Goal: Task Accomplishment & Management: Complete application form

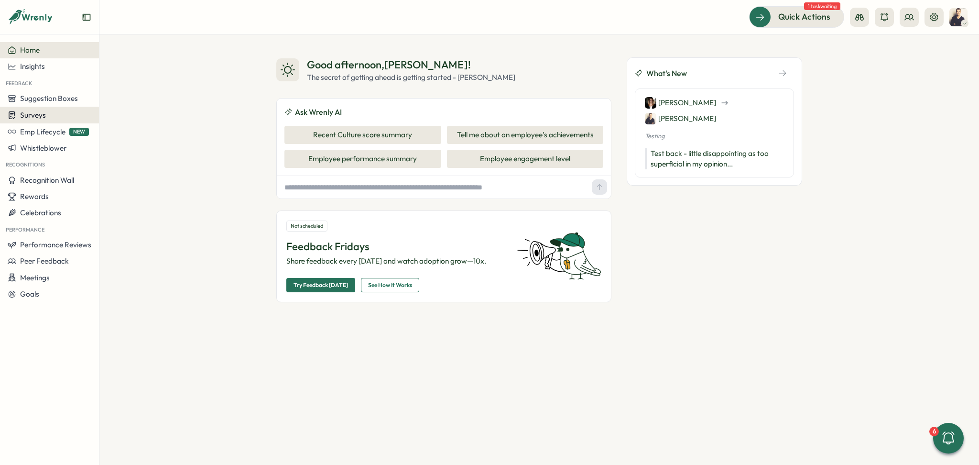
click at [44, 114] on span "Surveys" at bounding box center [33, 114] width 26 height 9
click at [120, 103] on div "Insights" at bounding box center [137, 97] width 79 height 18
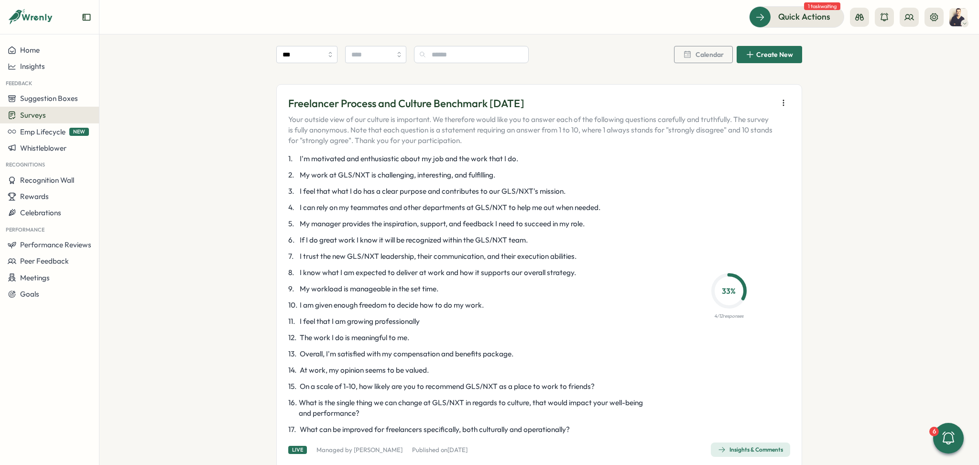
scroll to position [574, 0]
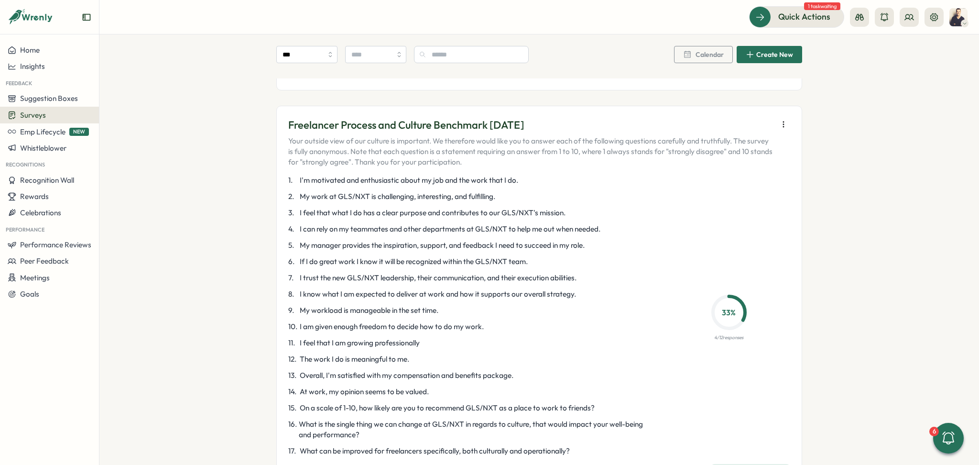
click at [779, 123] on icon "button" at bounding box center [784, 125] width 10 height 10
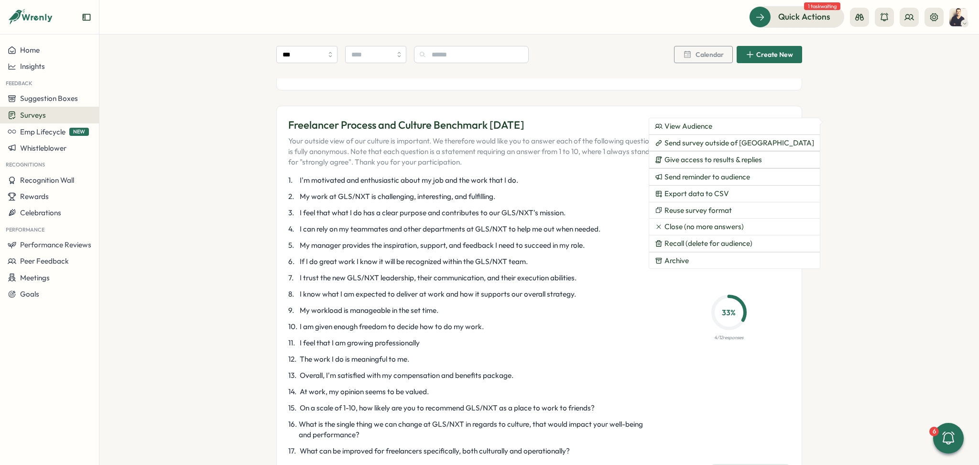
click at [602, 293] on p "8 . I know what I am expected to deliver at work and how it supports our overal…" at bounding box center [472, 294] width 368 height 11
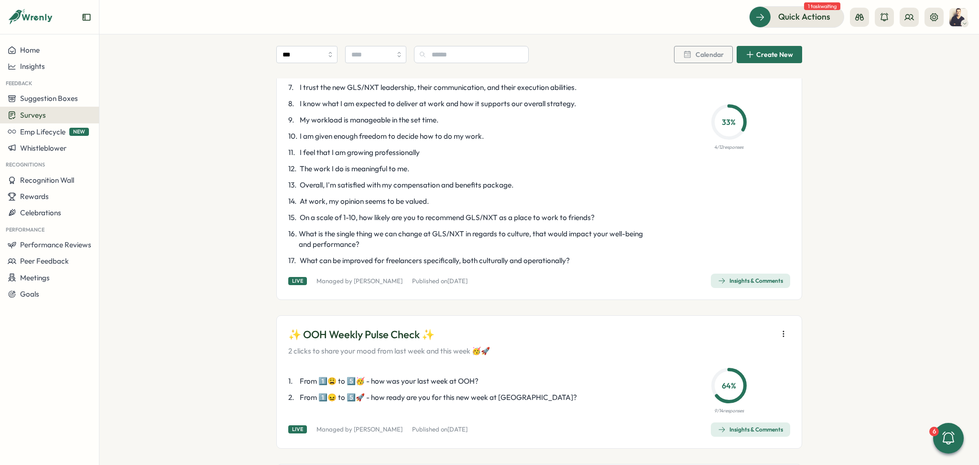
scroll to position [765, 0]
click at [751, 283] on div "Insights & Comments" at bounding box center [750, 280] width 65 height 8
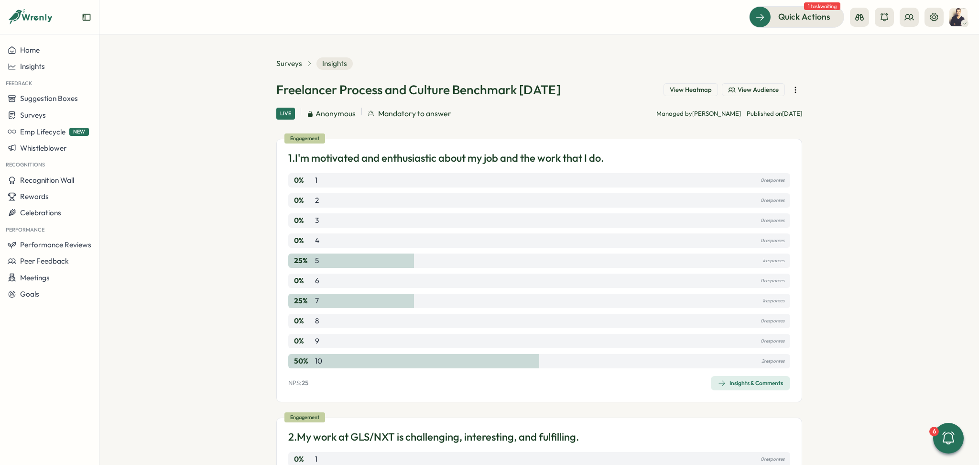
click at [687, 87] on span "View Heatmap" at bounding box center [691, 90] width 42 height 9
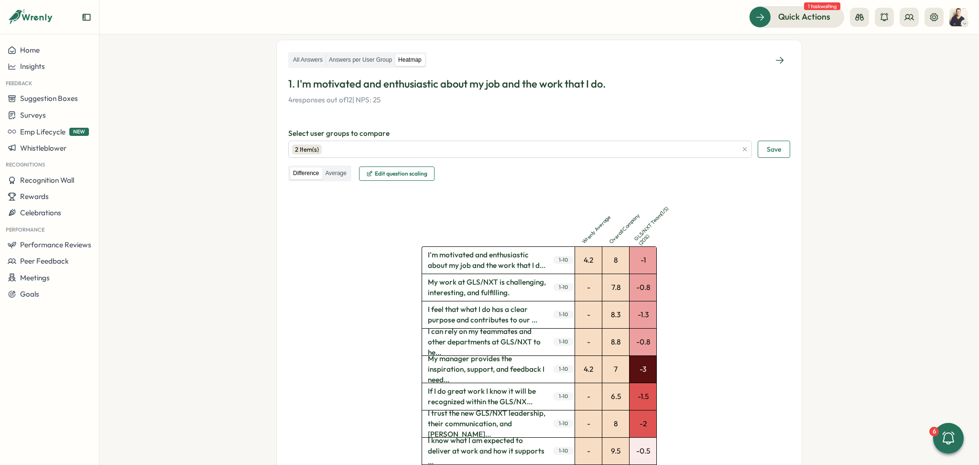
scroll to position [147, 0]
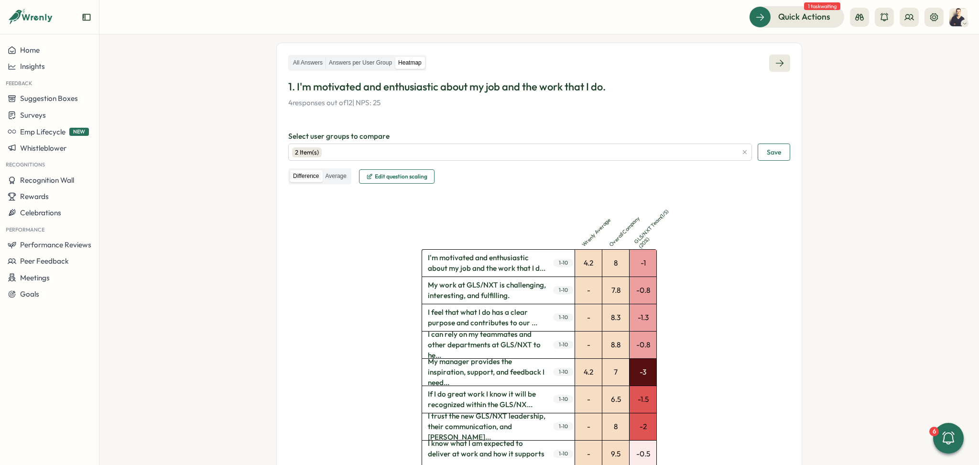
click at [783, 62] on link at bounding box center [779, 62] width 21 height 17
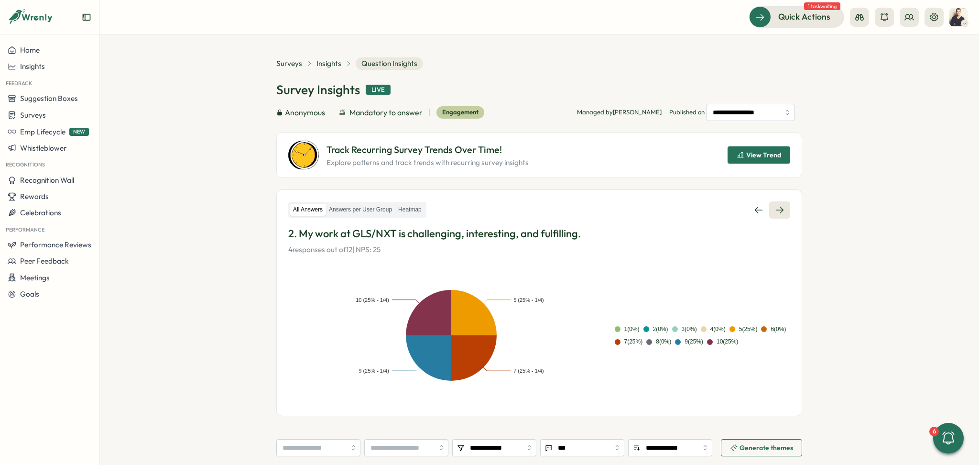
click at [773, 215] on link at bounding box center [779, 209] width 21 height 17
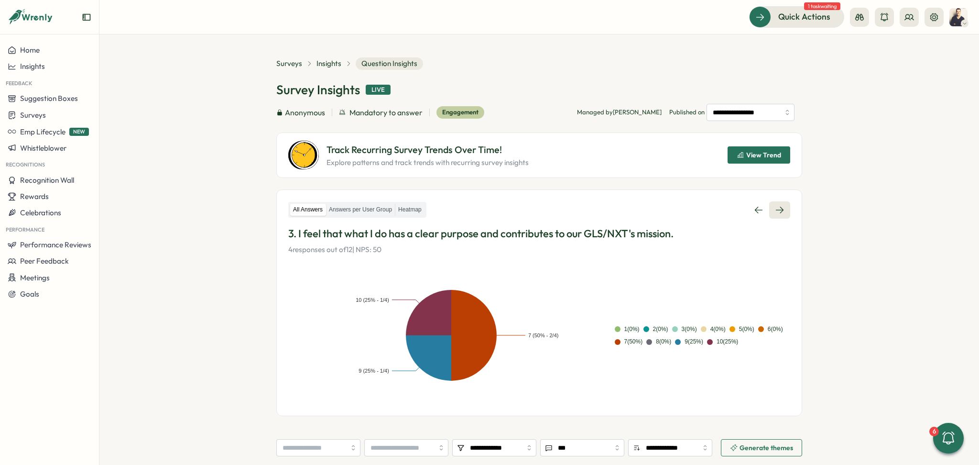
click at [781, 202] on link at bounding box center [779, 209] width 21 height 17
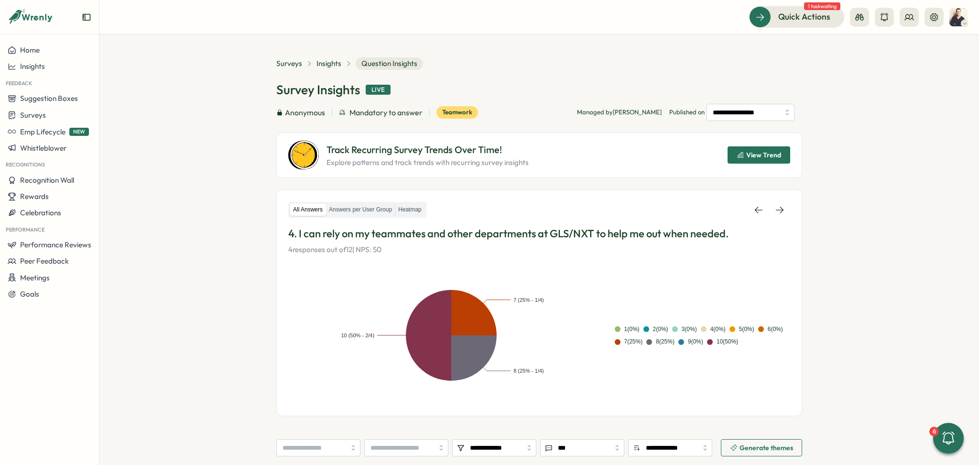
click at [781, 202] on link at bounding box center [779, 209] width 21 height 17
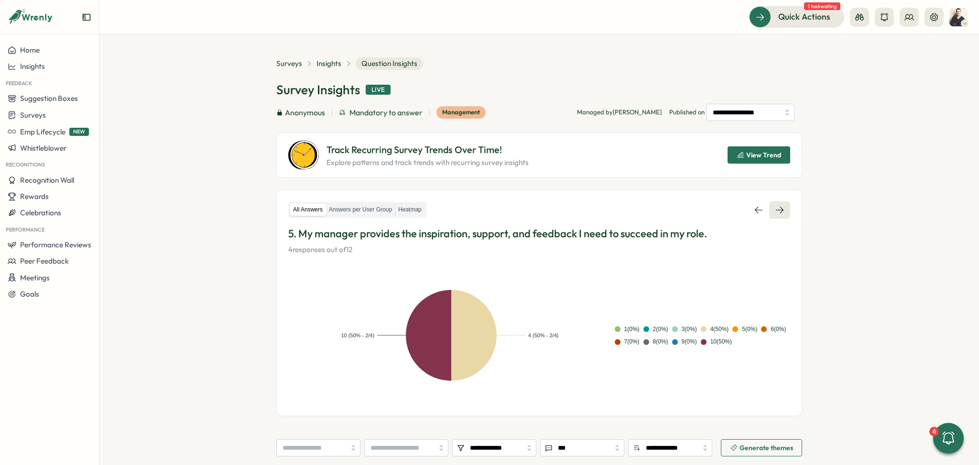
click at [779, 208] on icon at bounding box center [780, 210] width 10 height 10
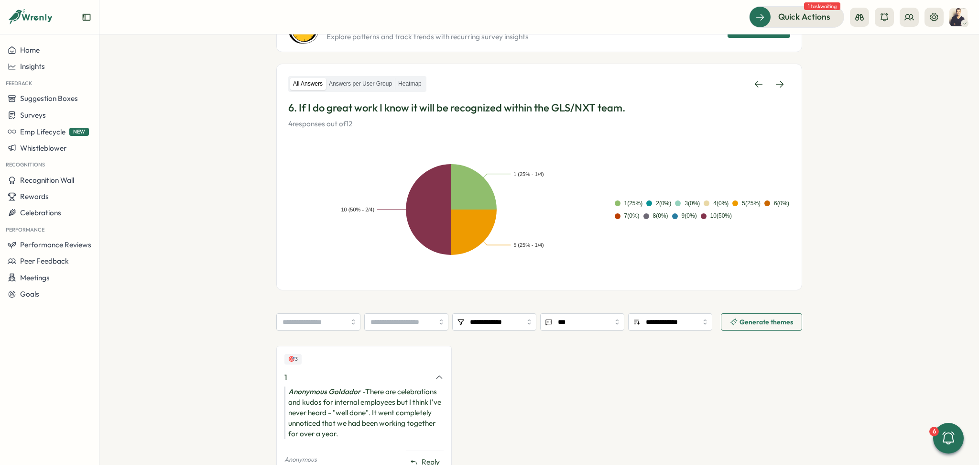
scroll to position [106, 0]
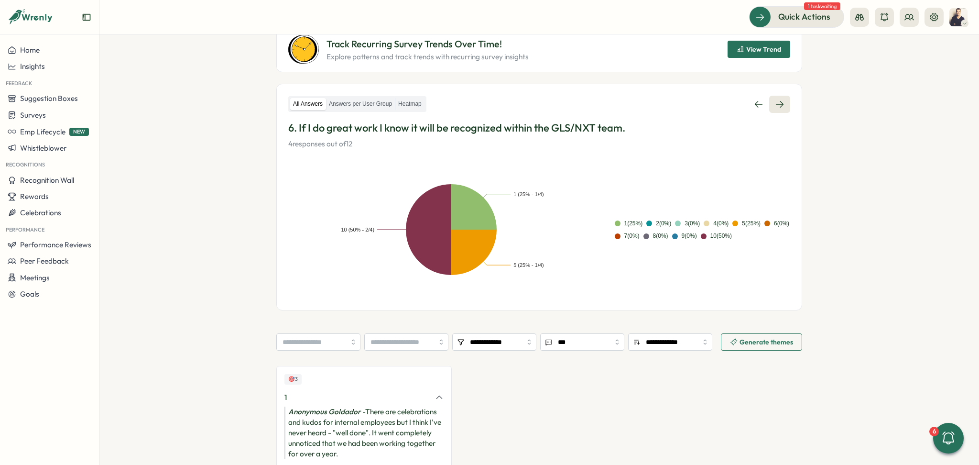
click at [783, 107] on icon at bounding box center [780, 104] width 10 height 10
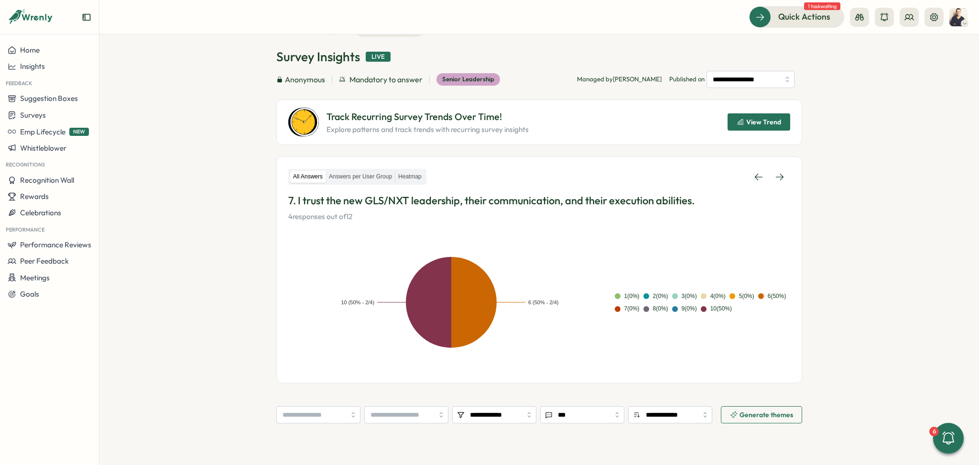
scroll to position [6, 0]
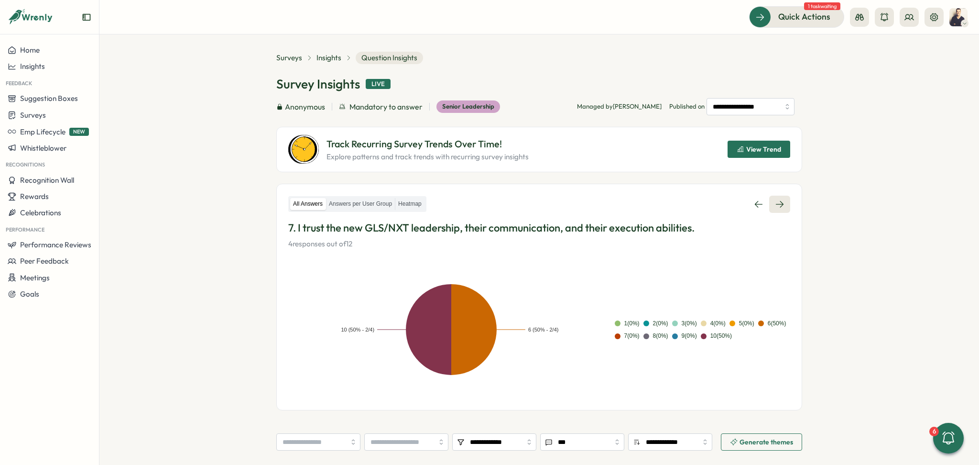
click at [779, 202] on icon at bounding box center [780, 204] width 10 height 10
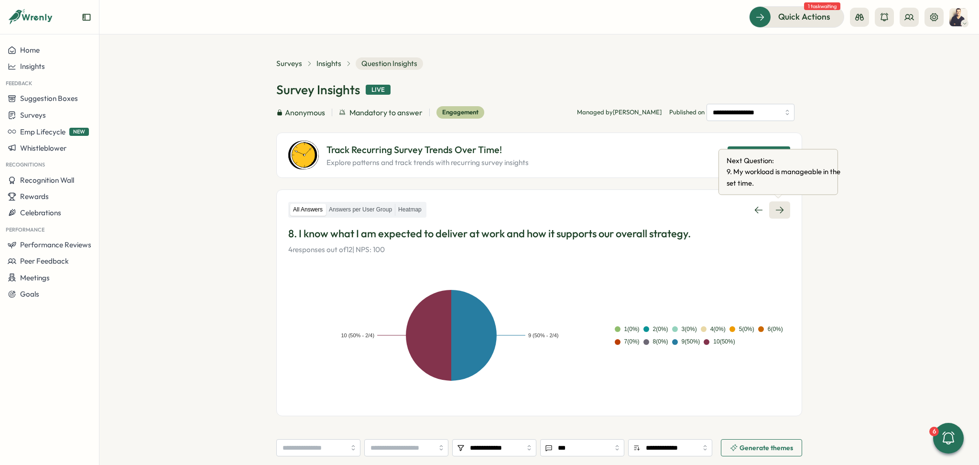
click at [778, 206] on icon at bounding box center [780, 210] width 10 height 10
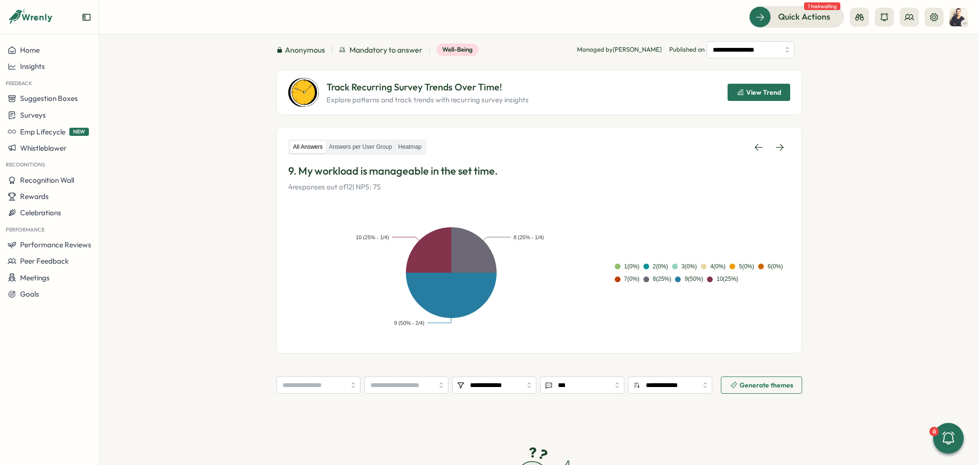
scroll to position [62, 0]
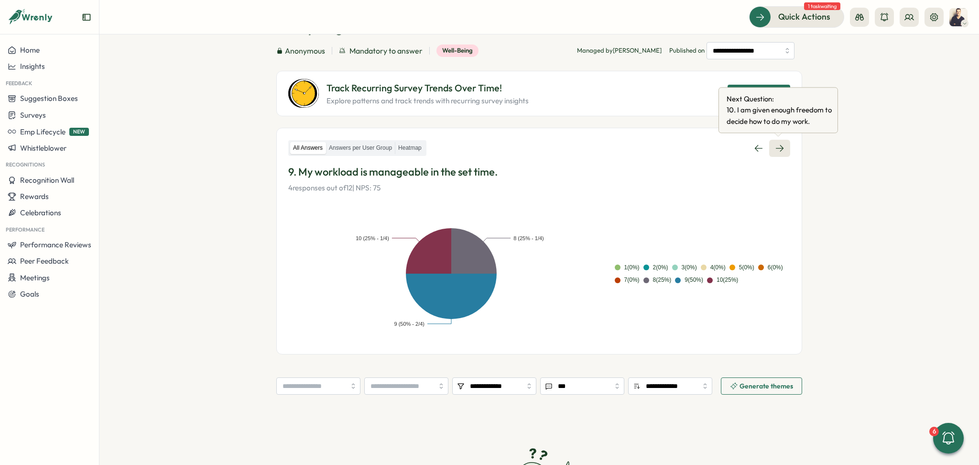
click at [779, 148] on icon at bounding box center [780, 148] width 8 height 7
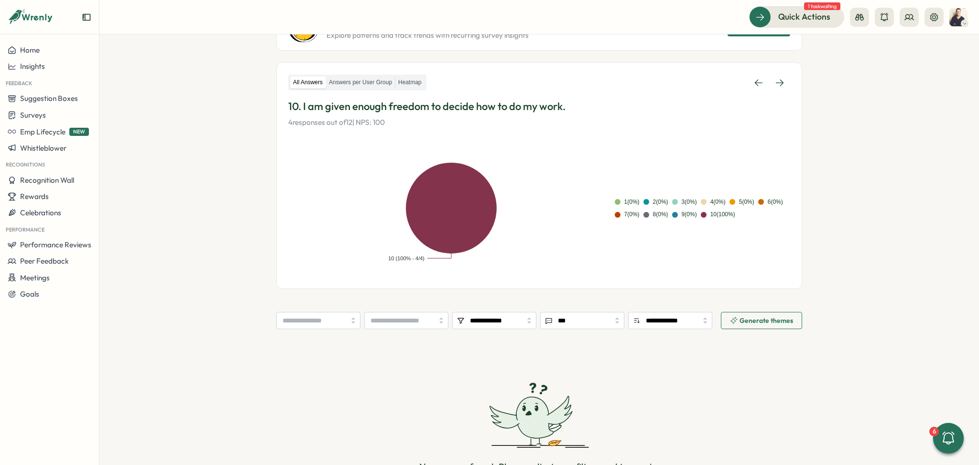
scroll to position [64, 0]
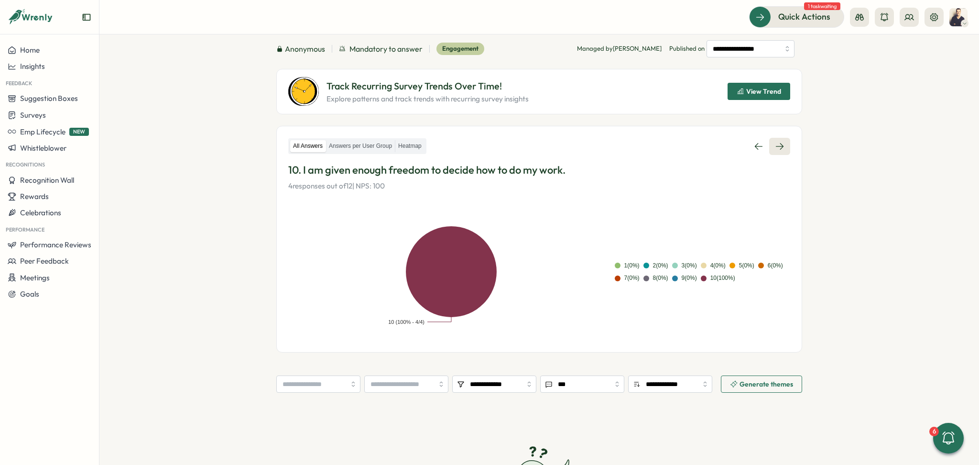
click at [779, 148] on icon at bounding box center [780, 146] width 10 height 10
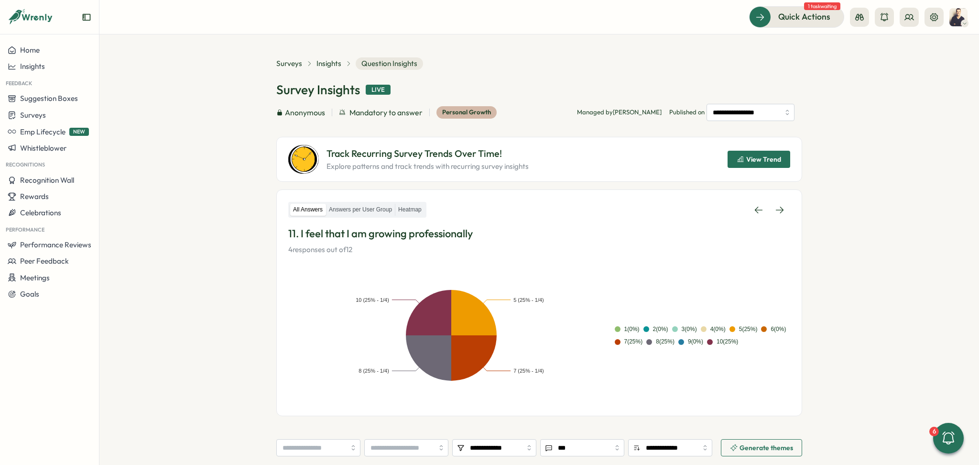
click at [779, 148] on div "View Trend" at bounding box center [759, 159] width 63 height 29
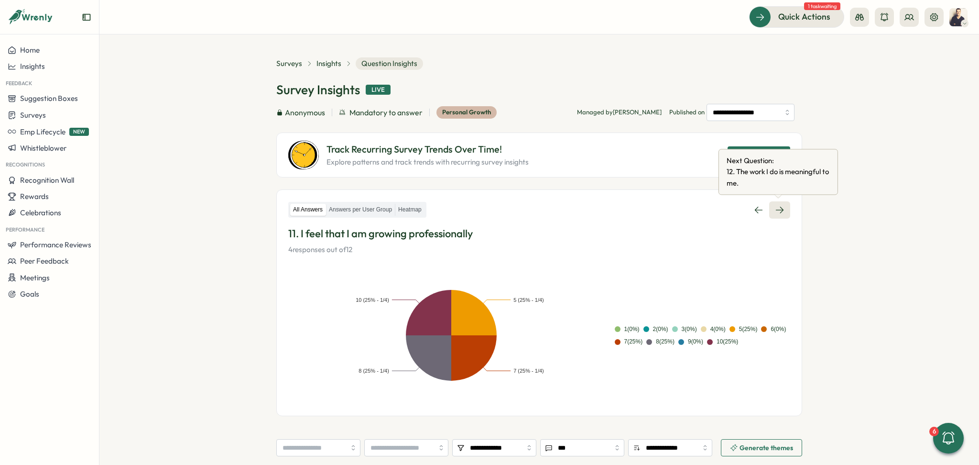
click at [780, 202] on link at bounding box center [779, 209] width 21 height 17
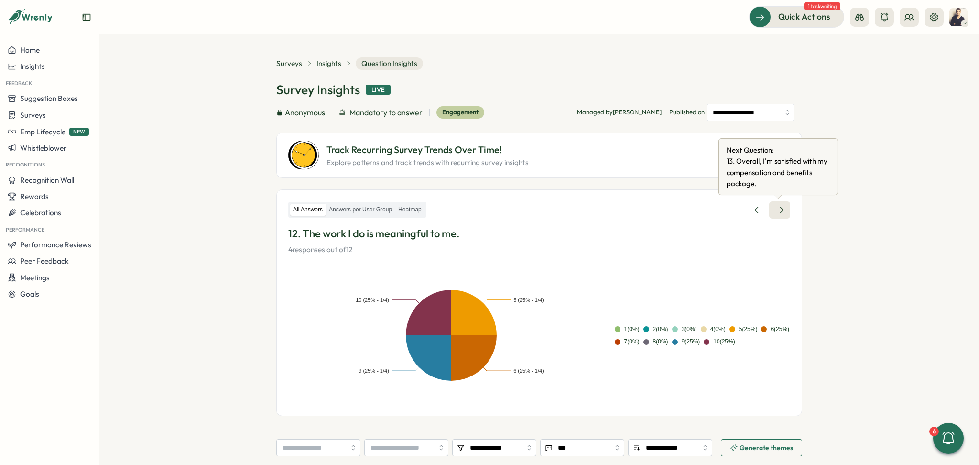
click at [781, 203] on link at bounding box center [779, 209] width 21 height 17
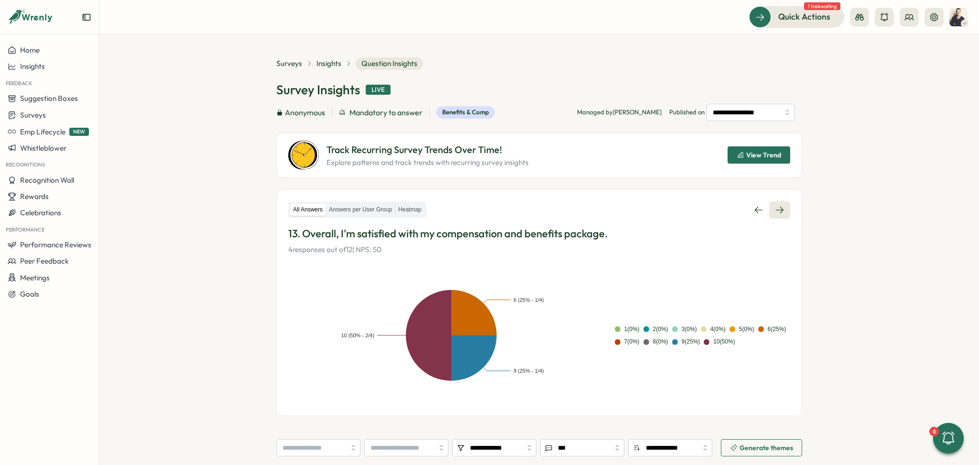
click at [785, 205] on link at bounding box center [779, 209] width 21 height 17
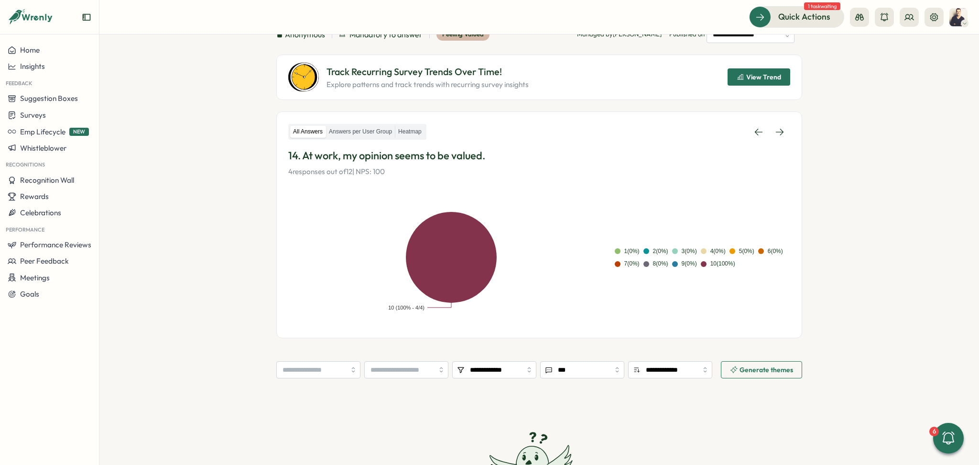
scroll to position [70, 0]
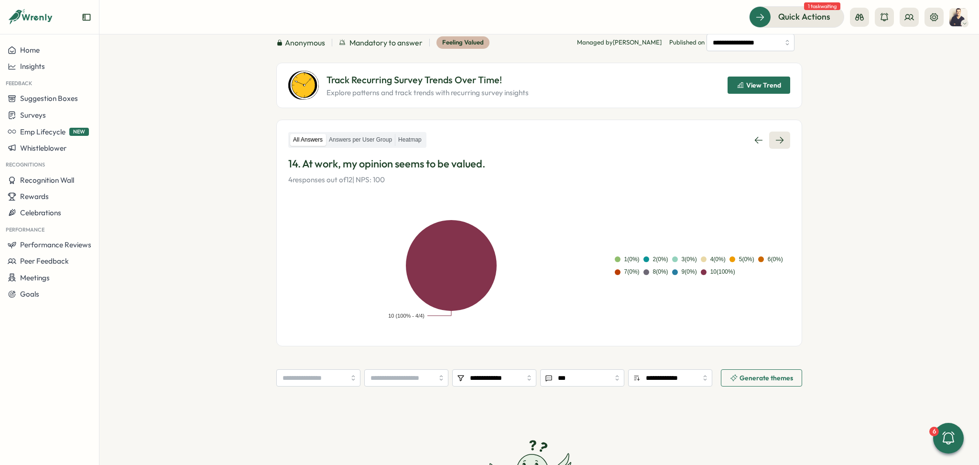
click at [778, 142] on icon at bounding box center [780, 140] width 10 height 10
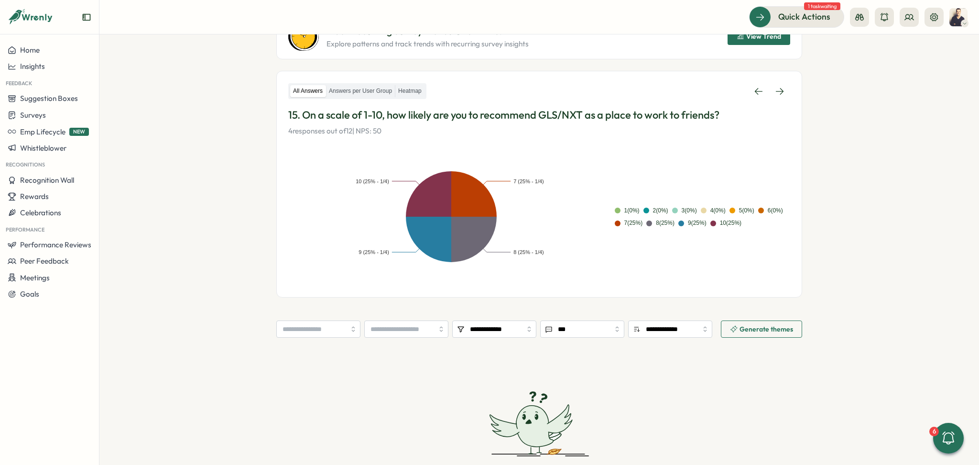
scroll to position [6, 0]
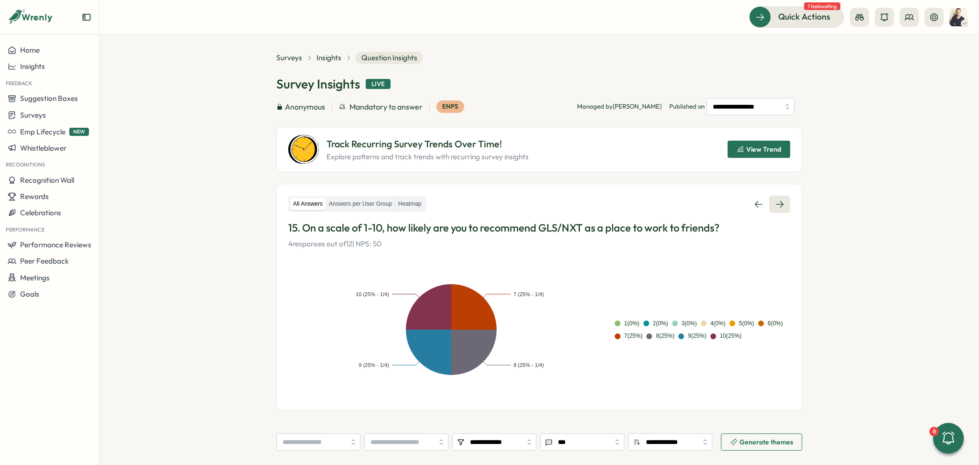
click at [775, 199] on icon at bounding box center [780, 204] width 10 height 10
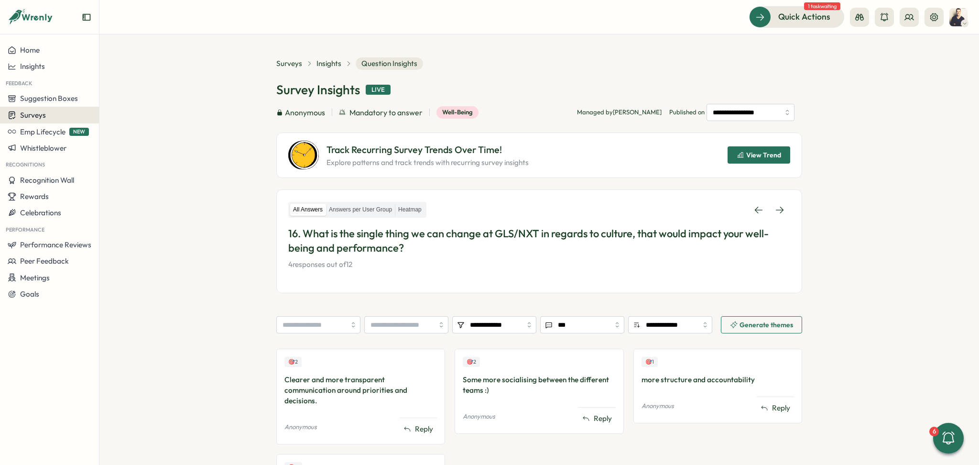
click at [17, 113] on div "Surveys" at bounding box center [27, 114] width 38 height 9
click at [147, 101] on div "Insights" at bounding box center [136, 97] width 71 height 11
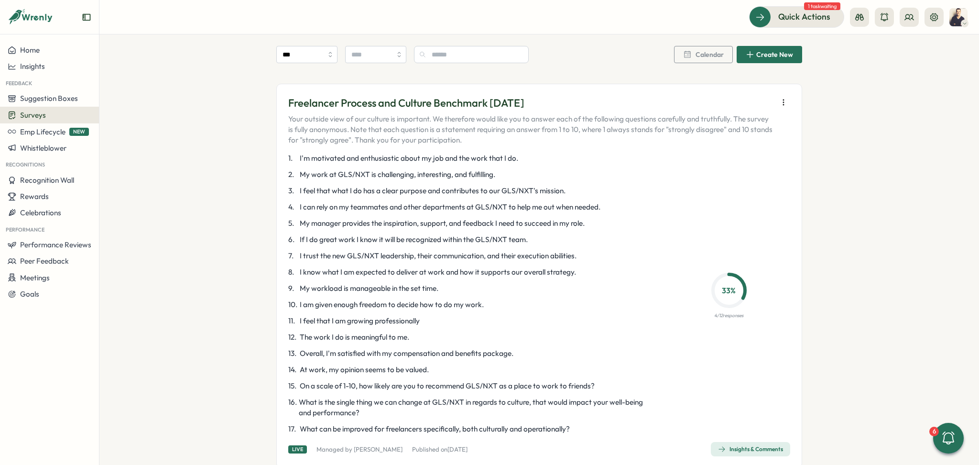
scroll to position [574, 0]
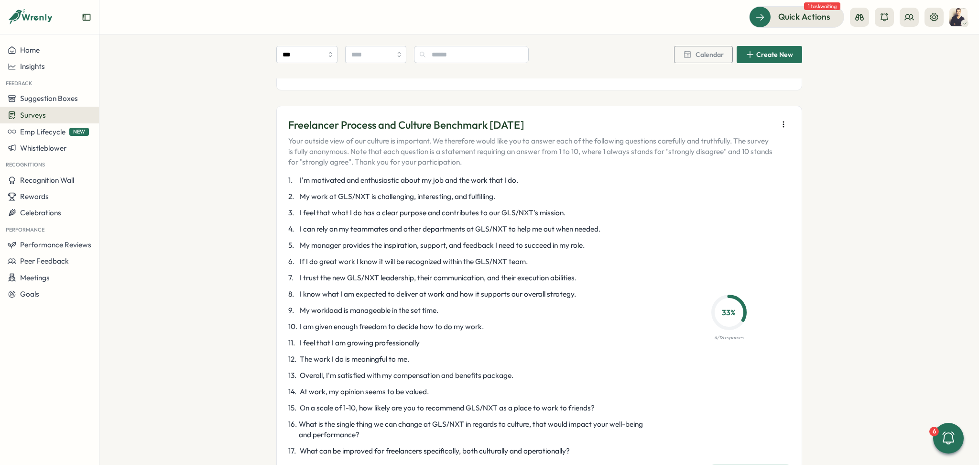
click at [782, 125] on icon "button" at bounding box center [784, 125] width 10 height 10
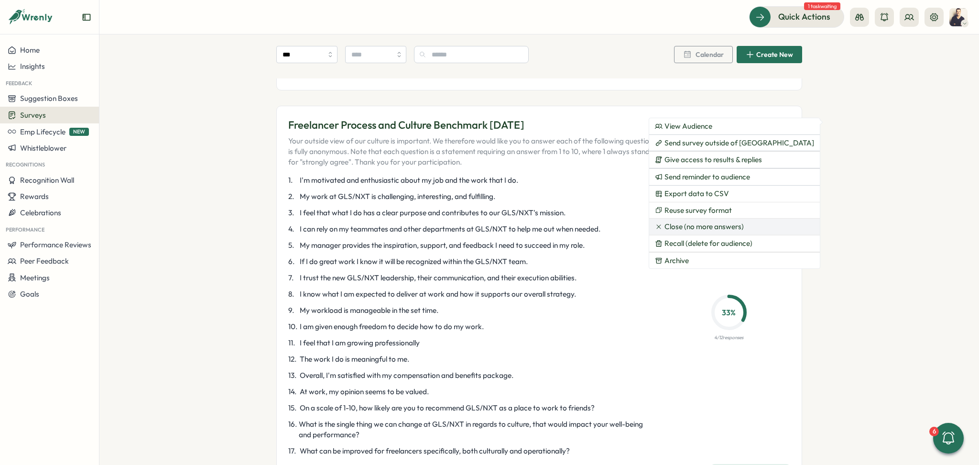
click at [710, 230] on span "Close (no more answers)" at bounding box center [703, 226] width 79 height 9
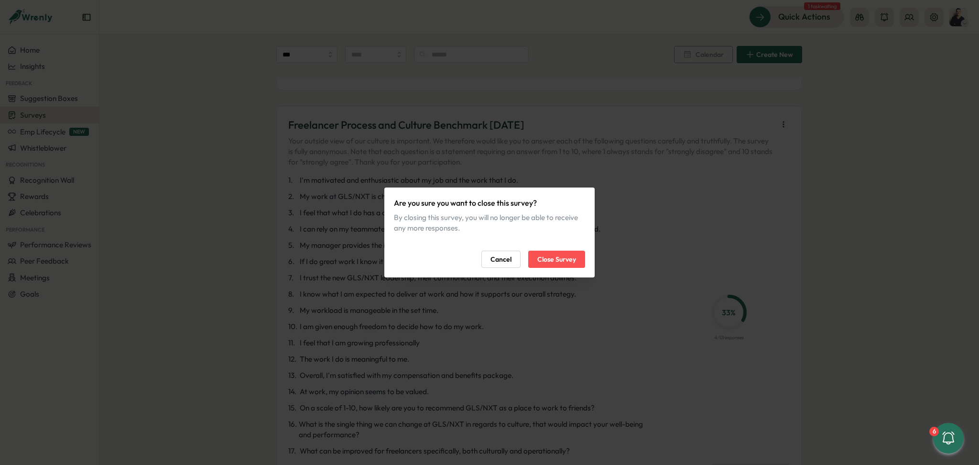
click at [566, 260] on span "Close Survey" at bounding box center [556, 259] width 39 height 16
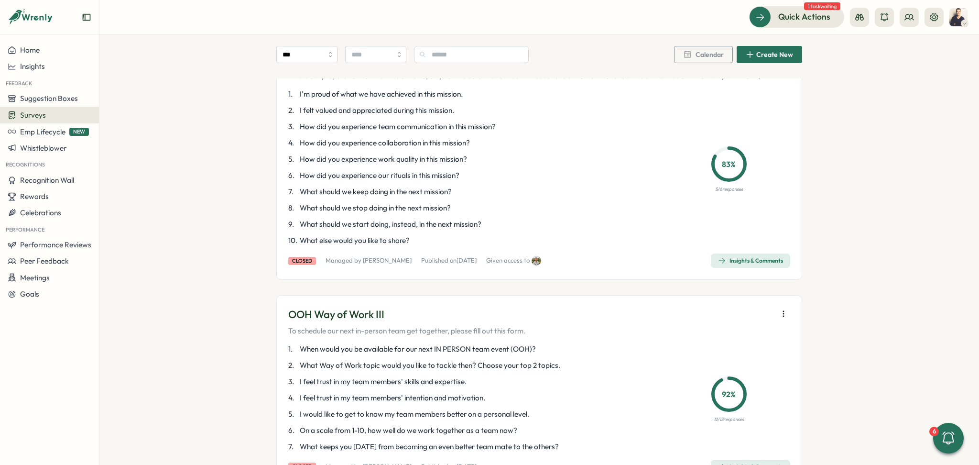
scroll to position [3123, 0]
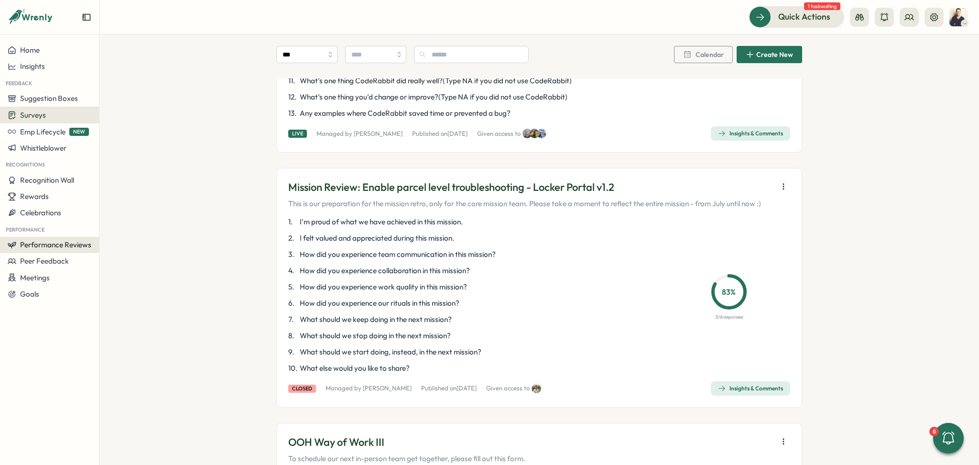
click at [43, 249] on span "Performance Reviews" at bounding box center [55, 244] width 71 height 9
click at [130, 261] on div "Create New Review" at bounding box center [144, 263] width 64 height 11
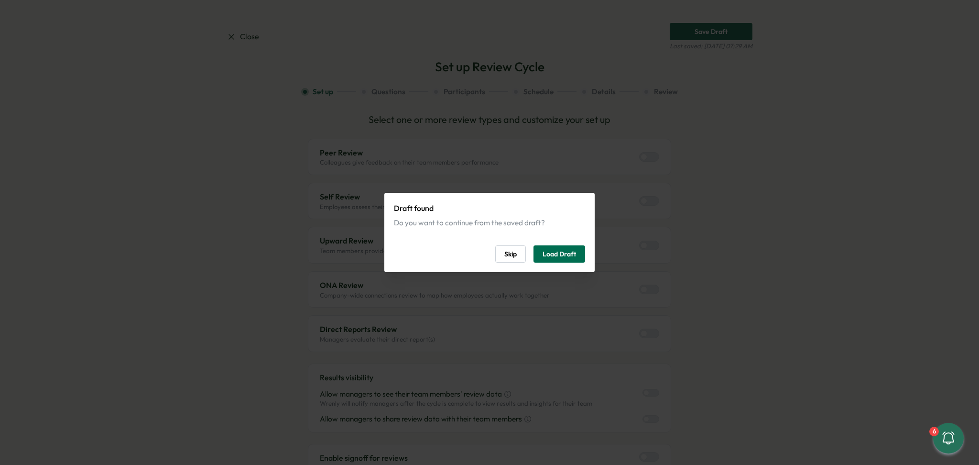
click at [556, 256] on span "Load Draft" at bounding box center [559, 254] width 33 height 16
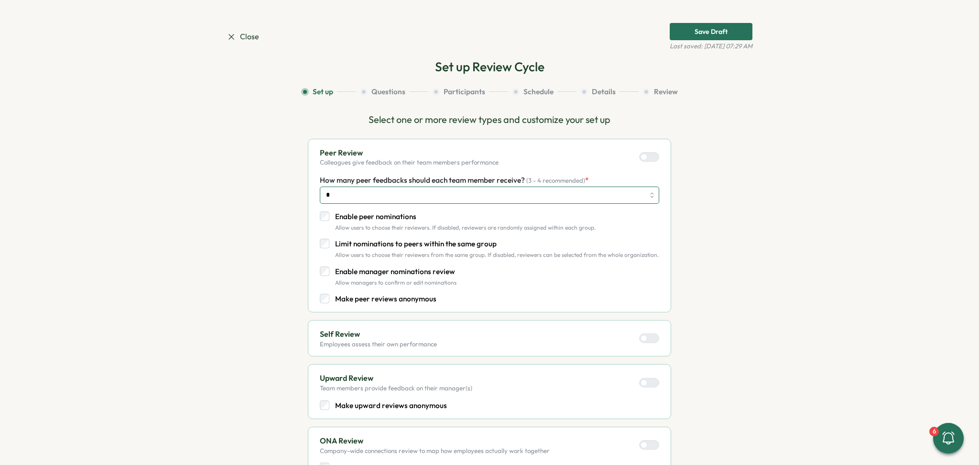
click at [390, 188] on input "*" at bounding box center [489, 194] width 339 height 17
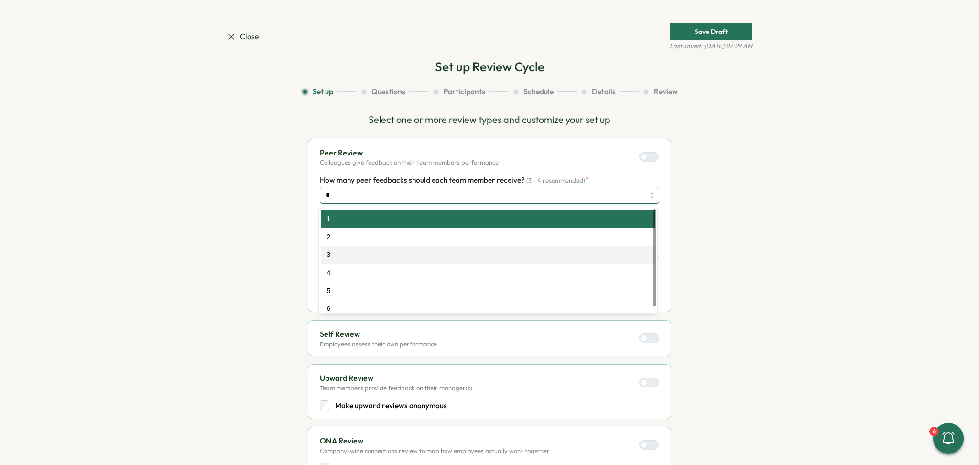
type input "*"
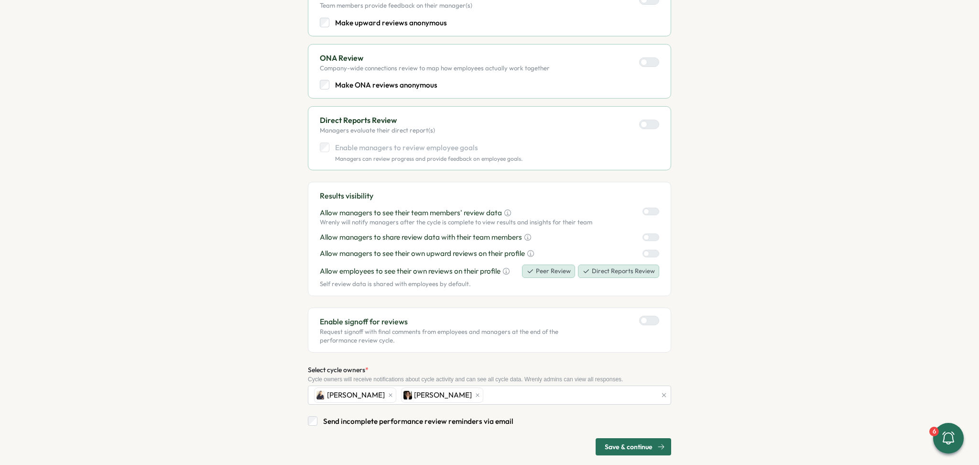
scroll to position [396, 0]
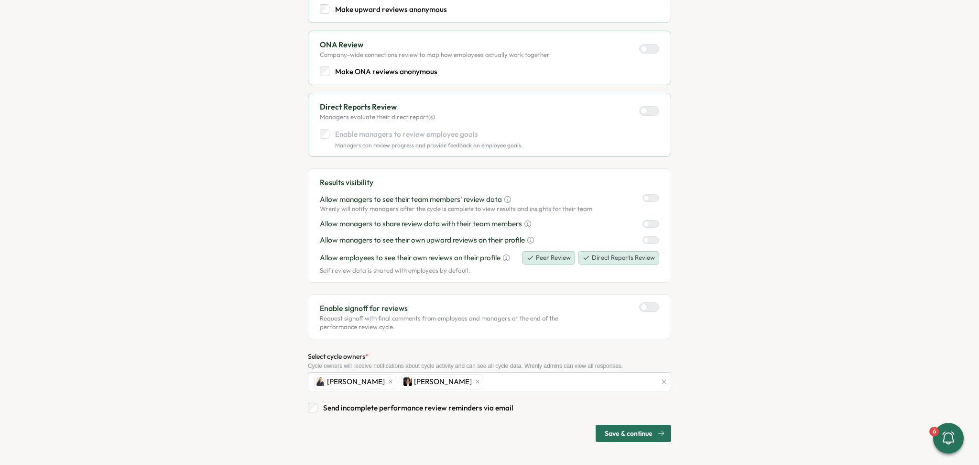
click at [414, 407] on p "Send incomplete performance review reminders via email" at bounding box center [418, 407] width 190 height 11
click at [638, 435] on span "Save & continue" at bounding box center [629, 433] width 48 height 16
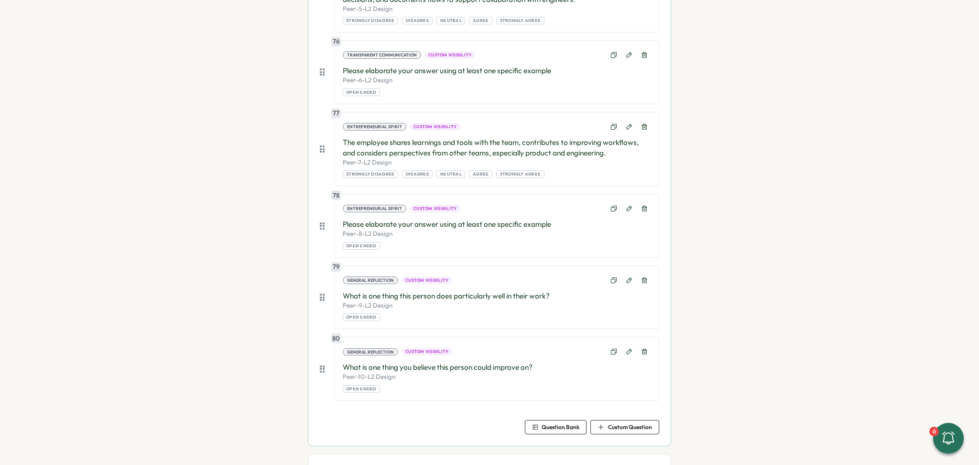
scroll to position [6099, 0]
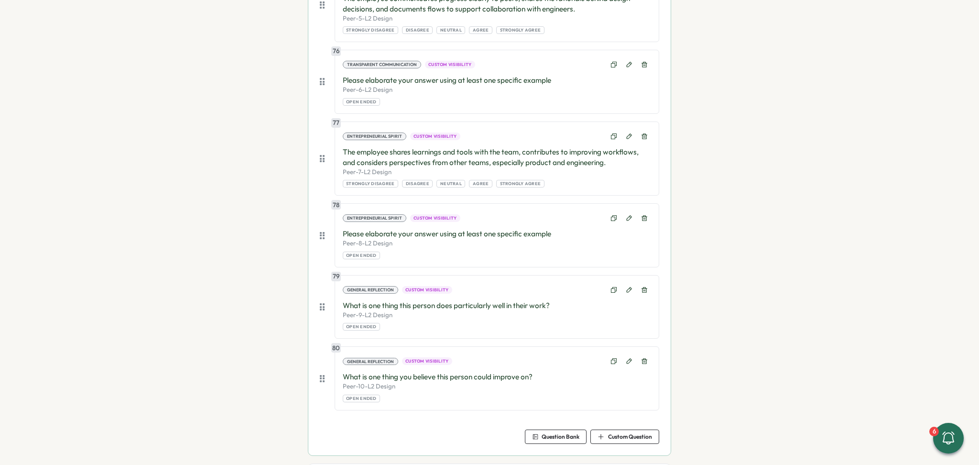
click at [457, 391] on p "Peer-10-L2 Design" at bounding box center [497, 386] width 308 height 9
click at [622, 368] on button at bounding box center [628, 360] width 13 height 13
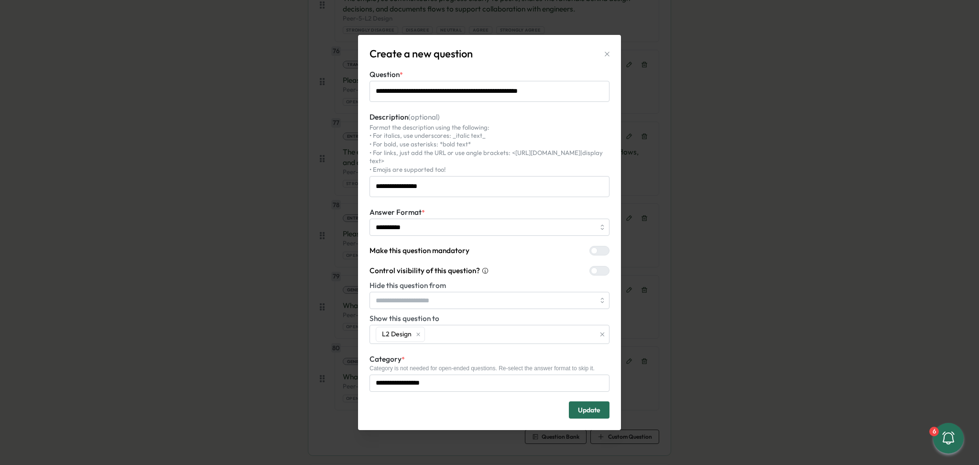
click at [609, 58] on icon "button" at bounding box center [607, 54] width 8 height 8
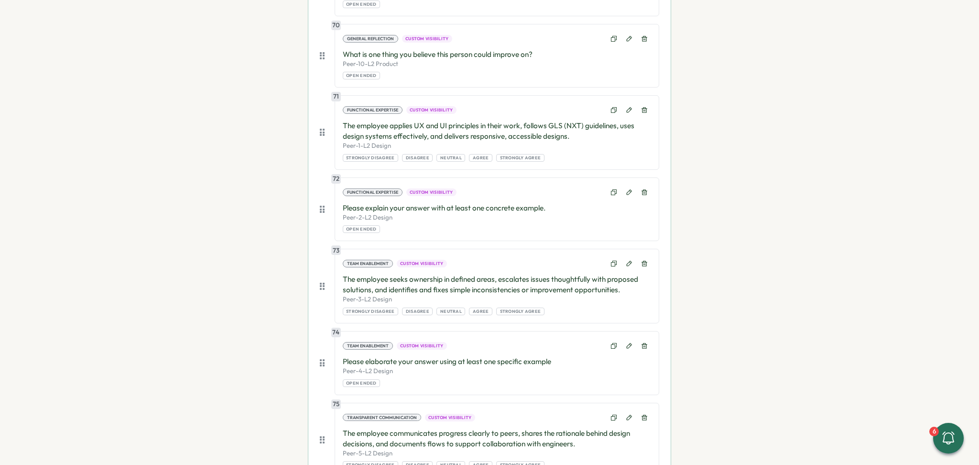
scroll to position [5653, 0]
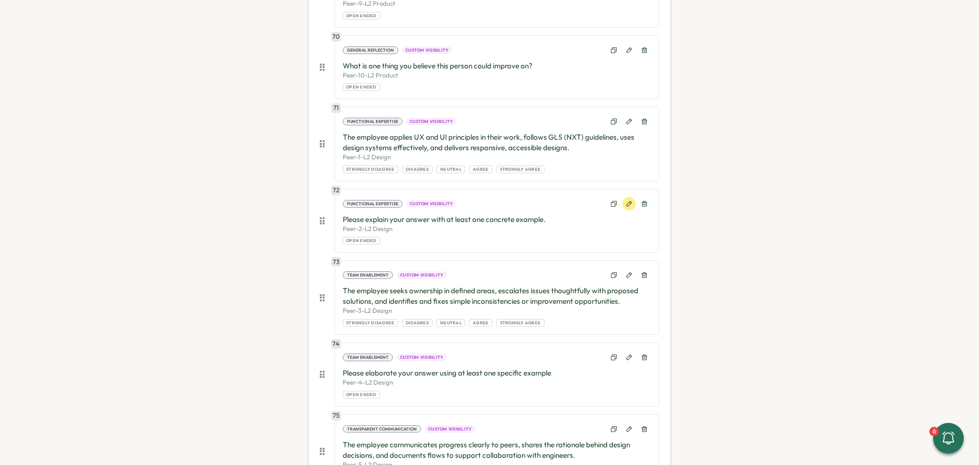
click at [631, 206] on button at bounding box center [628, 203] width 13 height 13
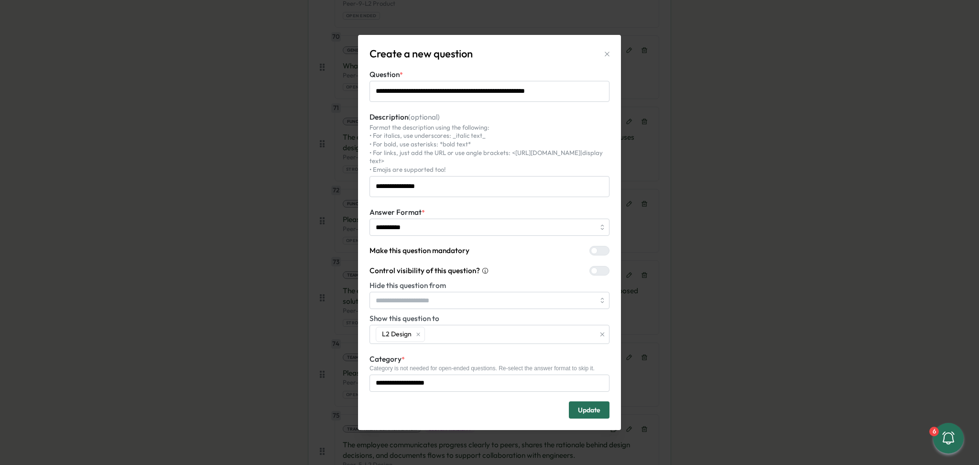
click at [606, 56] on icon "button" at bounding box center [607, 54] width 4 height 4
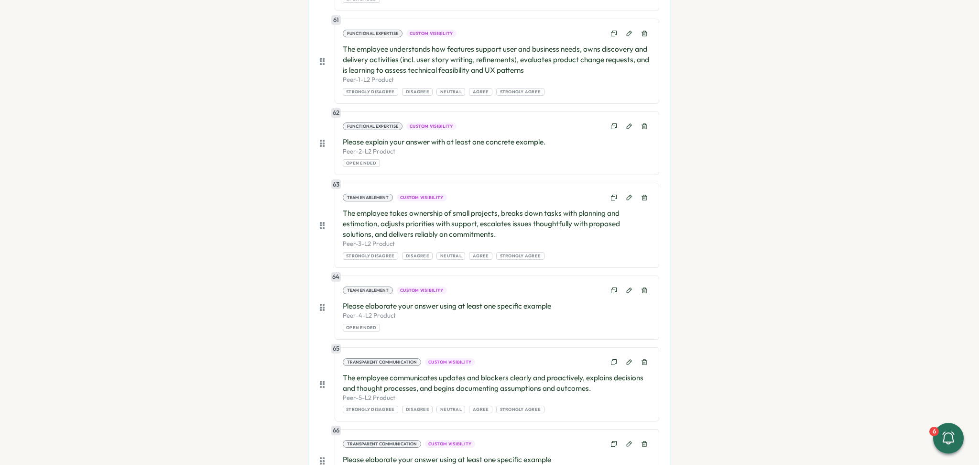
scroll to position [4951, 0]
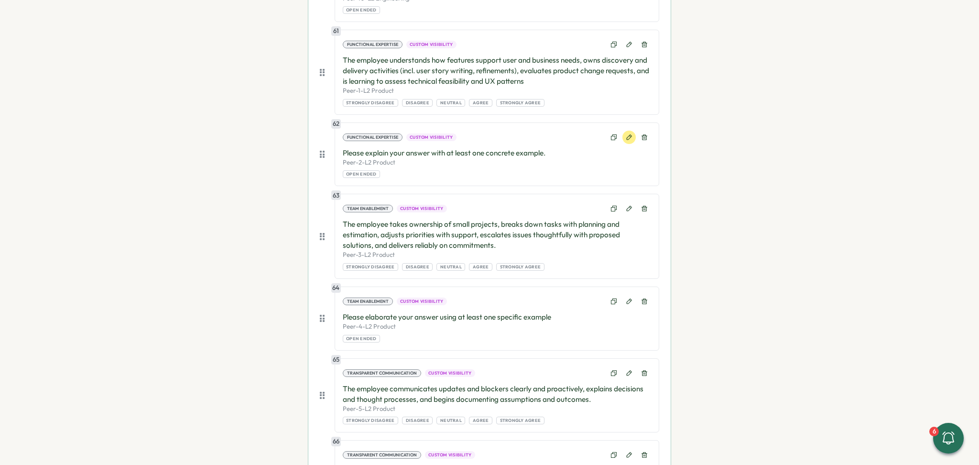
click at [630, 138] on icon at bounding box center [629, 137] width 7 height 7
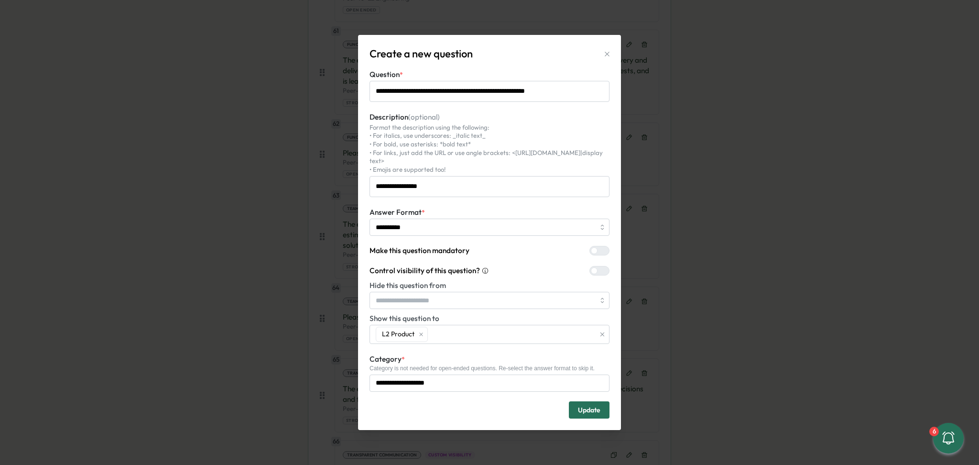
click at [607, 61] on button "button" at bounding box center [606, 53] width 13 height 13
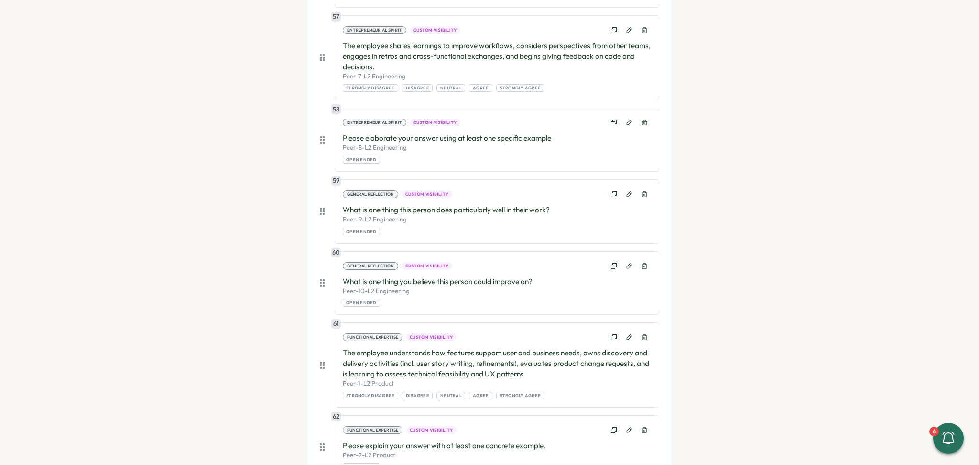
scroll to position [4632, 0]
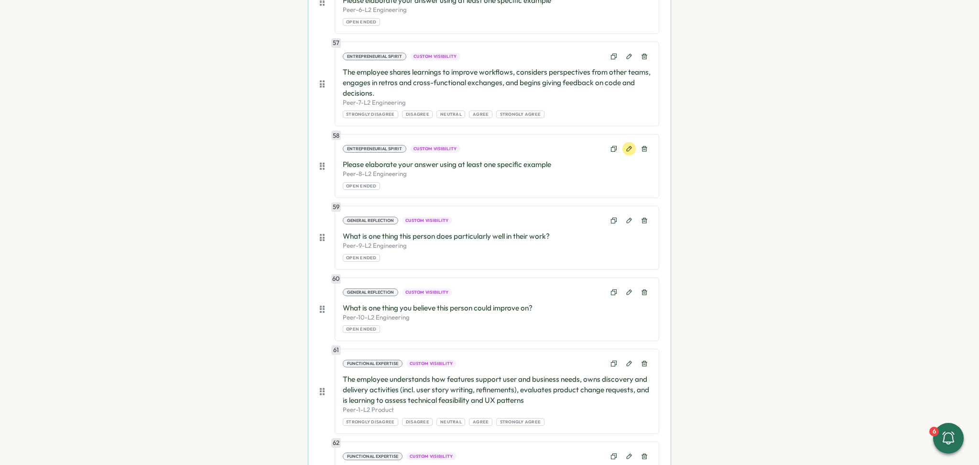
click at [628, 152] on icon at bounding box center [629, 148] width 7 height 7
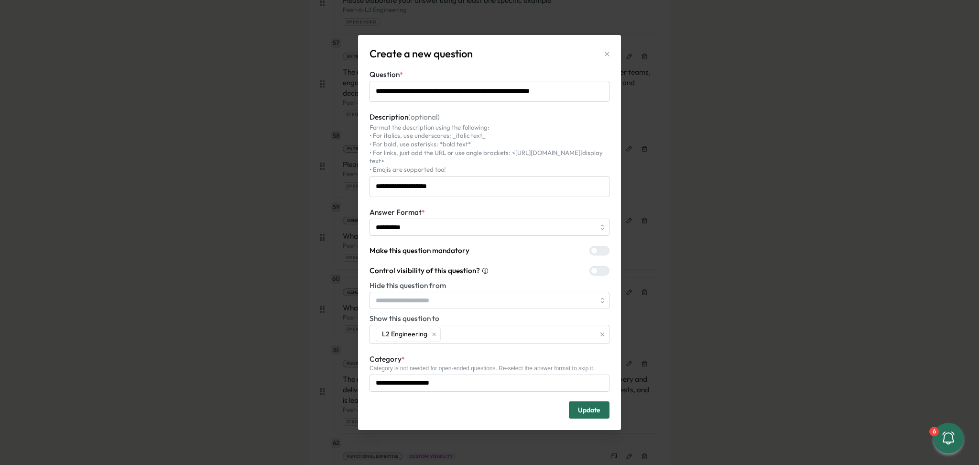
click at [606, 50] on div "Create a new question" at bounding box center [492, 53] width 244 height 15
click at [606, 55] on icon "button" at bounding box center [607, 54] width 8 height 8
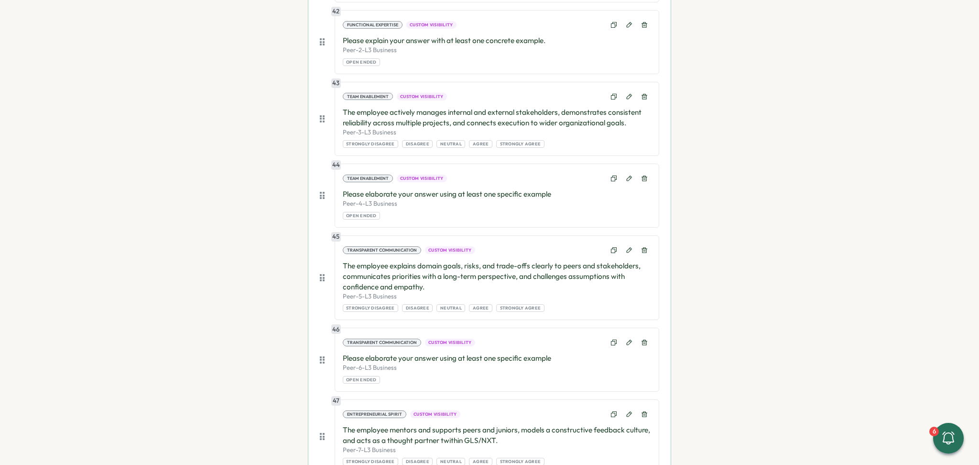
scroll to position [3422, 0]
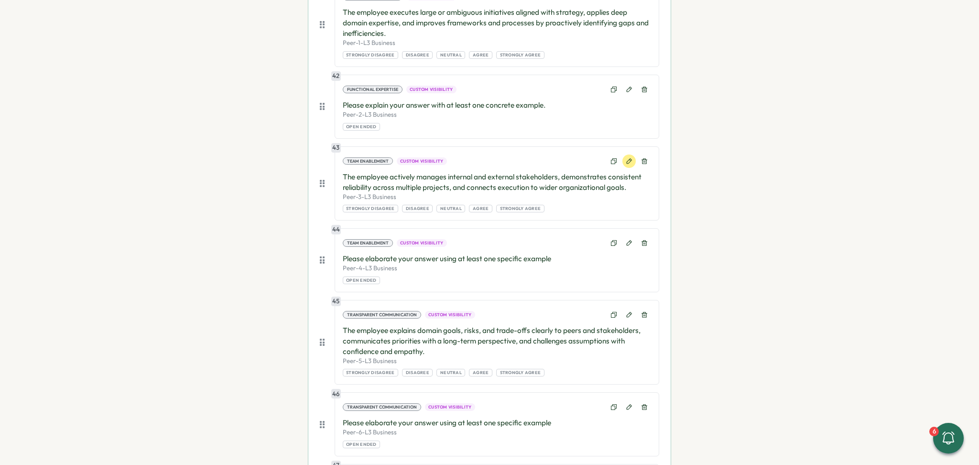
click at [628, 164] on icon at bounding box center [629, 161] width 7 height 7
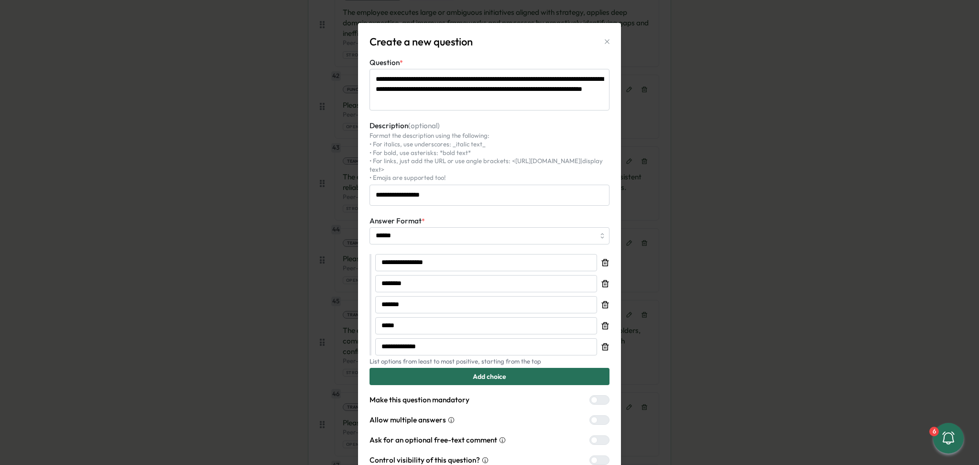
click at [602, 37] on button "button" at bounding box center [606, 41] width 13 height 13
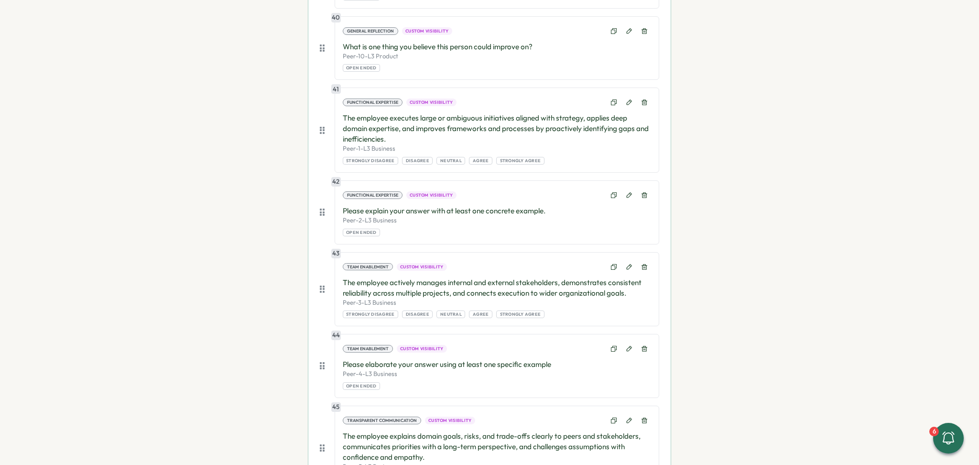
scroll to position [3294, 0]
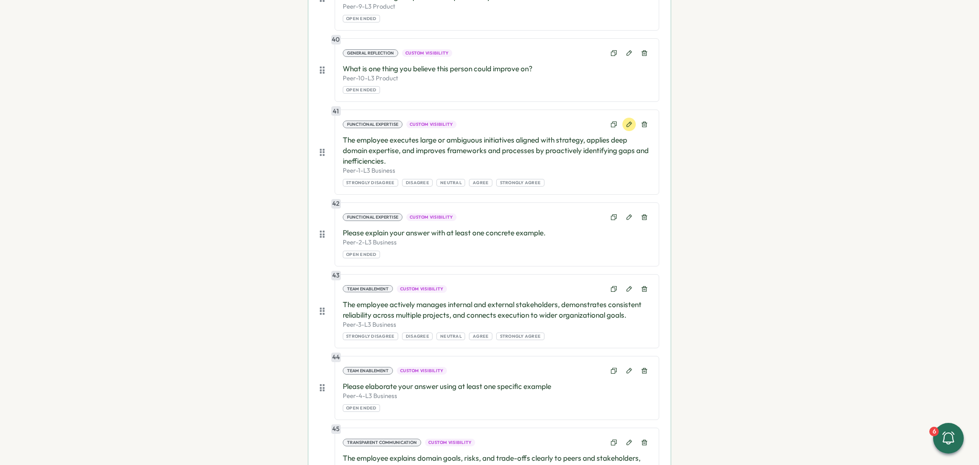
click at [628, 126] on icon at bounding box center [629, 124] width 7 height 7
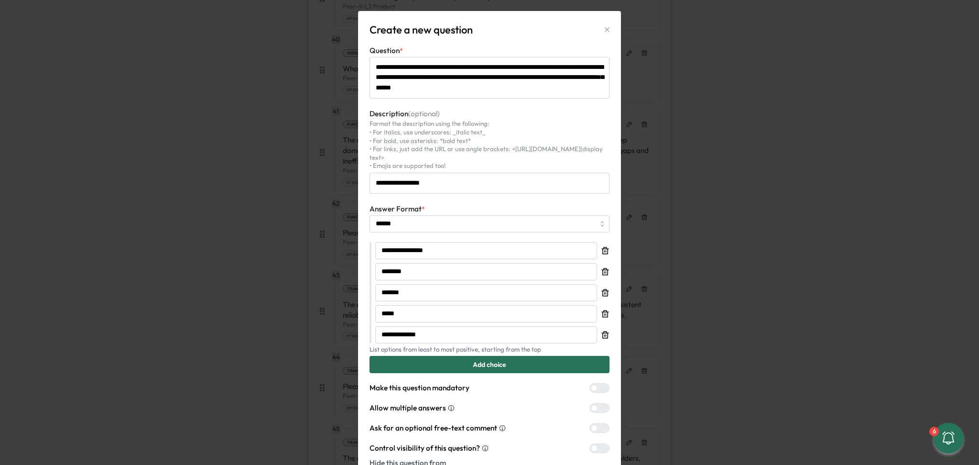
scroll to position [0, 0]
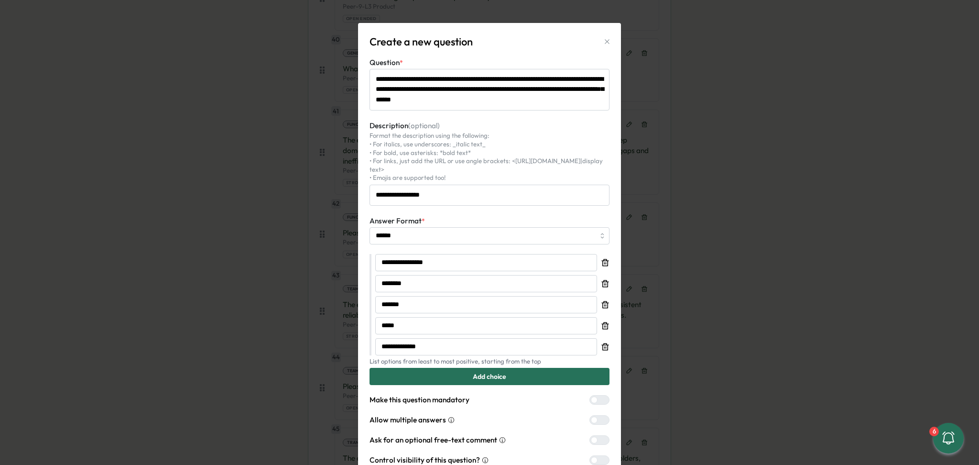
click at [607, 35] on button "button" at bounding box center [606, 41] width 13 height 13
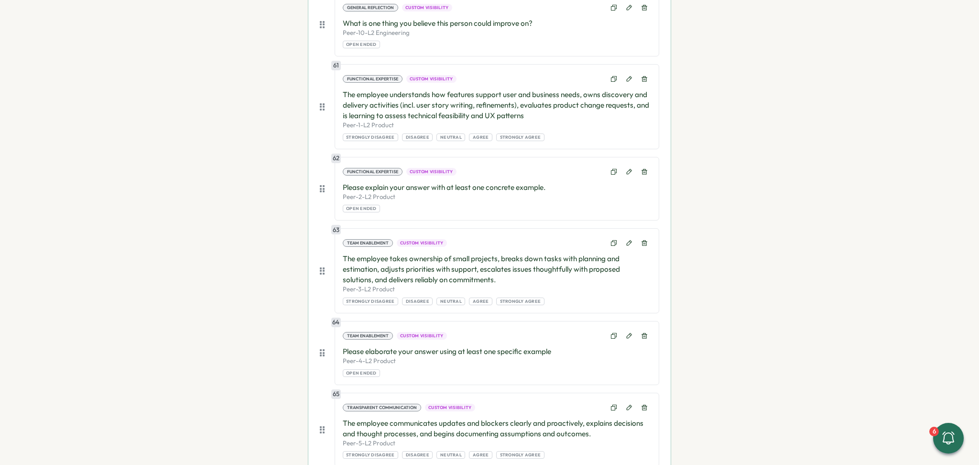
scroll to position [6353, 0]
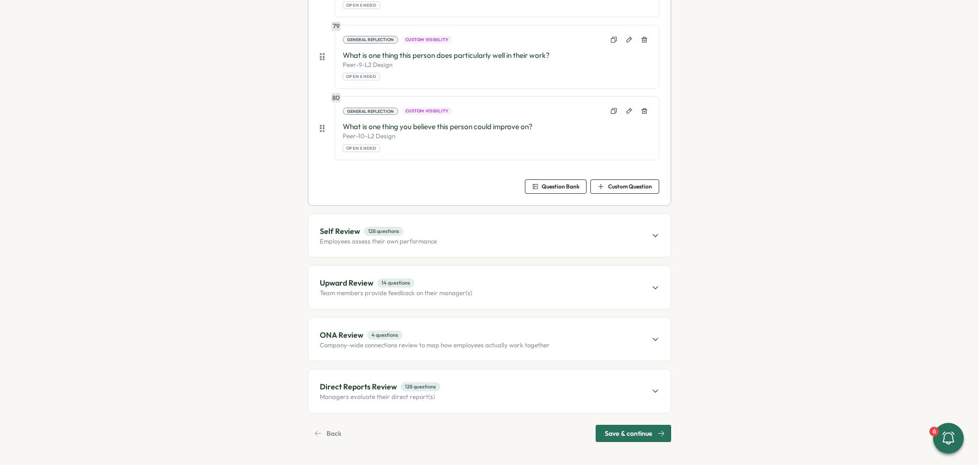
click at [449, 242] on div "Self Review 128 questions Employees assess their own performance" at bounding box center [489, 235] width 362 height 43
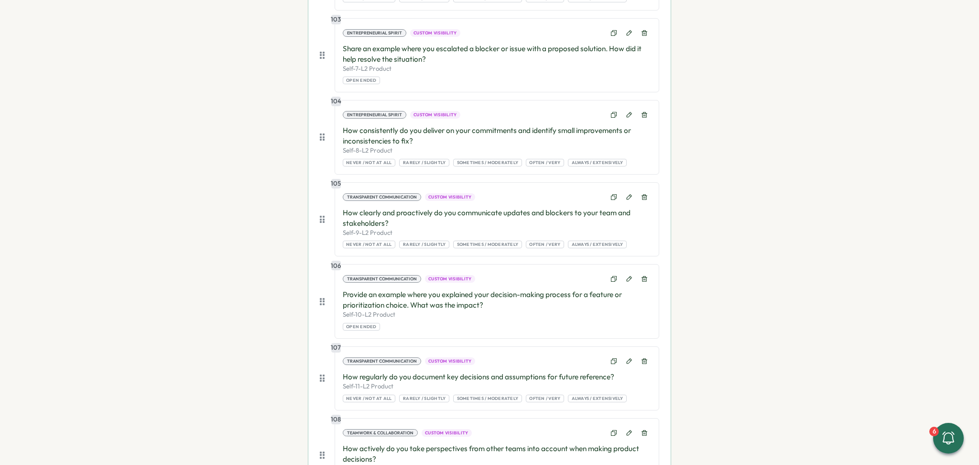
scroll to position [8275, 0]
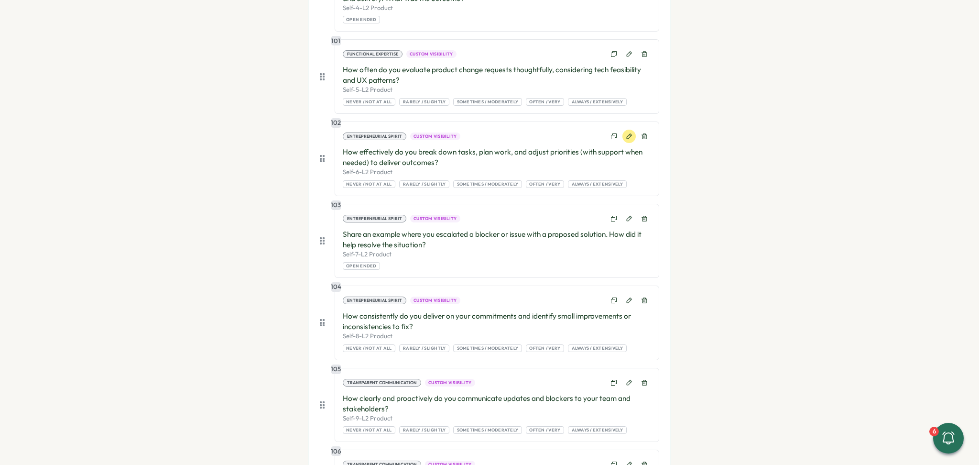
click at [627, 139] on icon at bounding box center [629, 136] width 7 height 7
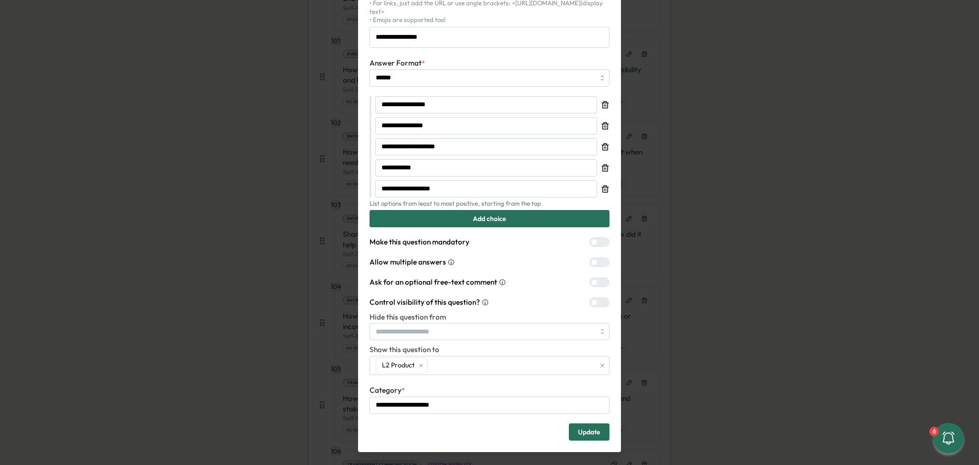
scroll to position [148, 0]
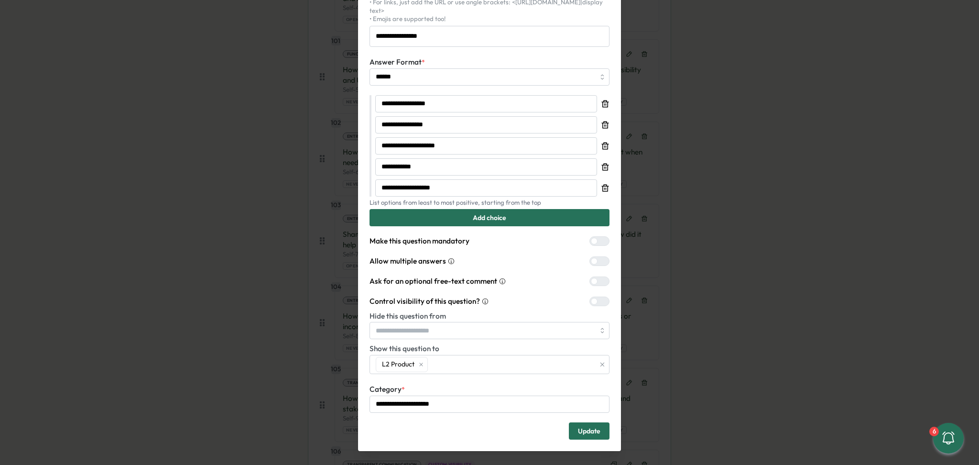
click at [707, 204] on div "**********" at bounding box center [489, 232] width 979 height 465
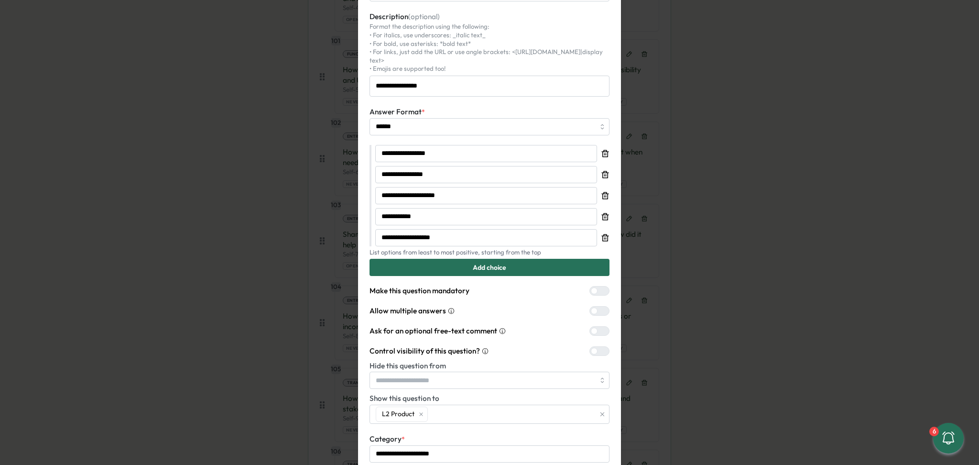
scroll to position [0, 0]
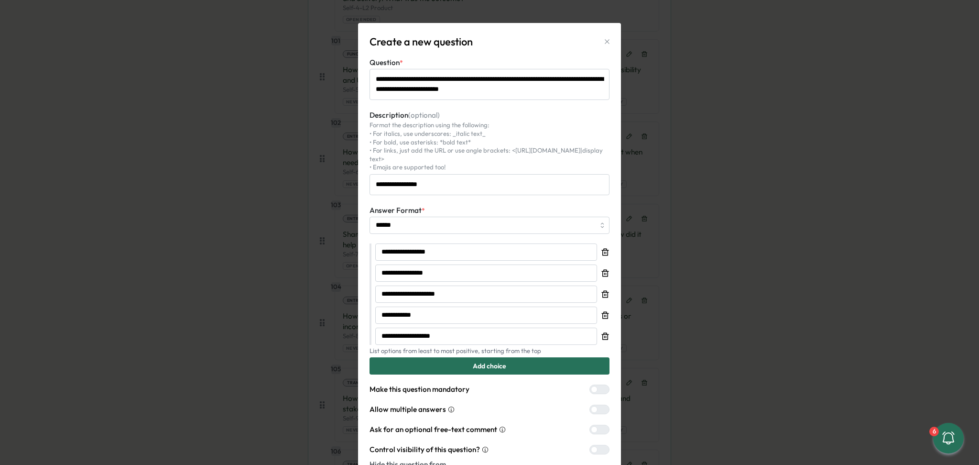
click at [606, 40] on icon "button" at bounding box center [607, 42] width 8 height 8
type textarea "*"
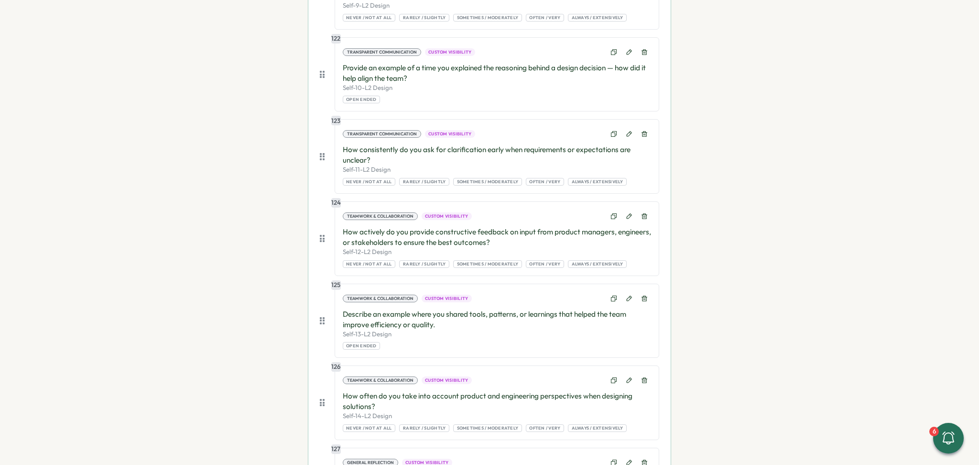
scroll to position [10378, 0]
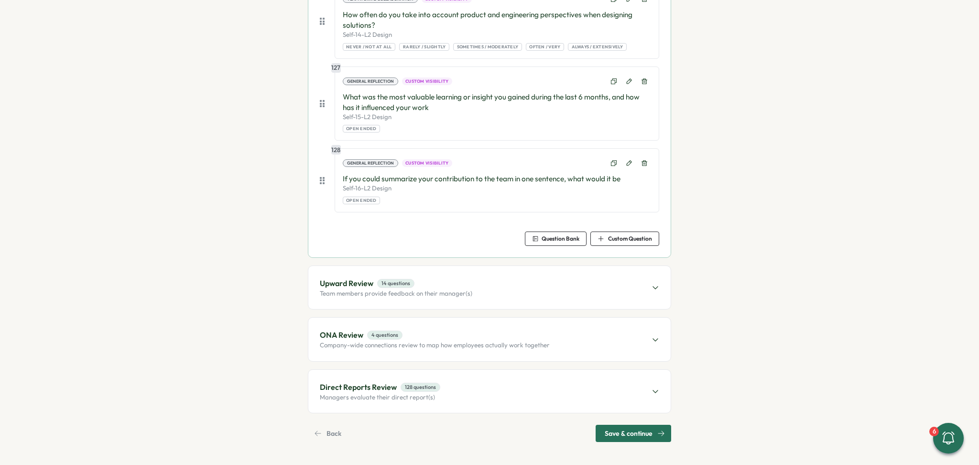
click at [652, 430] on div "Save & continue" at bounding box center [635, 433] width 60 height 16
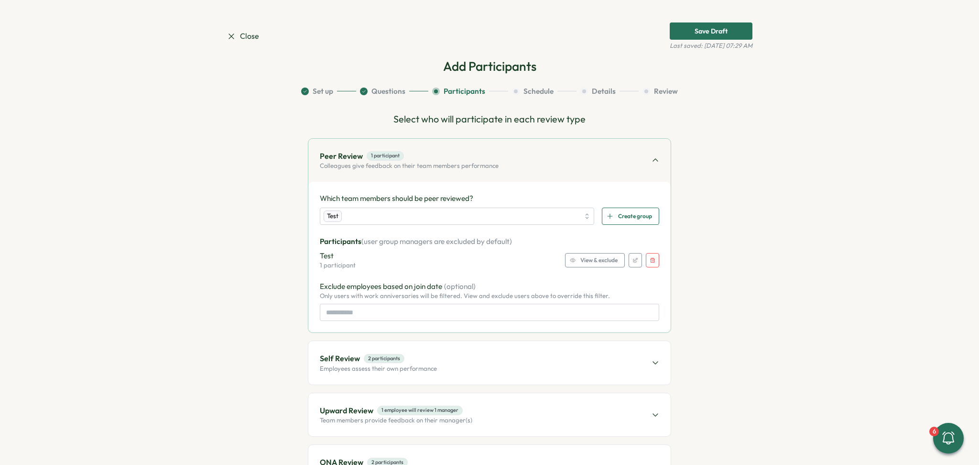
scroll to position [0, 0]
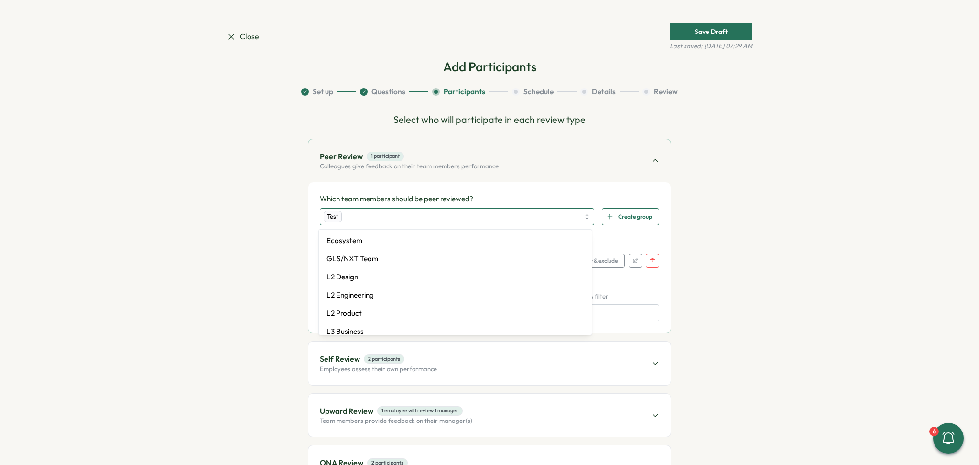
click at [356, 216] on div "Test" at bounding box center [452, 216] width 256 height 16
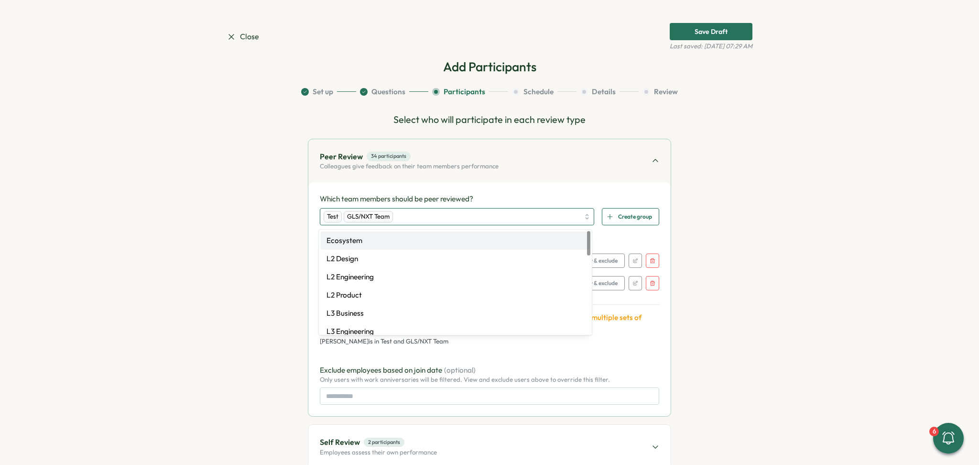
click at [336, 216] on div "Test" at bounding box center [333, 216] width 18 height 11
click at [340, 217] on div "Test" at bounding box center [333, 216] width 18 height 11
click at [409, 217] on div "Test GLS/NXT Team" at bounding box center [452, 216] width 256 height 16
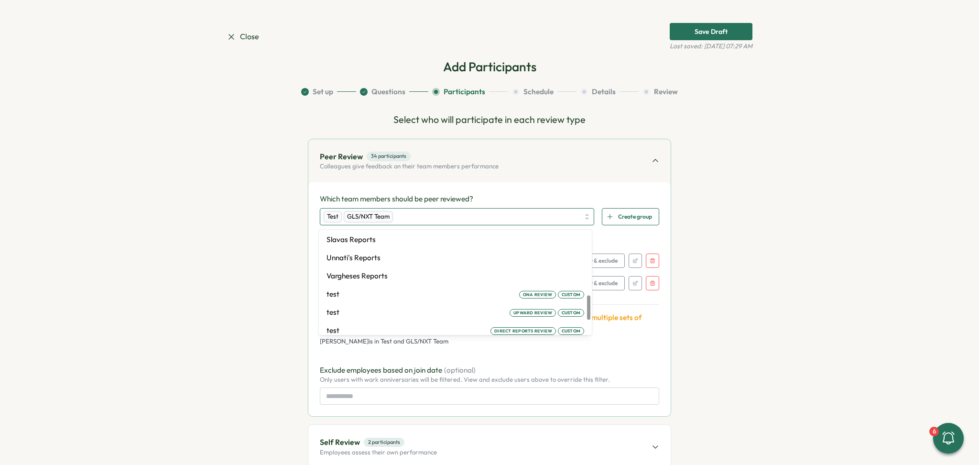
scroll to position [334, 0]
click at [601, 169] on div "Peer Review 34 participants Colleagues give feedback on their team members perf…" at bounding box center [489, 160] width 362 height 43
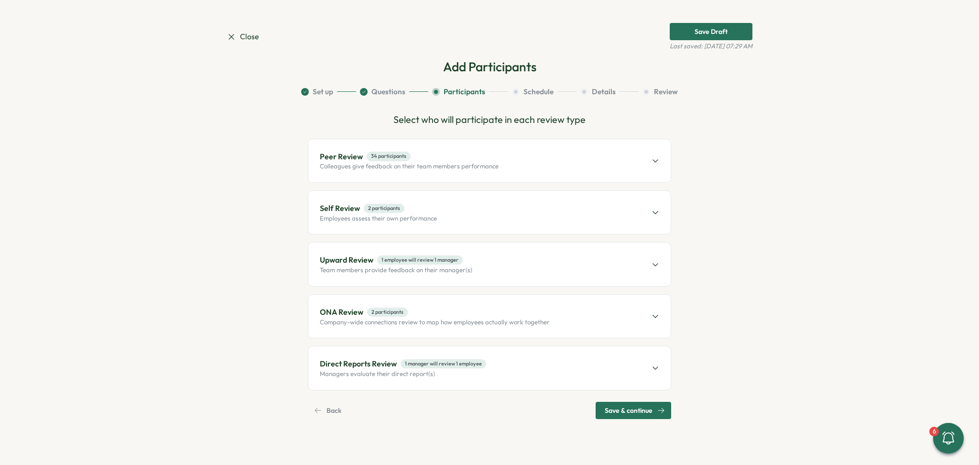
click at [329, 91] on button "Set up" at bounding box center [328, 92] width 55 height 11
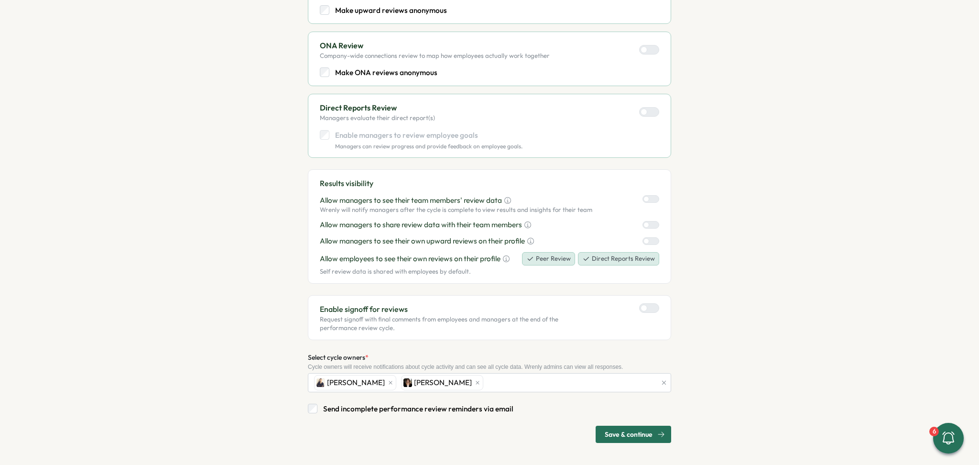
scroll to position [396, 0]
click at [640, 434] on span "Save & continue" at bounding box center [629, 433] width 48 height 16
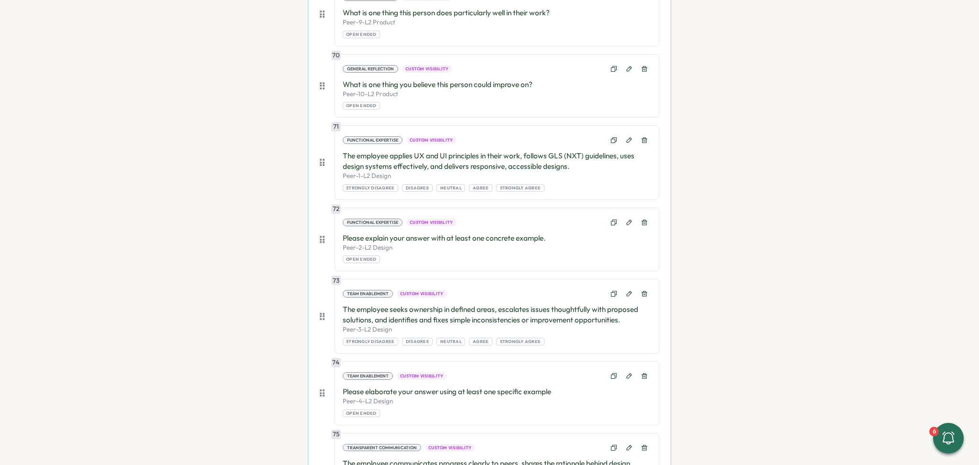
scroll to position [6353, 0]
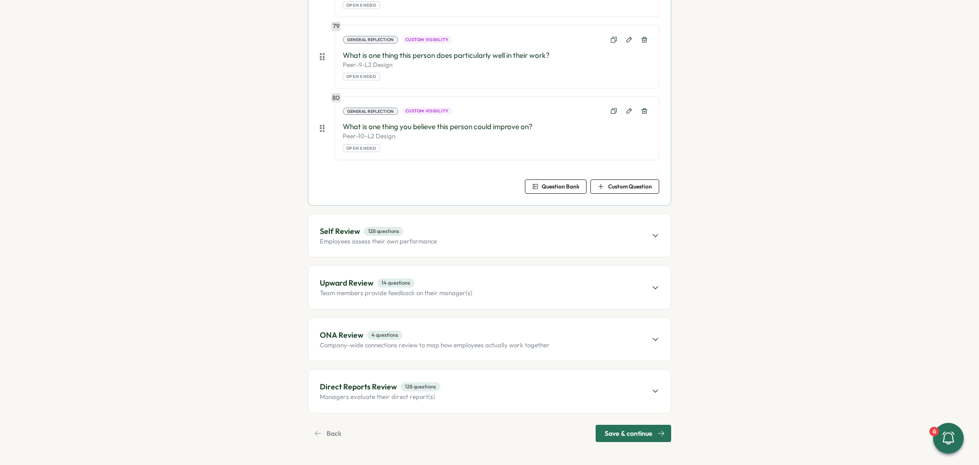
click at [630, 430] on span "Save & continue" at bounding box center [629, 433] width 48 height 16
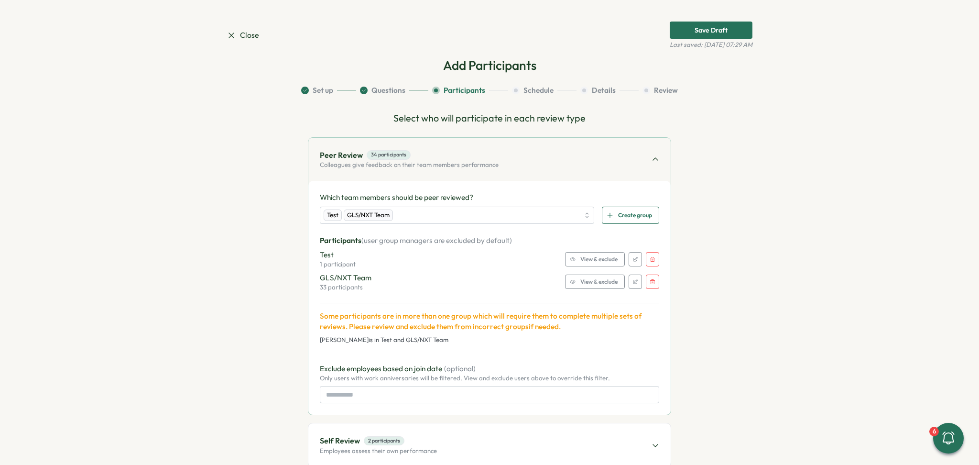
scroll to position [0, 0]
click at [650, 261] on icon "button" at bounding box center [652, 260] width 5 height 5
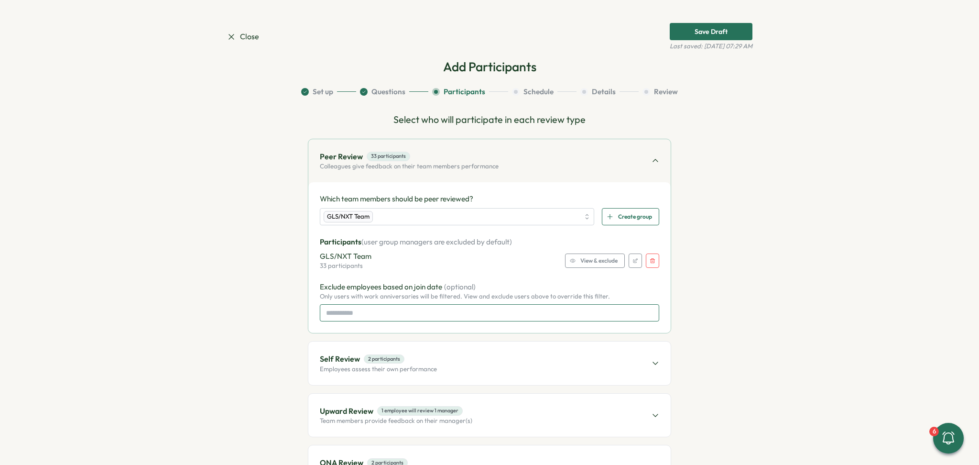
click at [362, 312] on input at bounding box center [489, 312] width 339 height 17
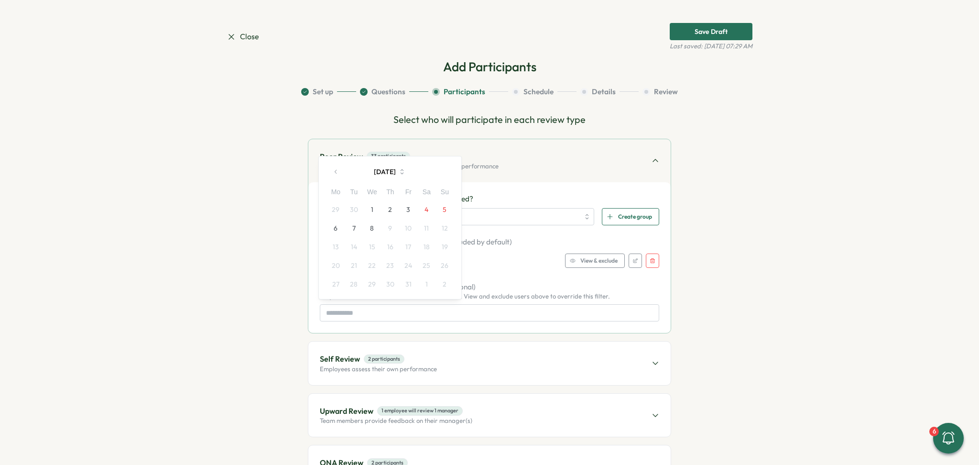
click at [338, 169] on icon "button" at bounding box center [336, 171] width 7 height 7
click at [338, 210] on button "1" at bounding box center [335, 209] width 18 height 18
type input "**********"
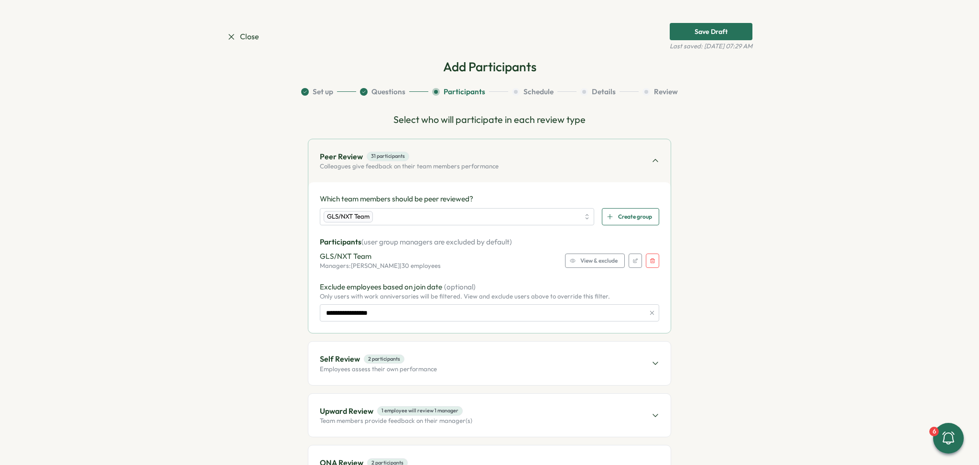
click at [238, 236] on section "**********" at bounding box center [490, 328] width 526 height 483
click at [542, 309] on input "**********" at bounding box center [489, 312] width 339 height 17
click at [739, 290] on section "**********" at bounding box center [490, 328] width 526 height 483
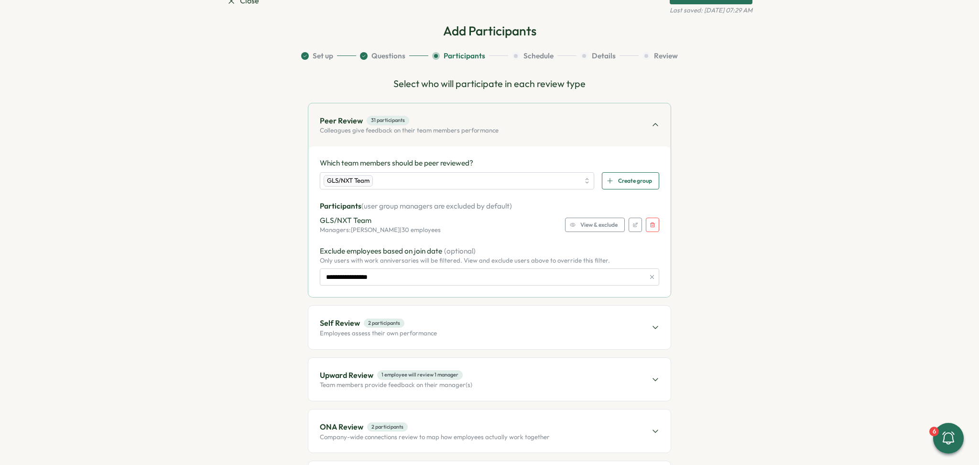
scroll to position [64, 0]
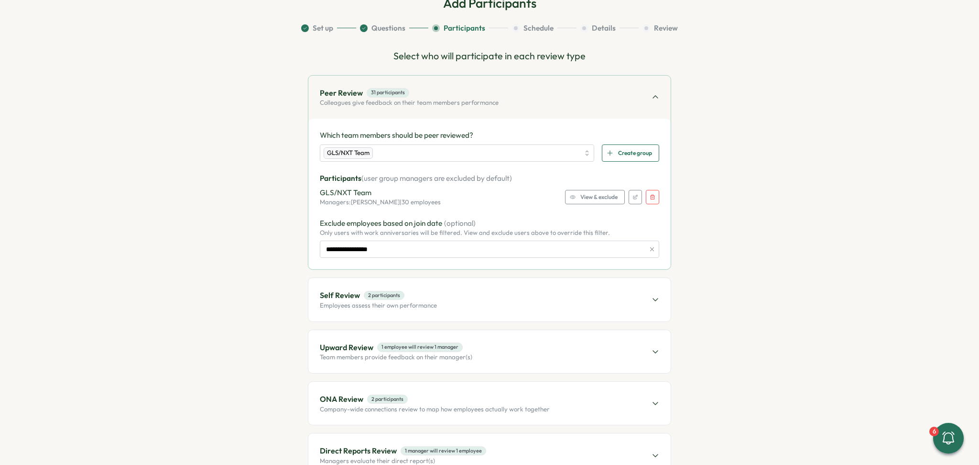
click at [502, 296] on div "Self Review 2 participants Employees assess their own performance" at bounding box center [489, 299] width 362 height 43
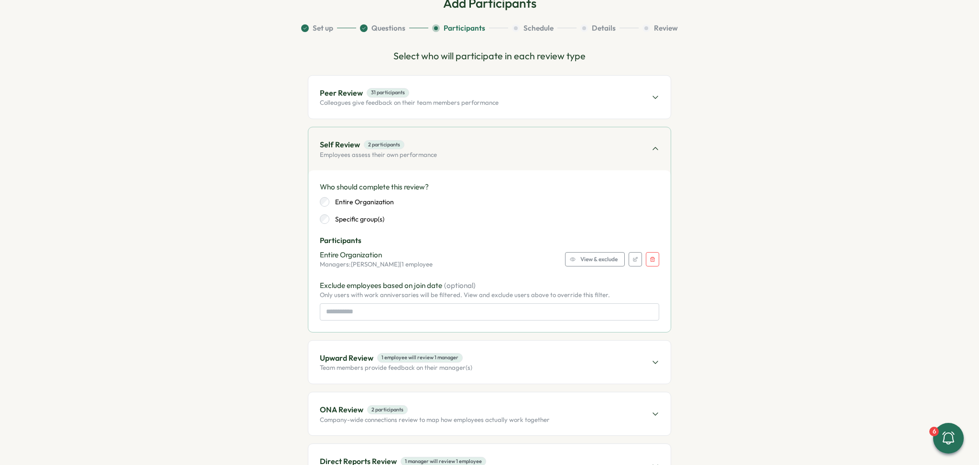
click at [651, 256] on button "button" at bounding box center [652, 259] width 13 height 14
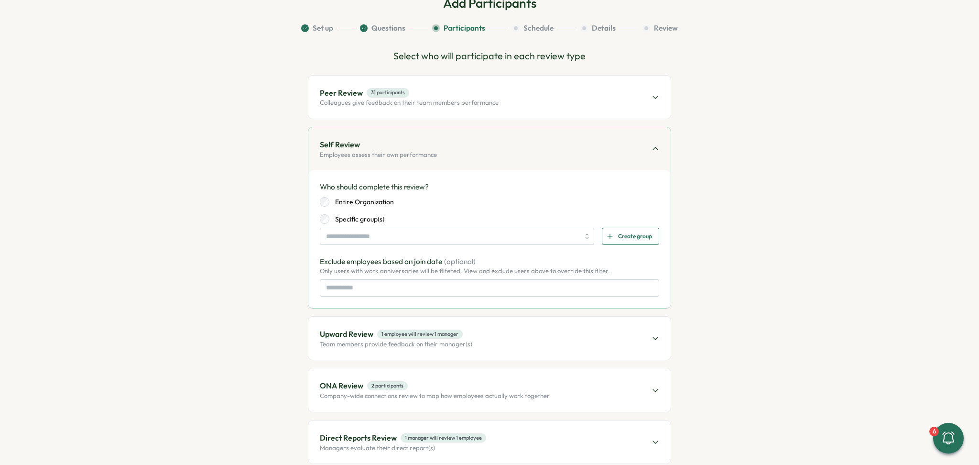
click at [343, 199] on label "Entire Organization" at bounding box center [361, 202] width 65 height 10
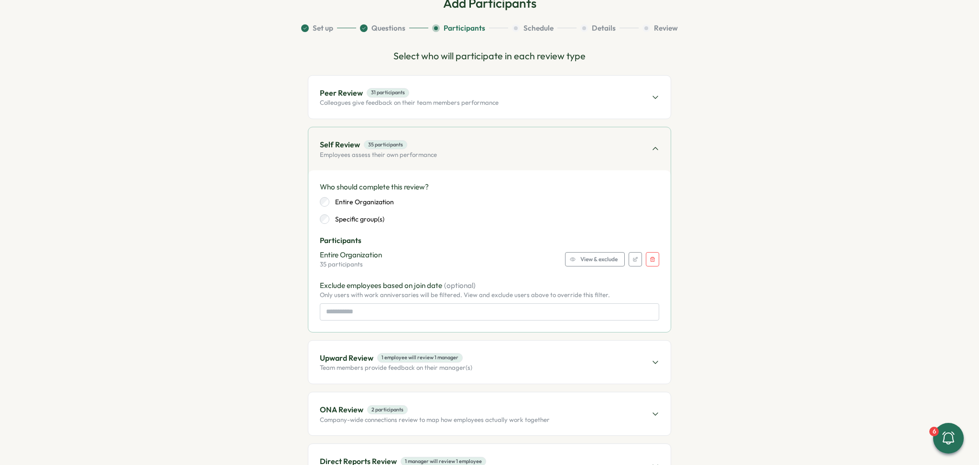
click at [459, 98] on span "Peer Review 31 participants" at bounding box center [409, 93] width 179 height 12
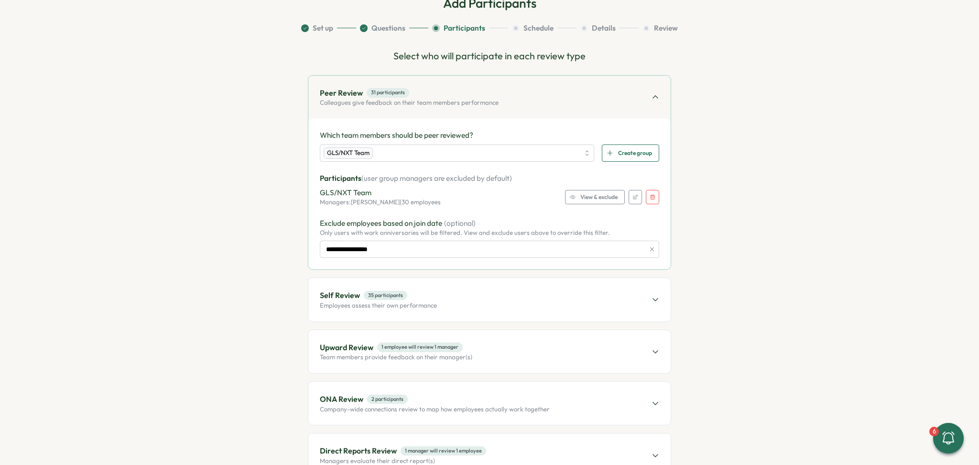
click at [426, 302] on p "Employees assess their own performance" at bounding box center [378, 305] width 117 height 9
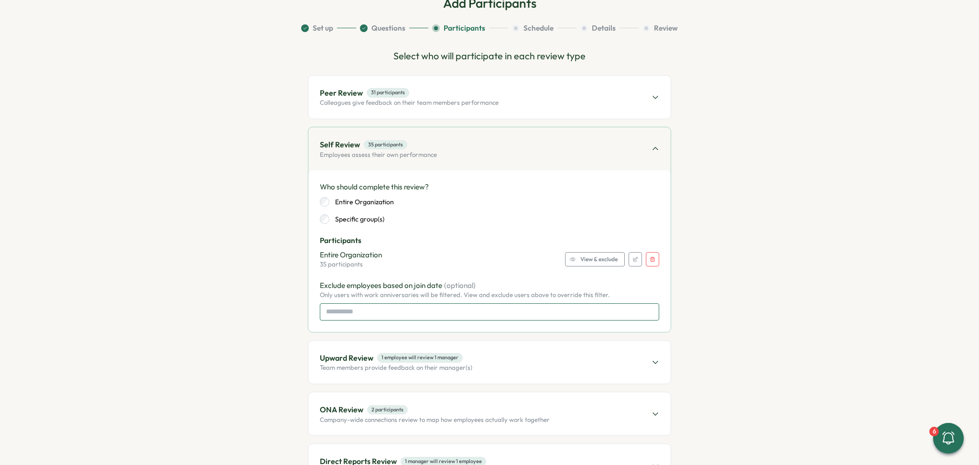
click at [427, 318] on input at bounding box center [489, 311] width 339 height 17
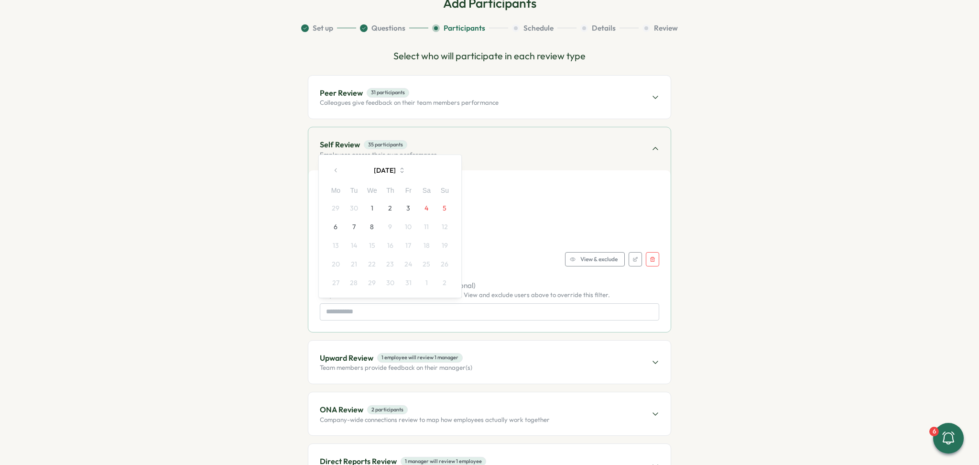
click at [335, 170] on icon "button" at bounding box center [336, 170] width 7 height 7
click at [337, 208] on button "1" at bounding box center [335, 208] width 18 height 18
type input "**********"
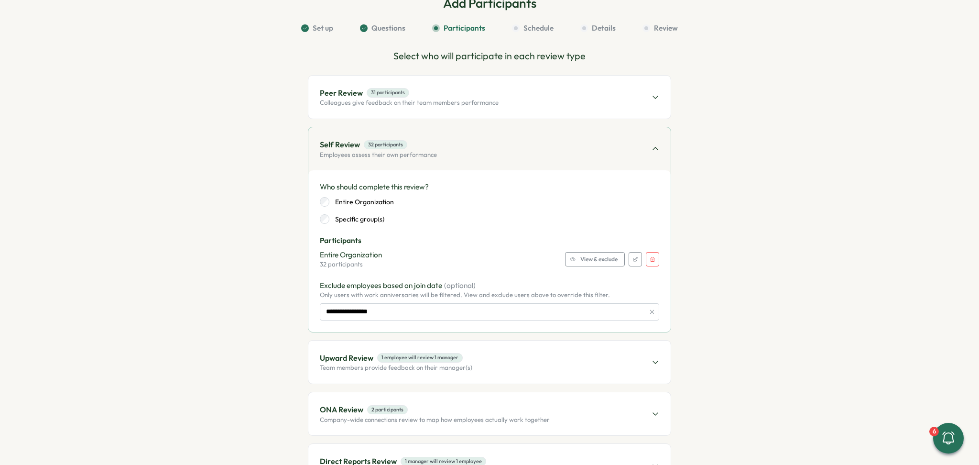
click at [684, 214] on section "**********" at bounding box center [490, 269] width 526 height 493
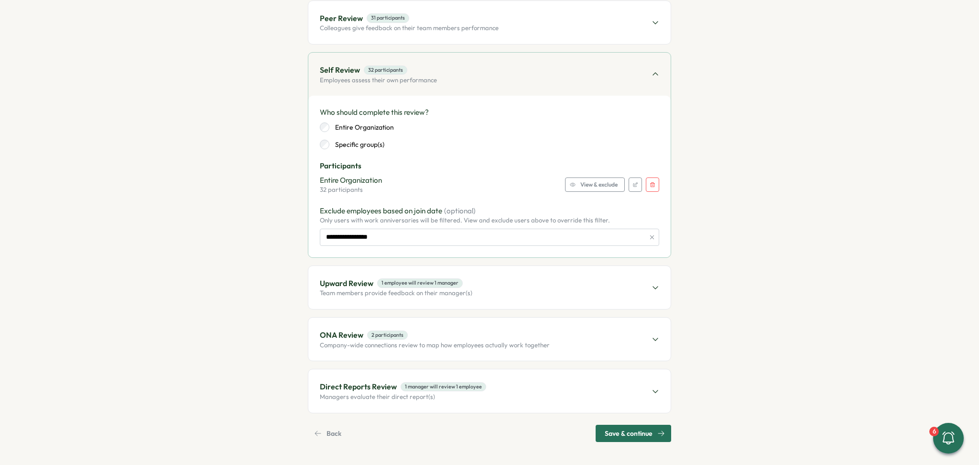
click at [479, 289] on div "Upward Review 1 employee will review 1 manager Team members provide feedback on…" at bounding box center [489, 287] width 362 height 43
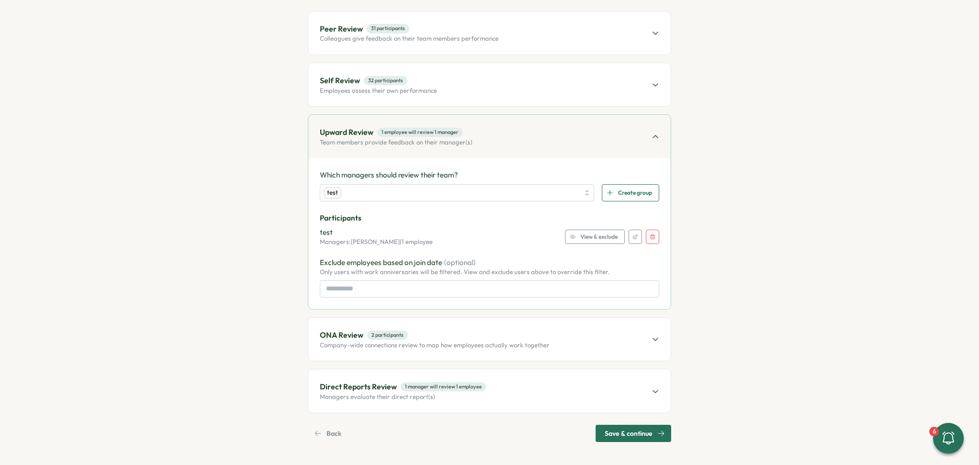
scroll to position [127, 0]
click at [654, 238] on button "button" at bounding box center [652, 237] width 13 height 14
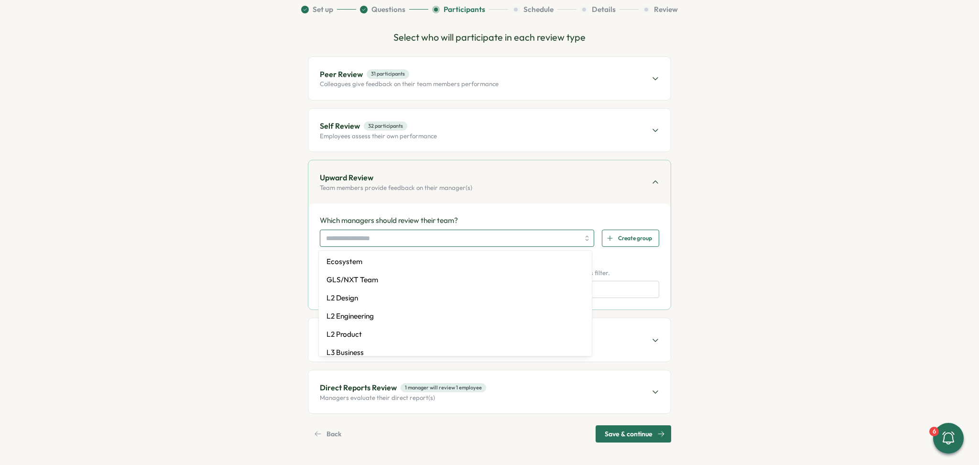
click at [512, 237] on input "search" at bounding box center [452, 238] width 253 height 16
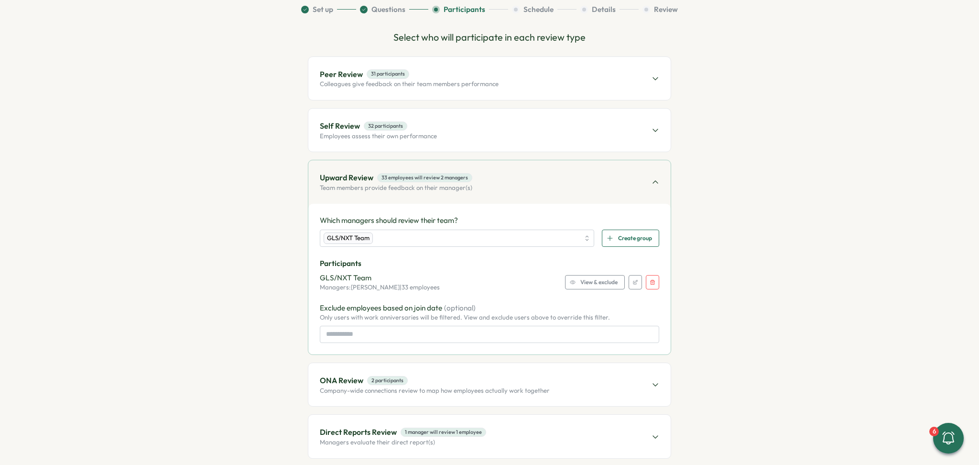
click at [685, 192] on section "Set up Questions Participants Schedule Details Review Select who will participa…" at bounding box center [490, 245] width 526 height 483
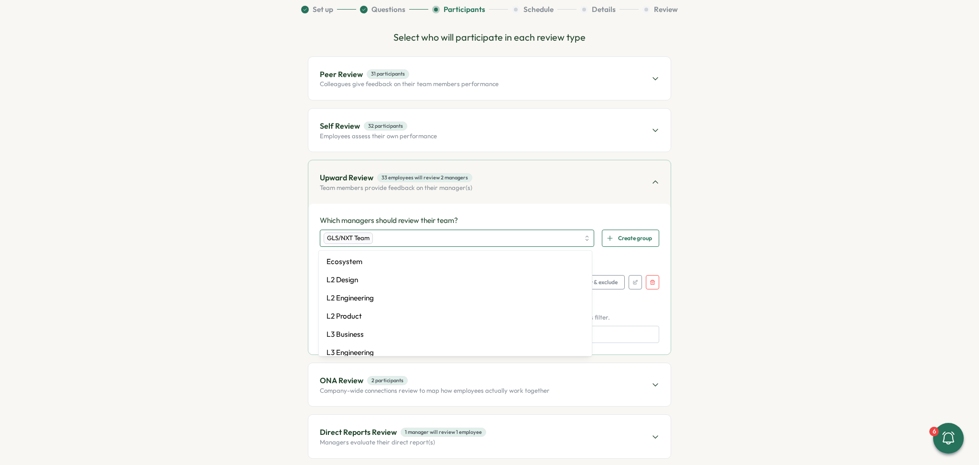
click at [587, 234] on div "GLS/NXT Team" at bounding box center [457, 237] width 274 height 17
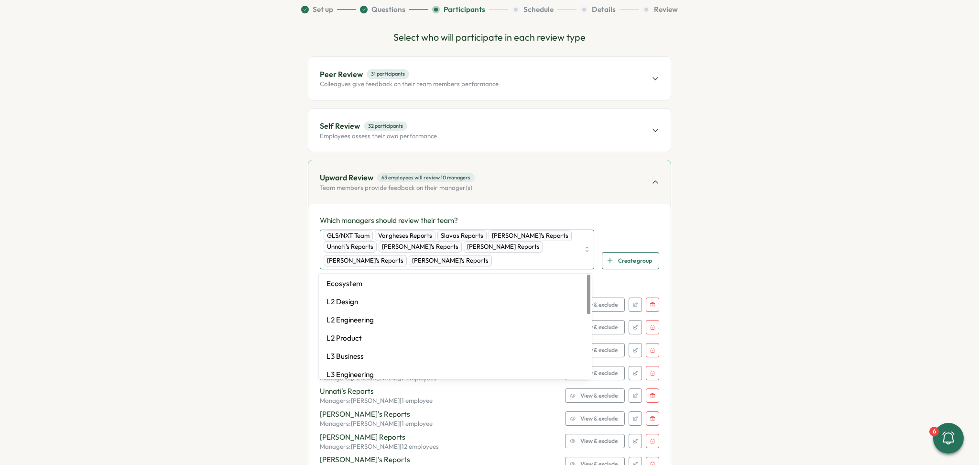
scroll to position [0, 0]
click at [412, 260] on div "GLS/NXT Team Vargheses Reports Slavas Reports [PERSON_NAME]'s Reports Unnati's …" at bounding box center [452, 249] width 256 height 39
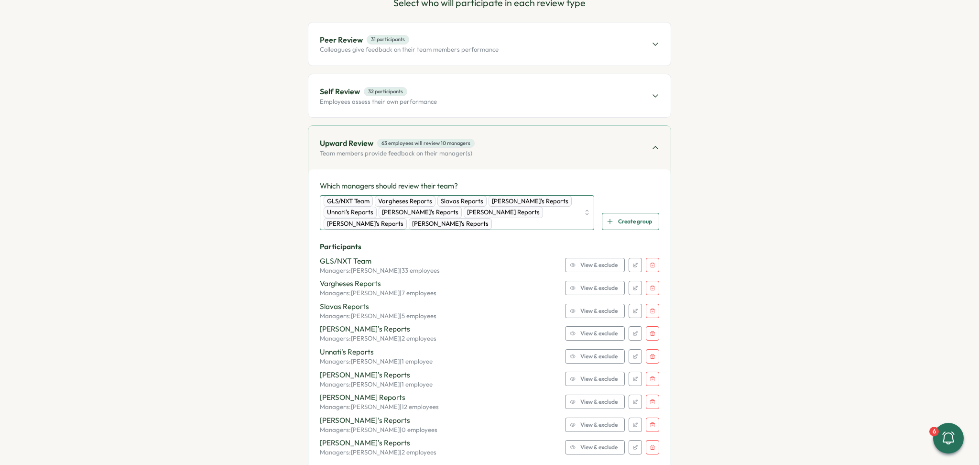
scroll to position [146, 0]
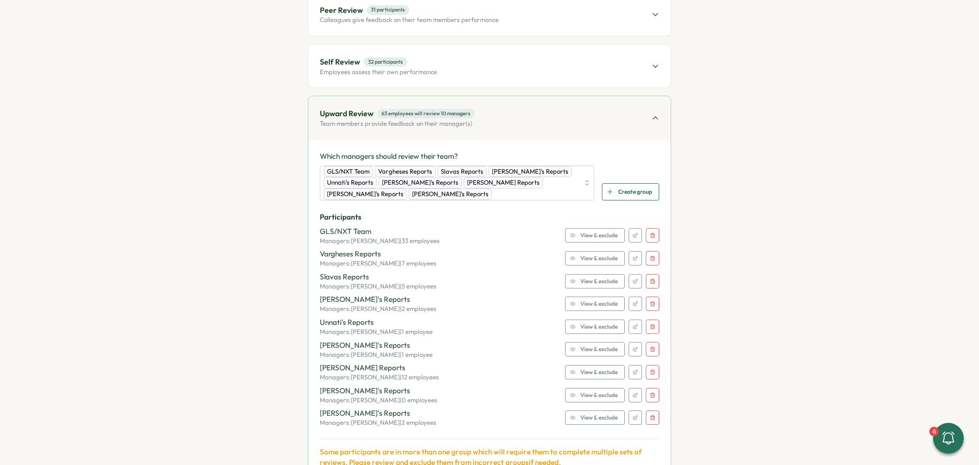
click at [654, 234] on button "button" at bounding box center [652, 235] width 13 height 14
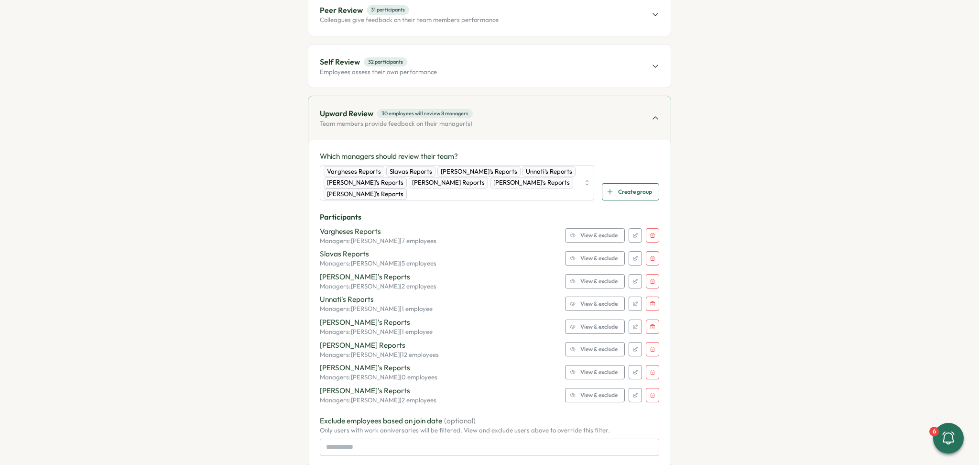
click at [650, 369] on icon "button" at bounding box center [653, 372] width 6 height 6
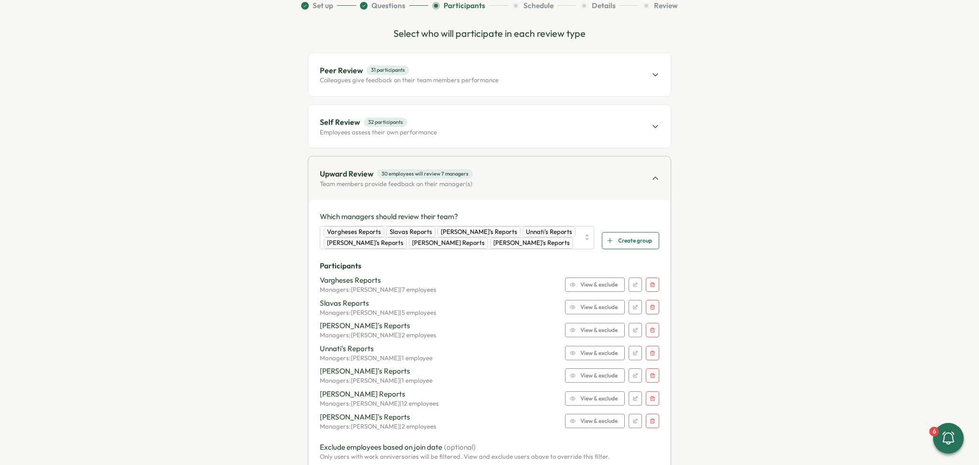
scroll to position [19, 0]
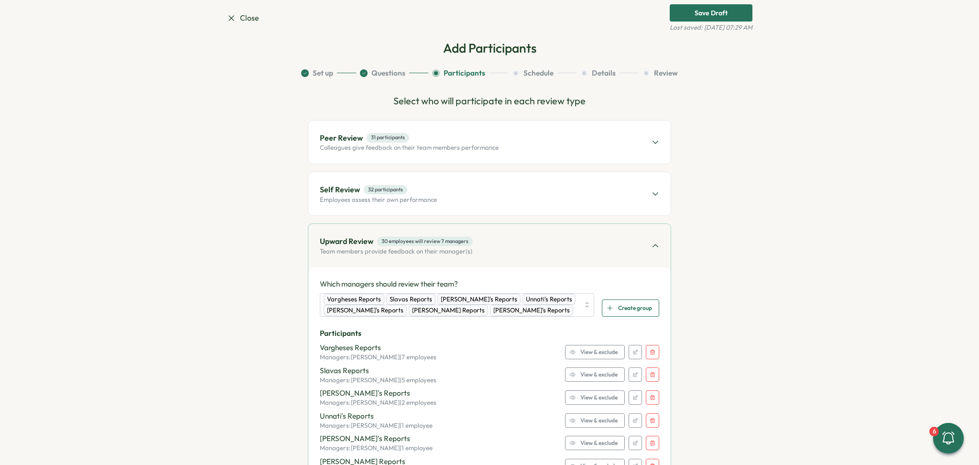
click at [606, 197] on div "Self Review 32 participants Employees assess their own performance" at bounding box center [489, 193] width 362 height 43
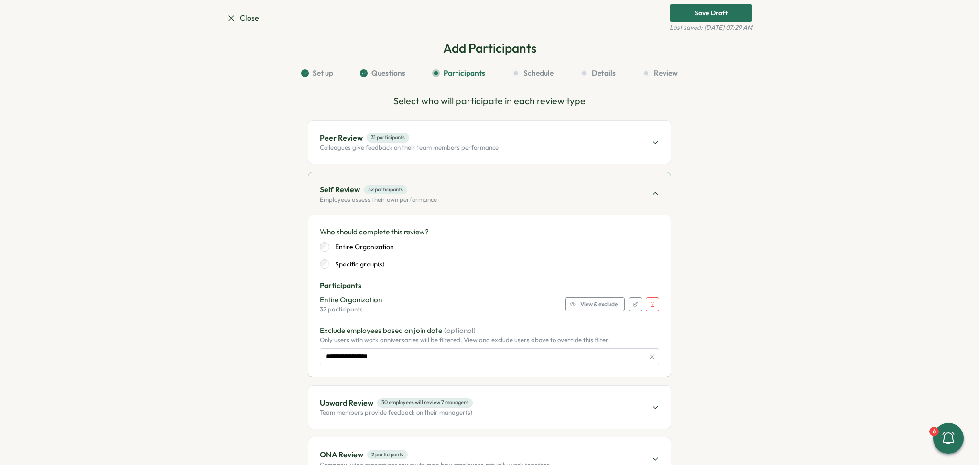
click at [574, 146] on div "Peer Review 31 participants Colleagues give feedback on their team members perf…" at bounding box center [489, 141] width 362 height 43
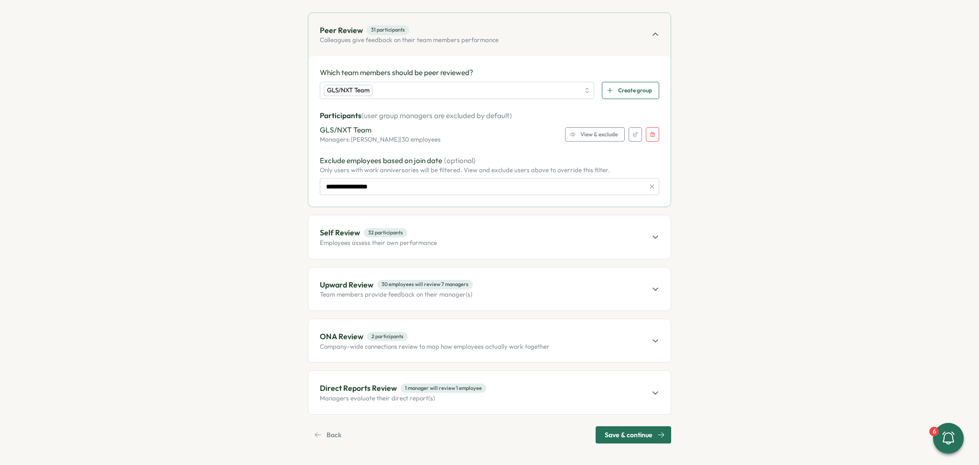
scroll to position [127, 0]
click at [502, 236] on div "Self Review 32 participants Employees assess their own performance" at bounding box center [489, 235] width 362 height 43
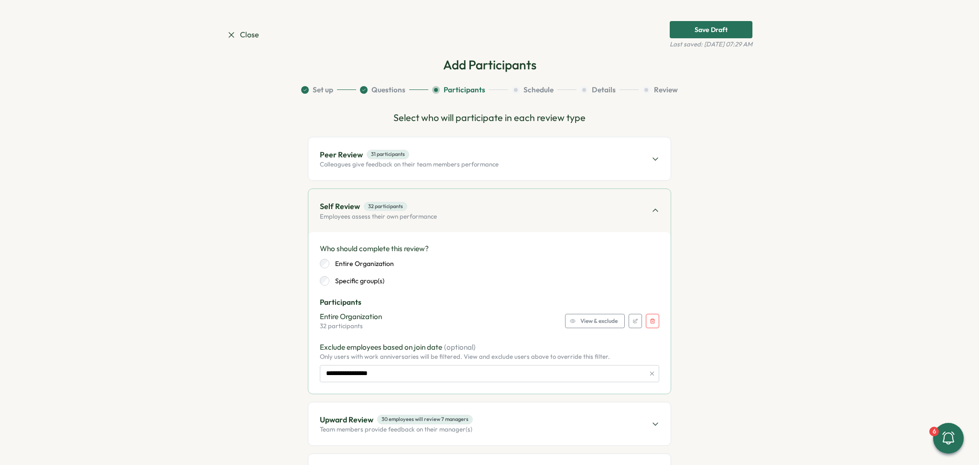
scroll to position [0, 0]
click at [471, 160] on span "Peer Review 31 participants" at bounding box center [409, 157] width 179 height 12
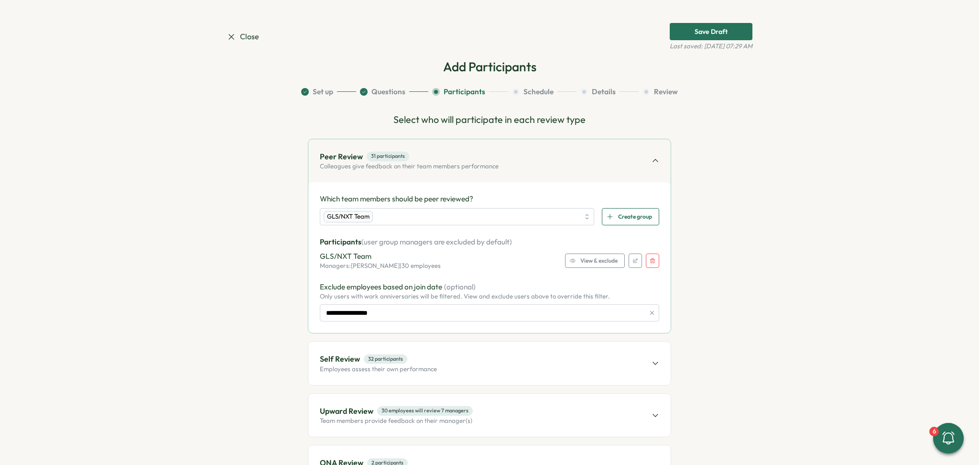
click at [649, 313] on icon "button" at bounding box center [652, 312] width 7 height 7
click at [570, 309] on input at bounding box center [489, 312] width 339 height 17
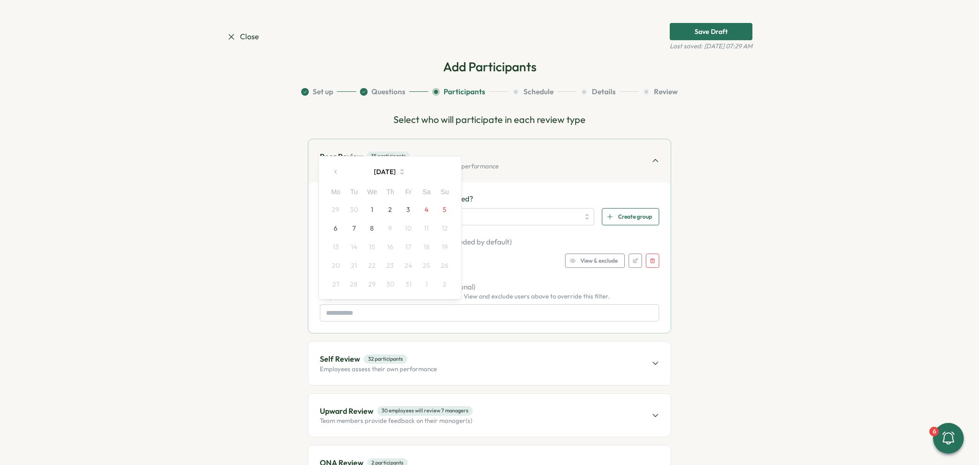
click at [376, 207] on button "1" at bounding box center [372, 209] width 18 height 18
type input "**********"
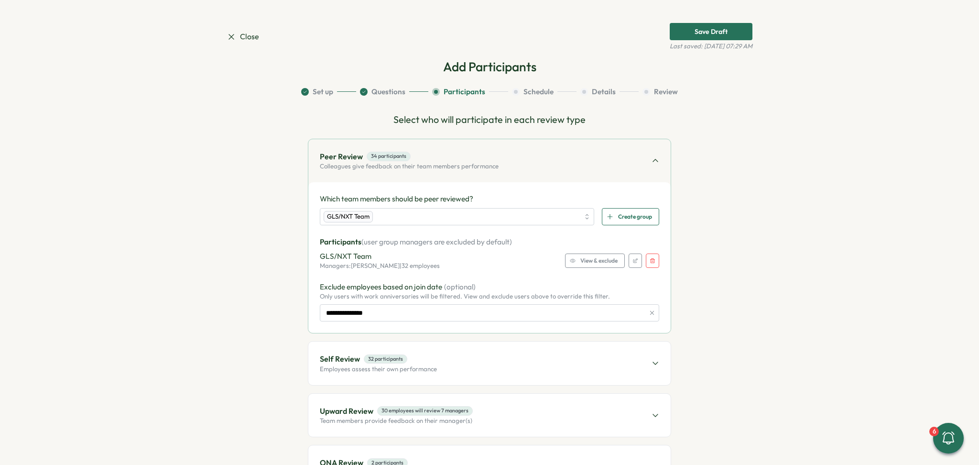
click at [685, 298] on section "**********" at bounding box center [490, 328] width 526 height 483
click at [652, 311] on icon "button" at bounding box center [652, 312] width 7 height 7
click at [427, 324] on div "Which team members should be peer reviewed? GLS/NXT Team Create group Participa…" at bounding box center [489, 257] width 362 height 151
click at [426, 308] on input at bounding box center [489, 312] width 339 height 17
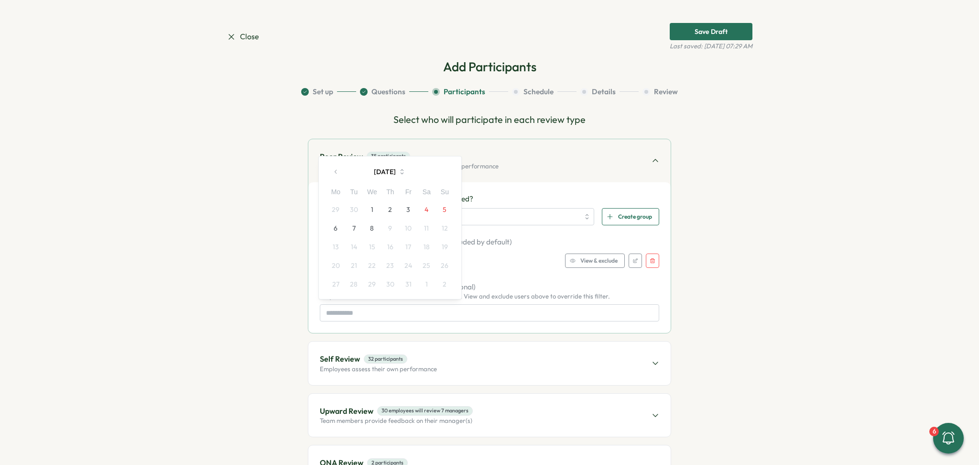
click at [329, 169] on button "button" at bounding box center [335, 171] width 19 height 19
click at [337, 208] on button "1" at bounding box center [335, 209] width 18 height 18
type input "**********"
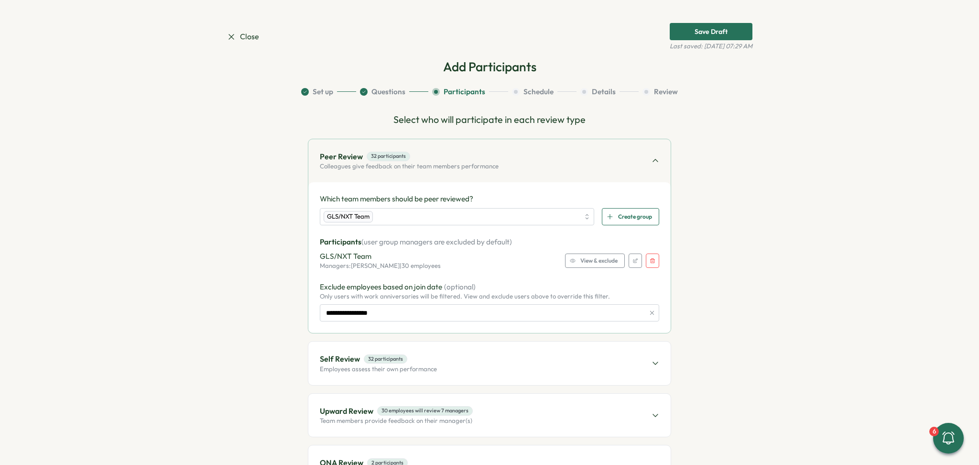
click at [746, 235] on section "**********" at bounding box center [490, 328] width 526 height 483
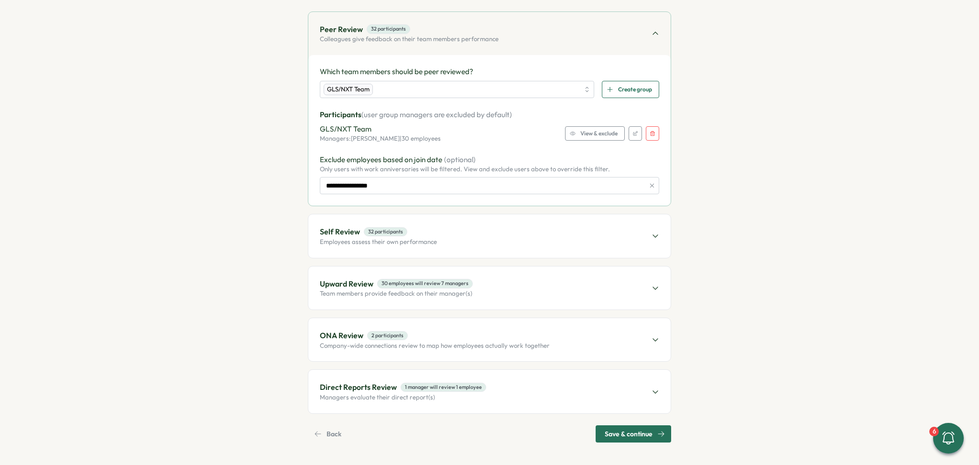
click at [507, 287] on div "Upward Review 30 employees will review 7 managers Team members provide feedback…" at bounding box center [489, 287] width 362 height 43
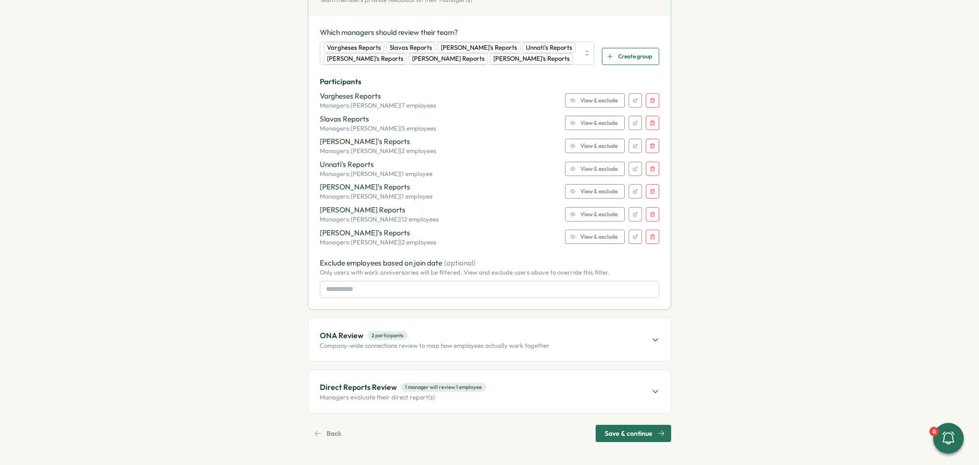
click at [488, 332] on span "ONA Review 2 participants" at bounding box center [435, 335] width 230 height 12
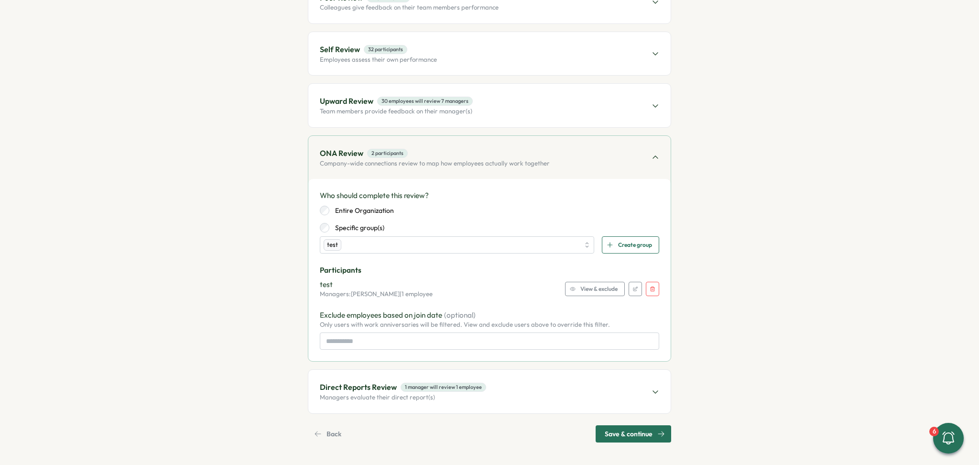
click at [654, 284] on button "button" at bounding box center [652, 289] width 13 height 14
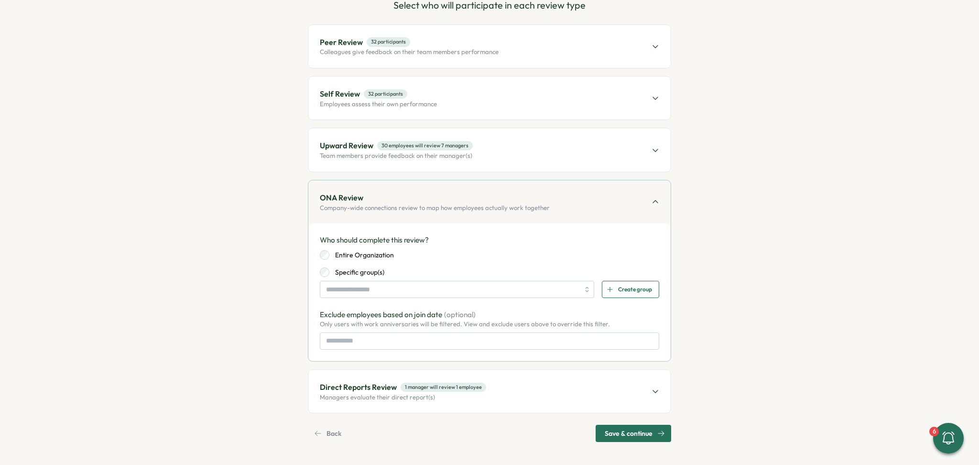
scroll to position [114, 0]
click at [364, 257] on label "Entire Organization" at bounding box center [361, 255] width 65 height 10
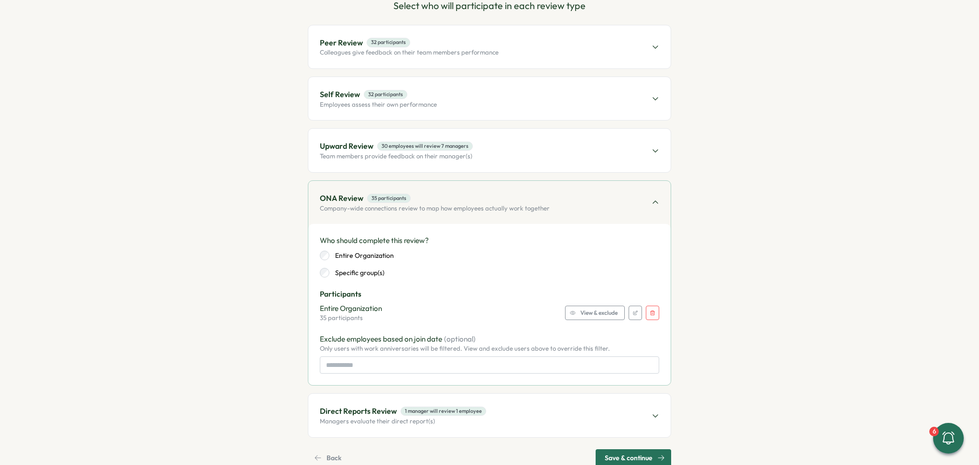
scroll to position [138, 0]
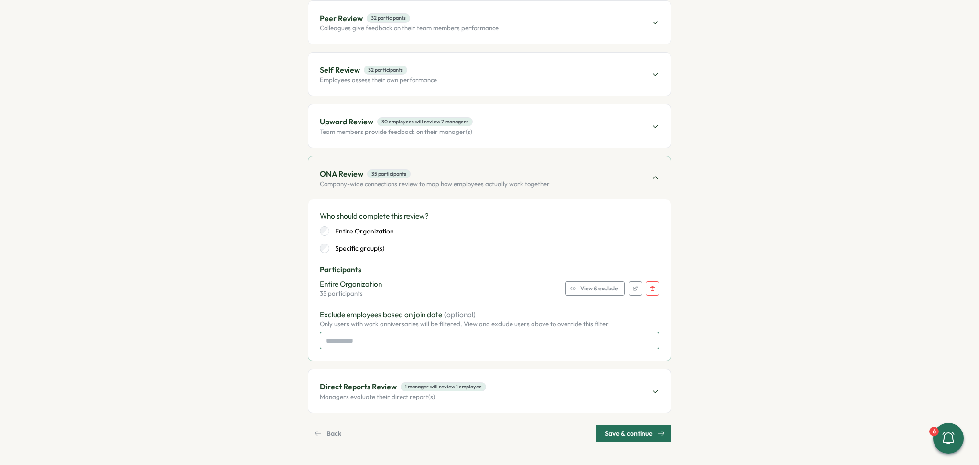
click at [556, 339] on input at bounding box center [489, 340] width 339 height 17
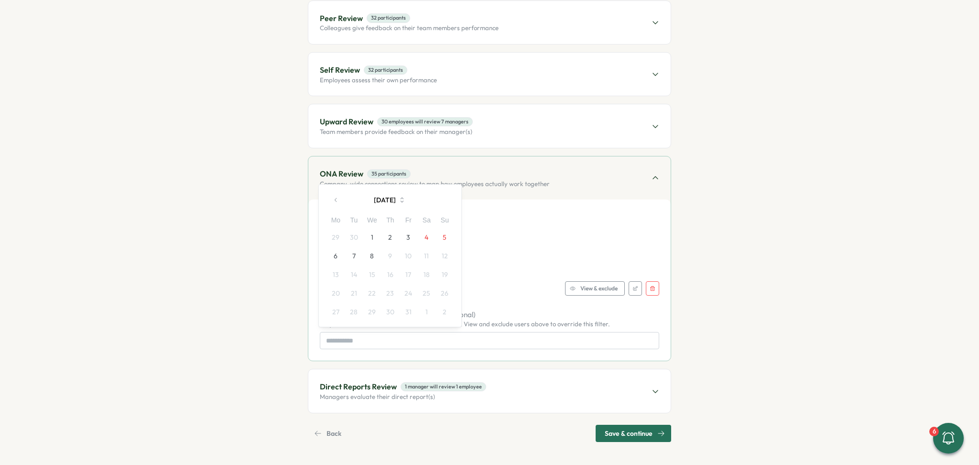
click at [338, 195] on button "button" at bounding box center [335, 199] width 19 height 19
click at [329, 231] on button "1" at bounding box center [335, 237] width 18 height 18
type input "**********"
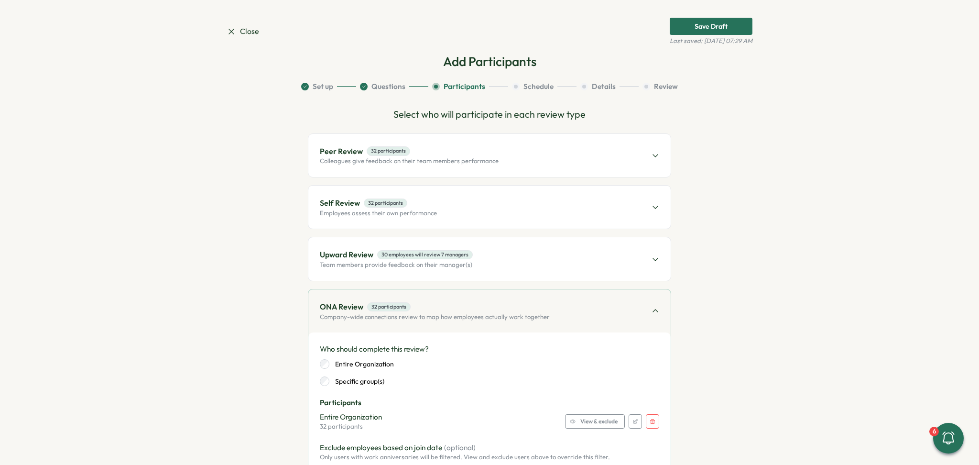
scroll to position [0, 0]
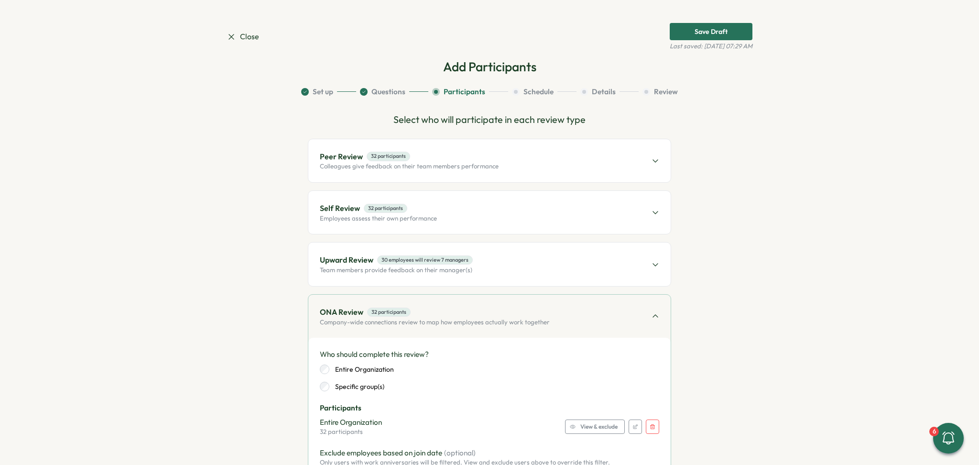
click at [572, 256] on div "Upward Review 30 employees will review 7 managers Team members provide feedback…" at bounding box center [489, 263] width 362 height 43
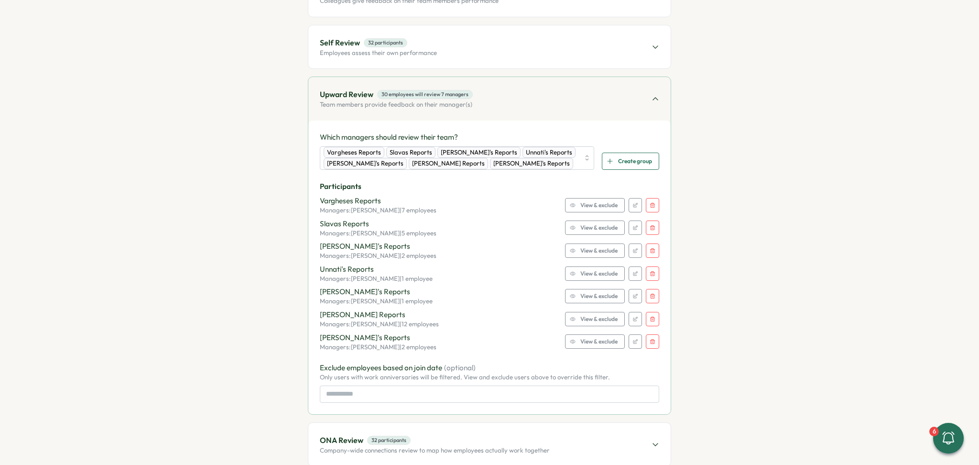
scroll to position [255, 0]
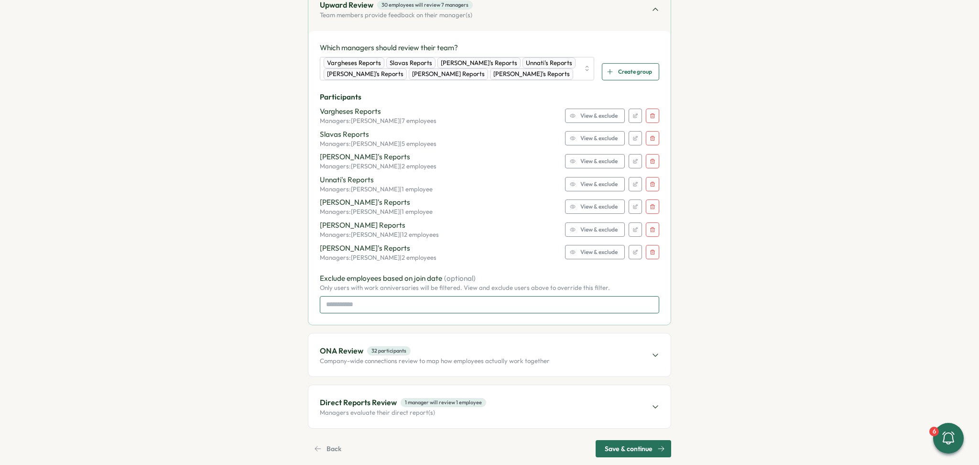
click at [417, 312] on input at bounding box center [489, 304] width 339 height 17
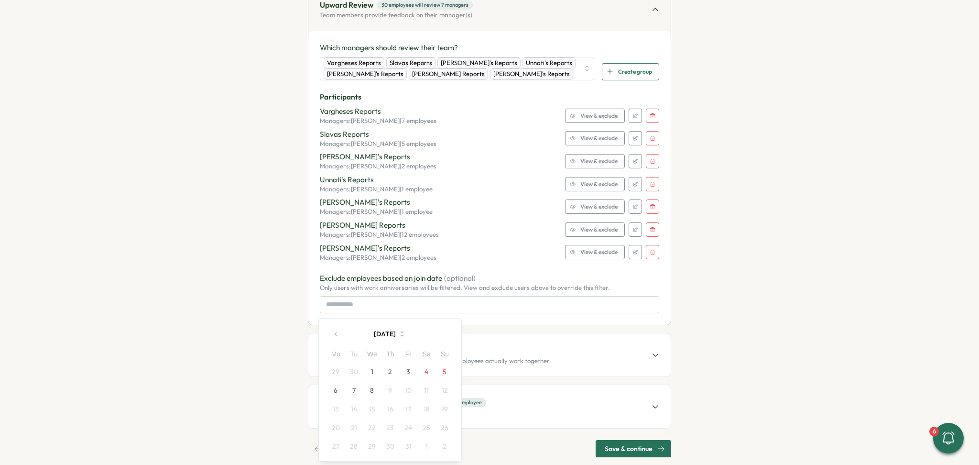
click at [371, 376] on button "1" at bounding box center [372, 371] width 18 height 18
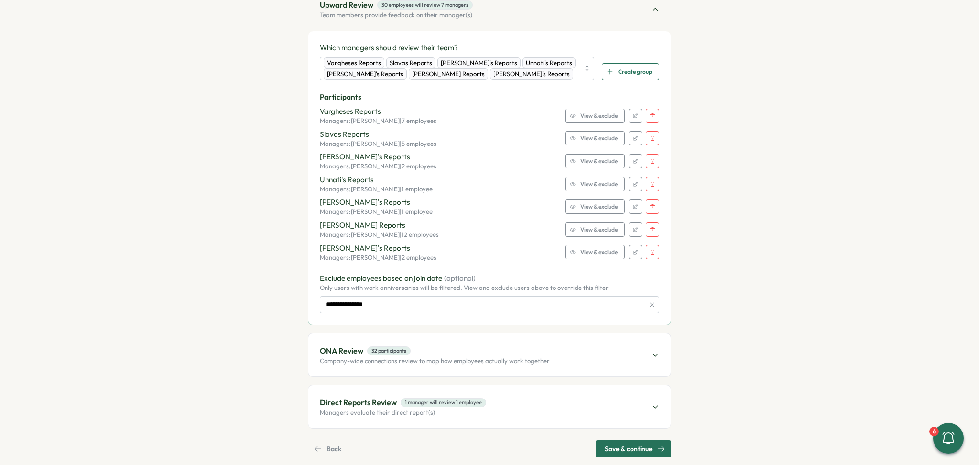
click at [757, 272] on section "Close Save Draft Last saved: [DATE] 07:29 AM Add Participants Set up Questions …" at bounding box center [489, 232] width 979 height 465
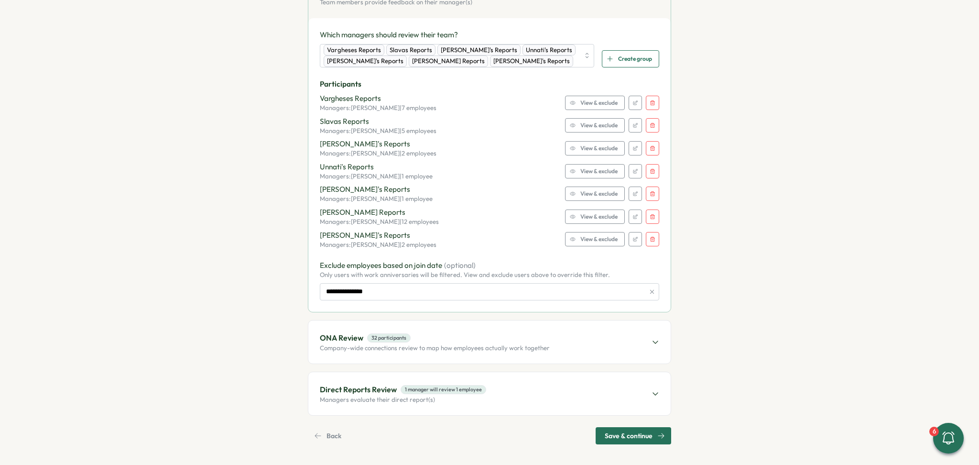
scroll to position [271, 0]
click at [610, 289] on input "**********" at bounding box center [489, 289] width 339 height 17
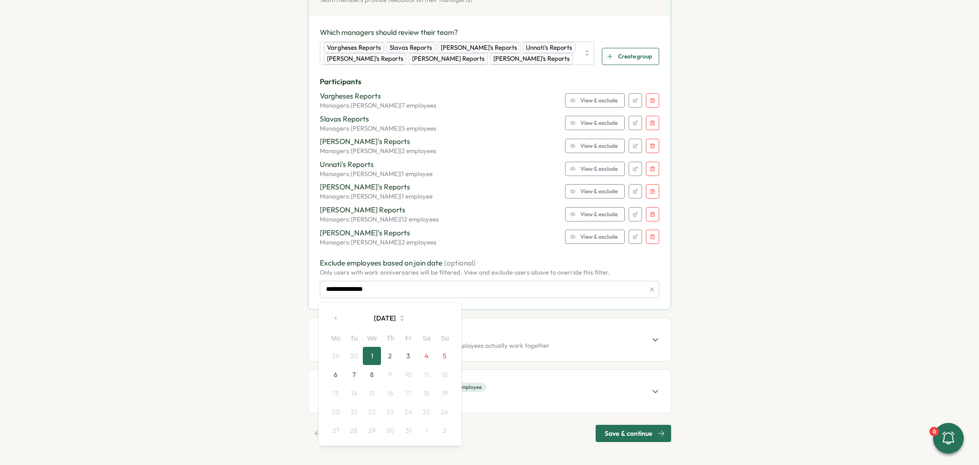
click at [331, 317] on button "button" at bounding box center [335, 317] width 19 height 19
click at [335, 354] on button "1" at bounding box center [335, 356] width 18 height 18
type input "**********"
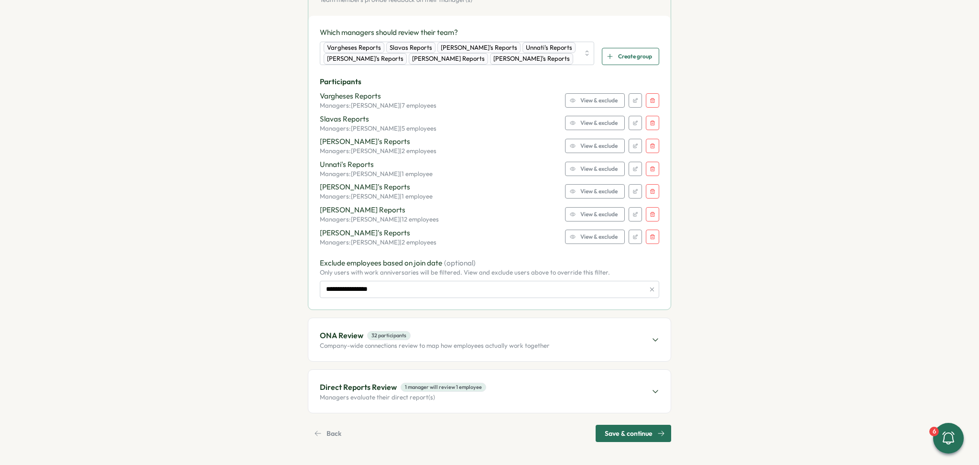
click at [752, 276] on section "Close Save Draft Last saved: [DATE] 07:29 AM Add Participants Set up Questions …" at bounding box center [489, 232] width 979 height 465
click at [567, 383] on div "Direct Reports Review 1 manager will review 1 employee Managers evaluate their …" at bounding box center [489, 391] width 362 height 43
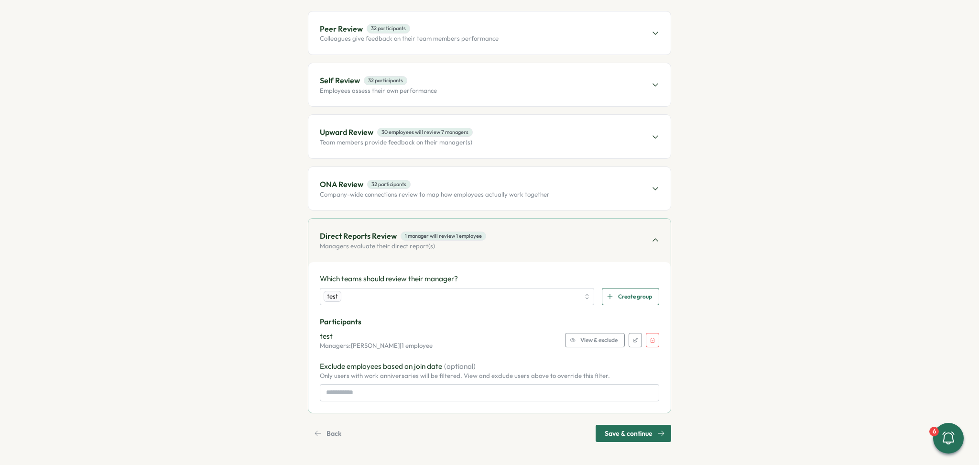
scroll to position [127, 0]
click at [650, 343] on icon "button" at bounding box center [653, 340] width 6 height 6
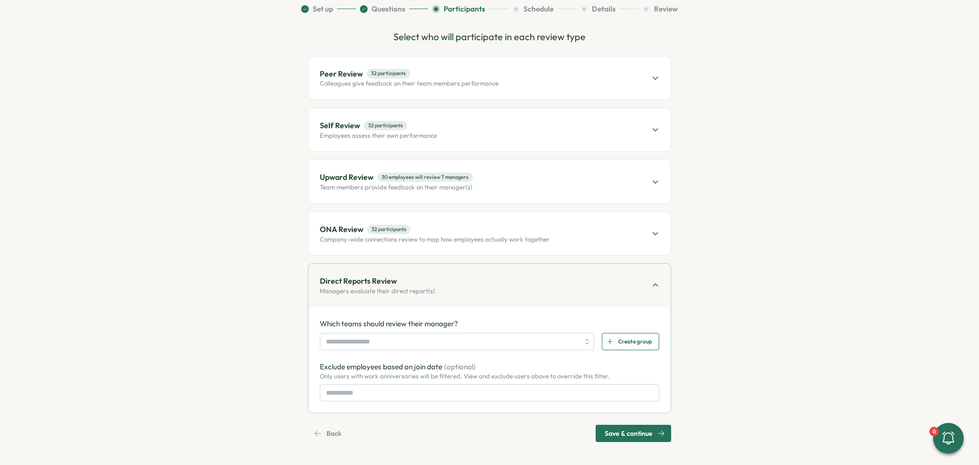
scroll to position [82, 0]
click at [485, 338] on input "search" at bounding box center [452, 342] width 253 height 16
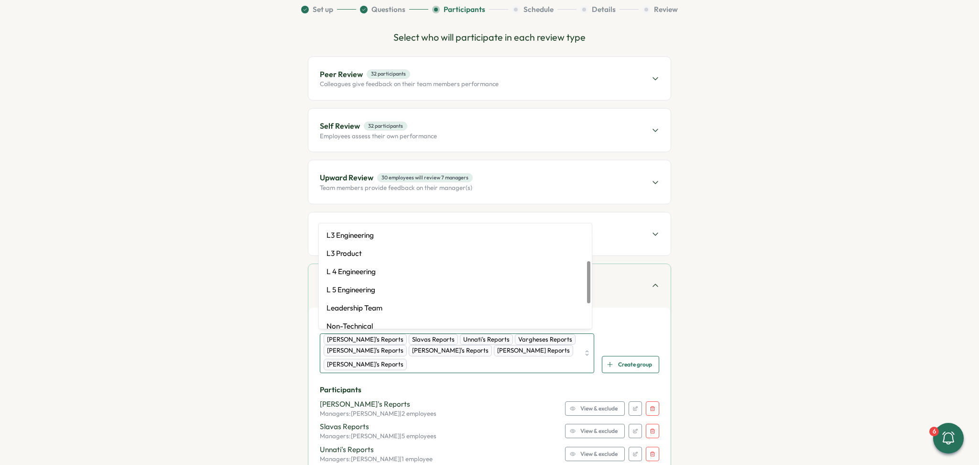
scroll to position [89, 0]
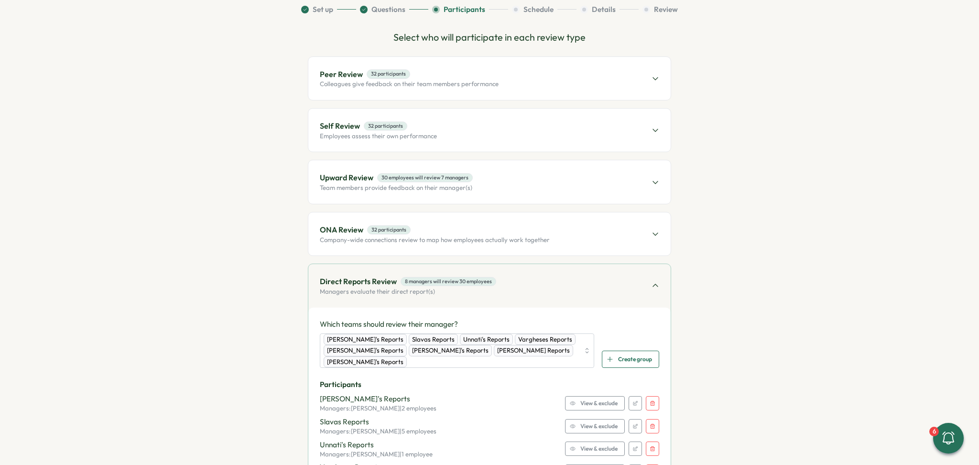
click at [693, 311] on section "Set up Questions Participants Schedule Details Review Select who will participa…" at bounding box center [490, 334] width 526 height 660
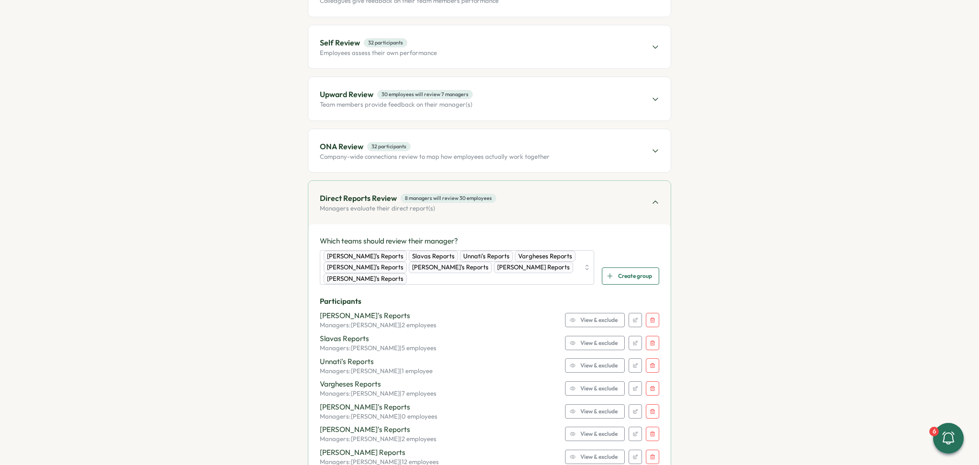
scroll to position [229, 0]
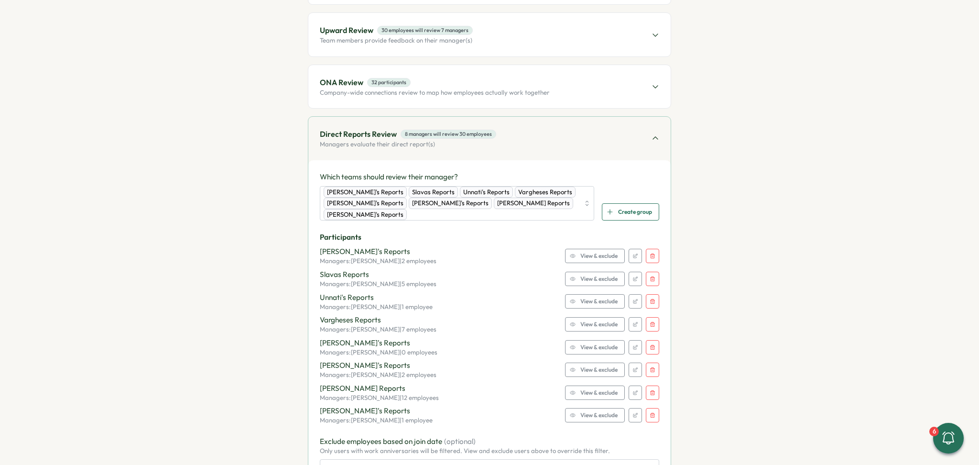
click at [431, 405] on div "[PERSON_NAME]'s Reports Managers: [PERSON_NAME] | 1 employee View & exclude" at bounding box center [489, 414] width 339 height 19
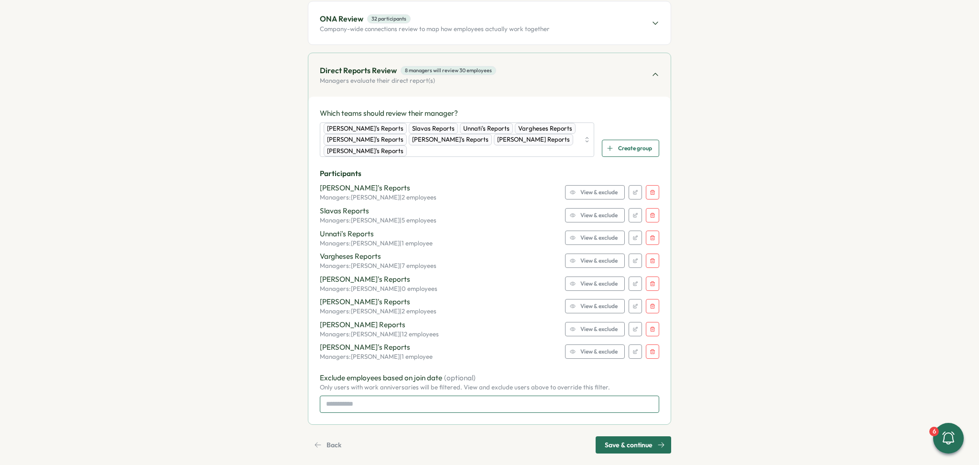
click at [428, 397] on input at bounding box center [489, 403] width 339 height 17
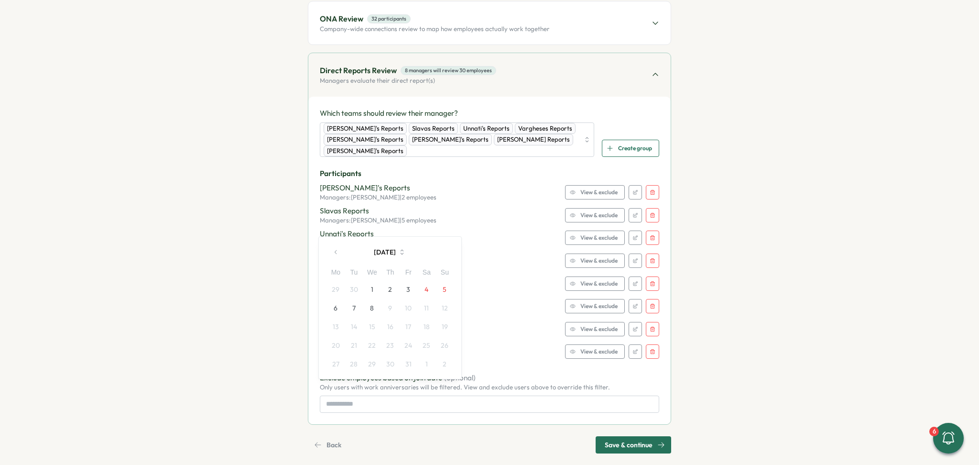
click at [338, 256] on button "button" at bounding box center [335, 251] width 19 height 19
click at [337, 292] on button "1" at bounding box center [335, 289] width 18 height 18
type input "**********"
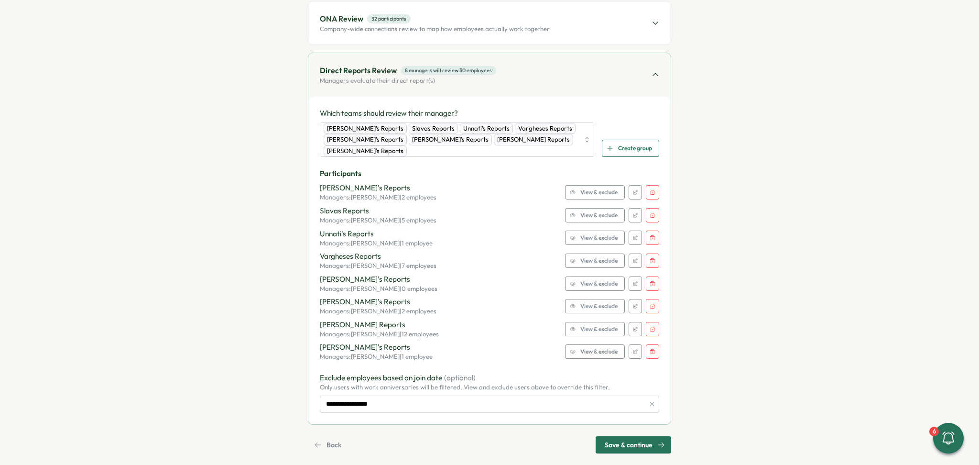
click at [750, 307] on section "Set up Questions Participants Schedule Details Review Select who will participa…" at bounding box center [490, 123] width 526 height 660
click at [635, 436] on span "Save & continue" at bounding box center [629, 444] width 48 height 16
click at [651, 281] on icon "button" at bounding box center [653, 284] width 6 height 6
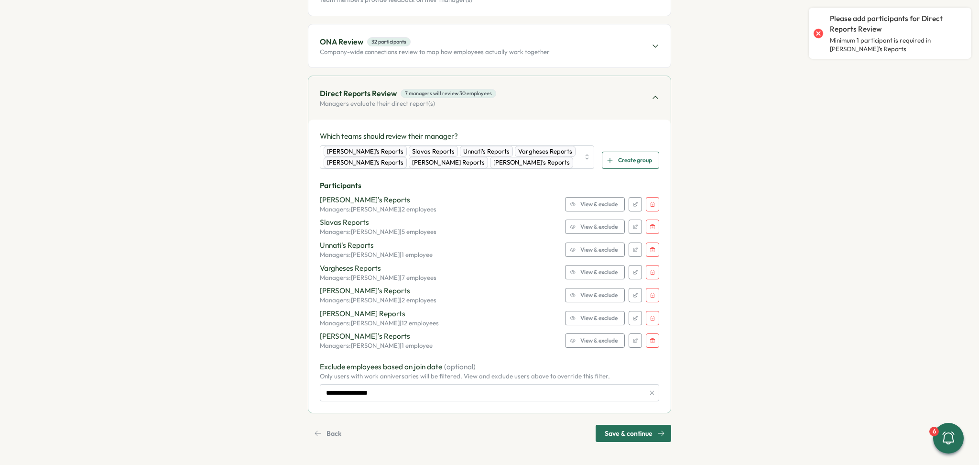
click at [627, 434] on span "Save & continue" at bounding box center [629, 433] width 48 height 16
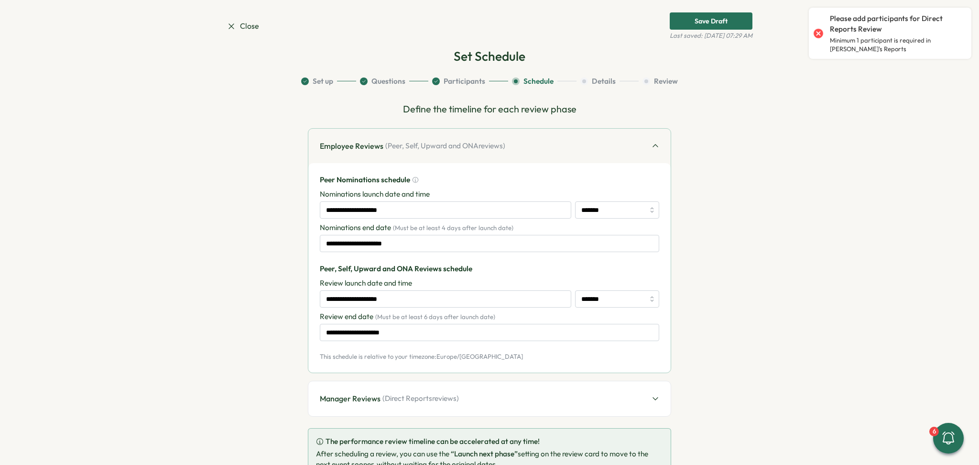
scroll to position [0, 0]
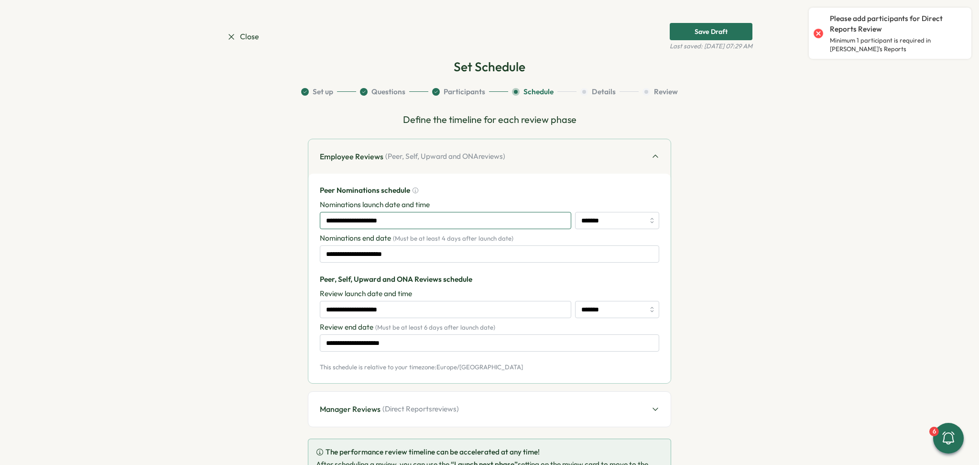
click at [407, 221] on input "**********" at bounding box center [445, 220] width 251 height 17
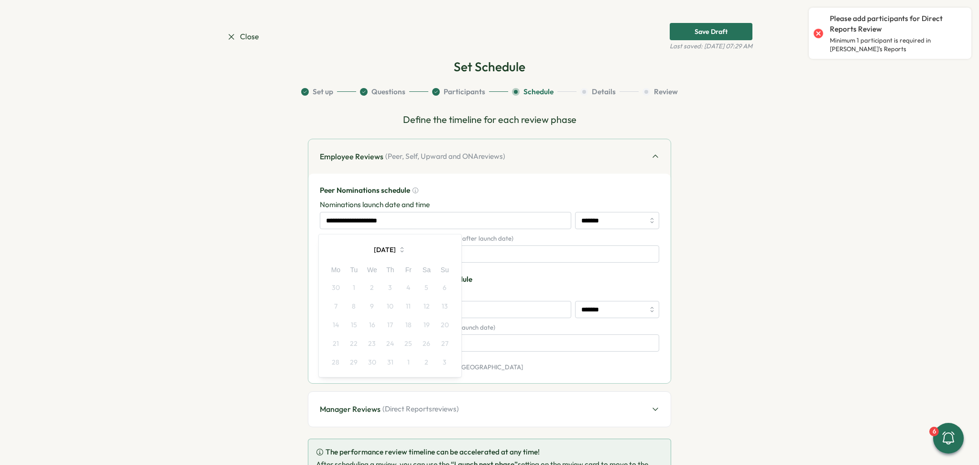
click at [403, 247] on icon "button" at bounding box center [402, 249] width 3 height 5
click at [352, 333] on button "Oct" at bounding box center [347, 331] width 43 height 19
click at [338, 341] on button "20" at bounding box center [335, 343] width 18 height 18
type input "**********"
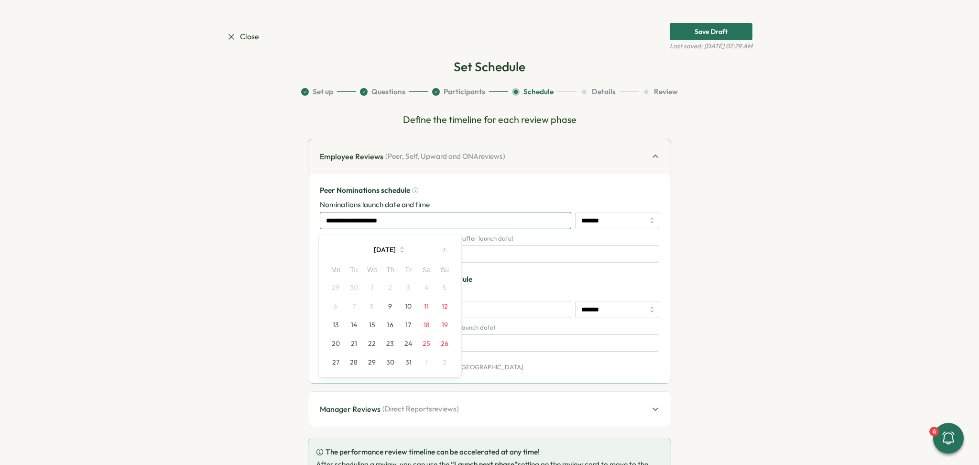
type input "**********"
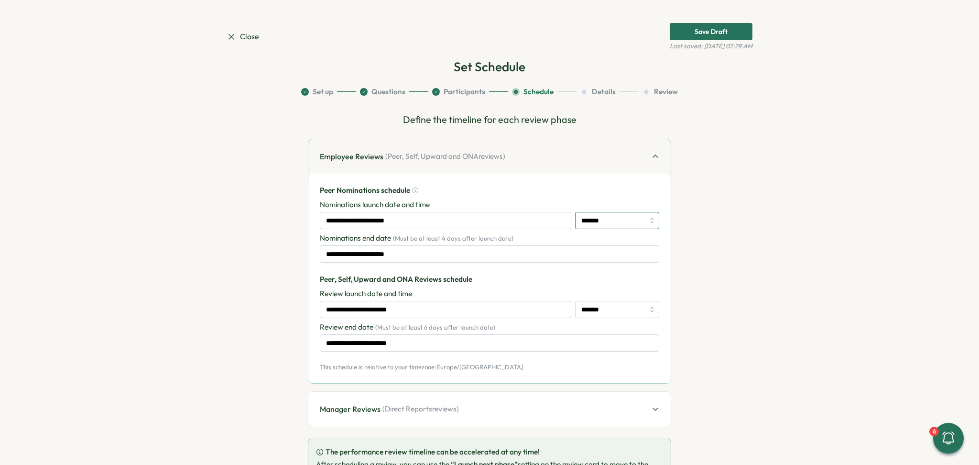
click at [630, 218] on input "*******" at bounding box center [617, 220] width 84 height 17
type input "*******"
click at [413, 255] on input "**********" at bounding box center [489, 253] width 339 height 17
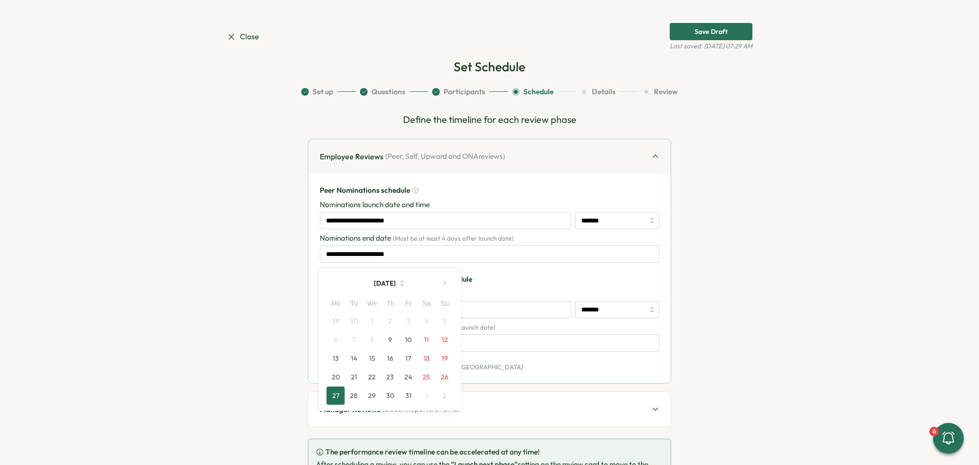
click at [410, 394] on button "31" at bounding box center [408, 395] width 18 height 18
type input "**********"
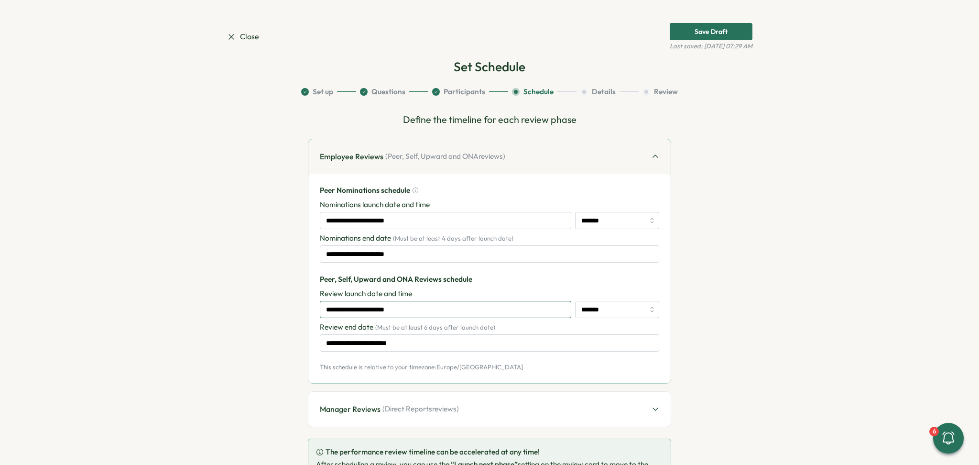
click at [415, 312] on input "**********" at bounding box center [445, 309] width 251 height 17
click at [709, 305] on section "**********" at bounding box center [490, 302] width 526 height 430
click at [467, 339] on input "**********" at bounding box center [489, 342] width 339 height 17
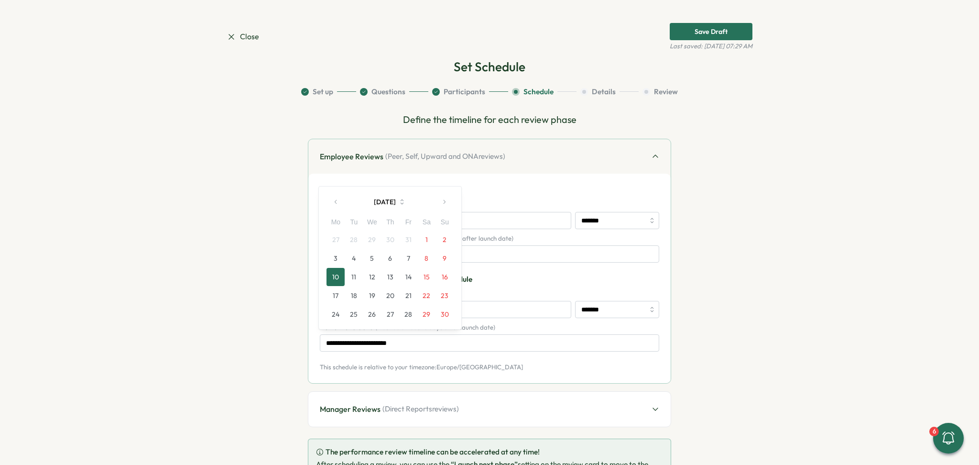
click at [411, 295] on button "21" at bounding box center [408, 295] width 18 height 18
type input "**********"
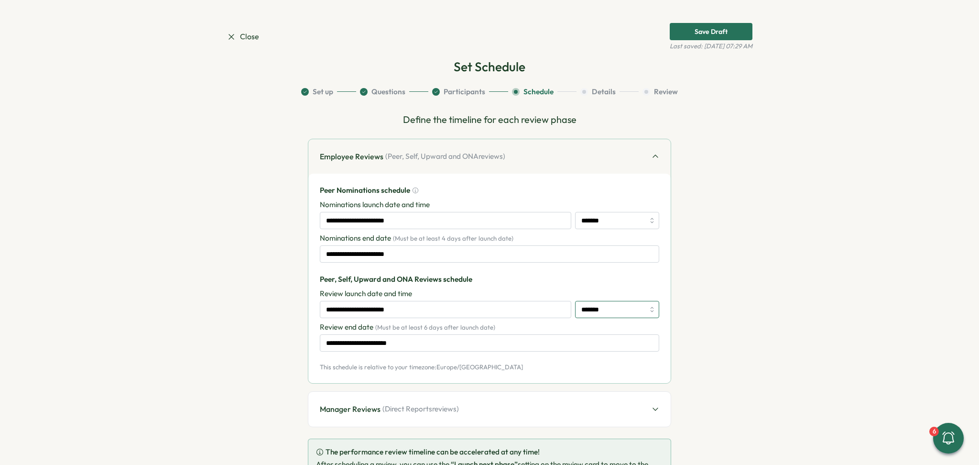
click at [615, 315] on input "*******" at bounding box center [617, 309] width 84 height 17
click at [622, 313] on input "*******" at bounding box center [617, 309] width 84 height 17
click at [626, 220] on input "*******" at bounding box center [617, 220] width 84 height 17
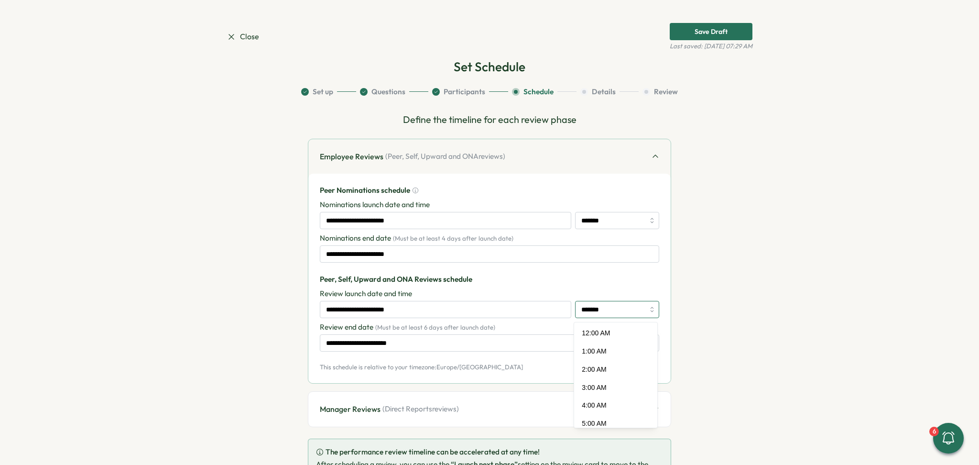
click at [607, 316] on input "*******" at bounding box center [617, 309] width 84 height 17
type input "*******"
click at [671, 315] on section "**********" at bounding box center [490, 302] width 526 height 430
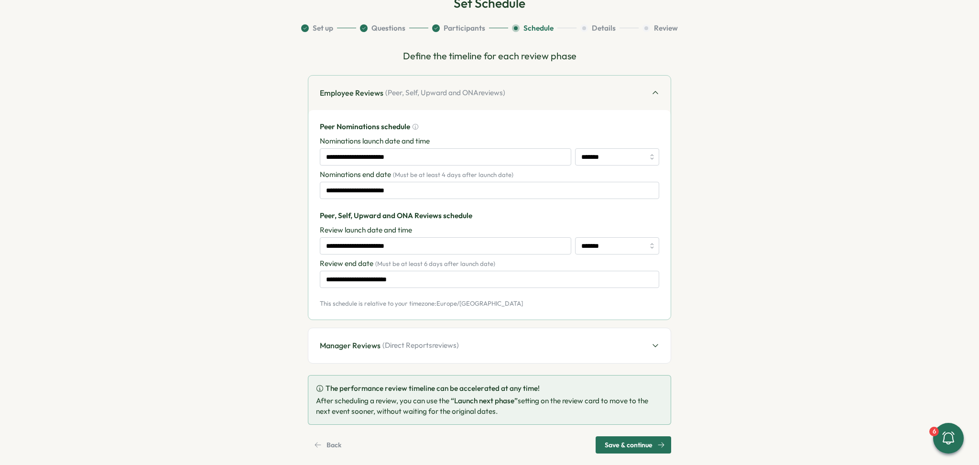
scroll to position [75, 0]
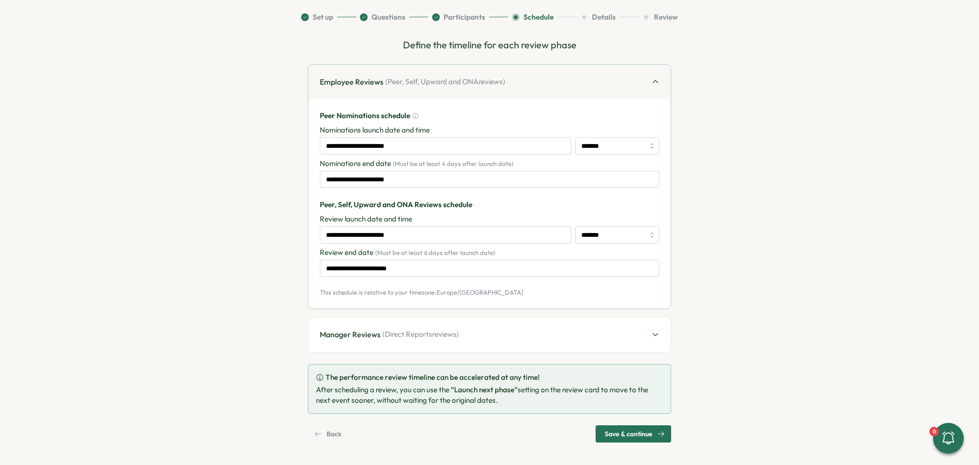
click at [657, 338] on div at bounding box center [656, 334] width 8 height 12
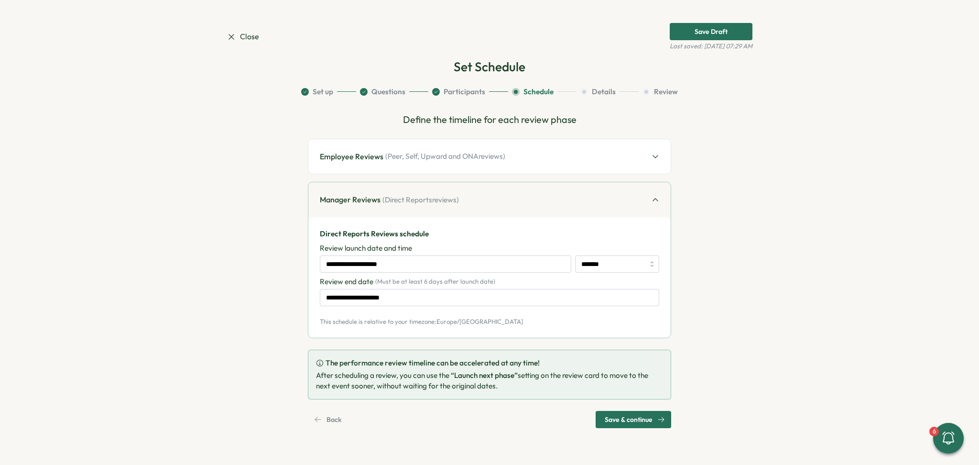
scroll to position [0, 0]
click at [413, 267] on input "**********" at bounding box center [445, 263] width 251 height 17
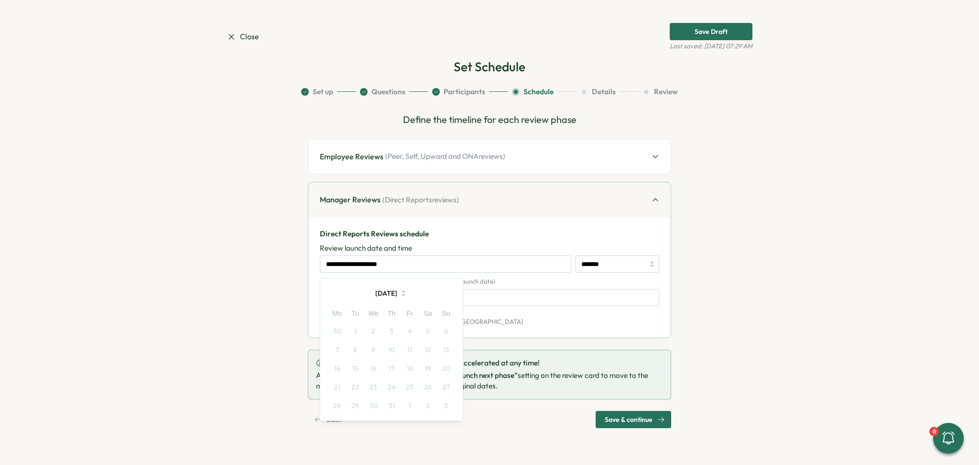
click at [406, 294] on icon "button" at bounding box center [403, 293] width 9 height 9
click at [346, 377] on button "Oct" at bounding box center [349, 375] width 43 height 19
click at [421, 161] on span "( Peer, Self, Upward and ONA reviews)" at bounding box center [445, 156] width 120 height 11
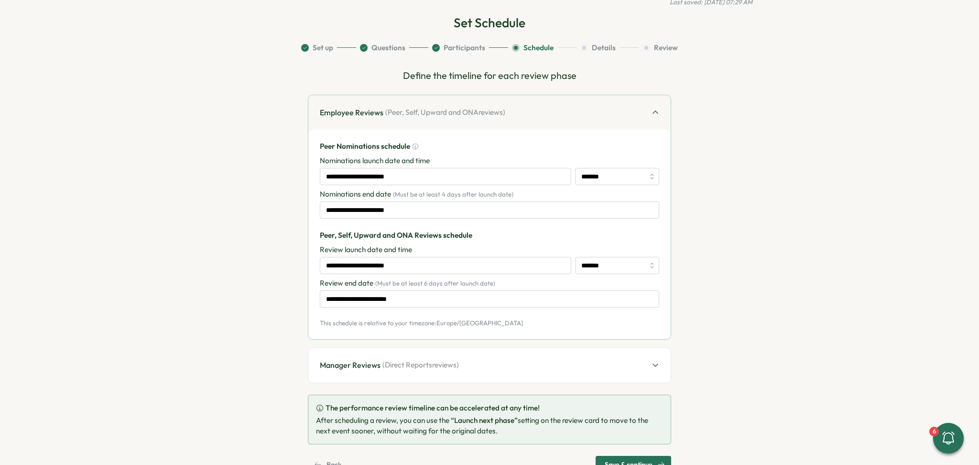
scroll to position [64, 0]
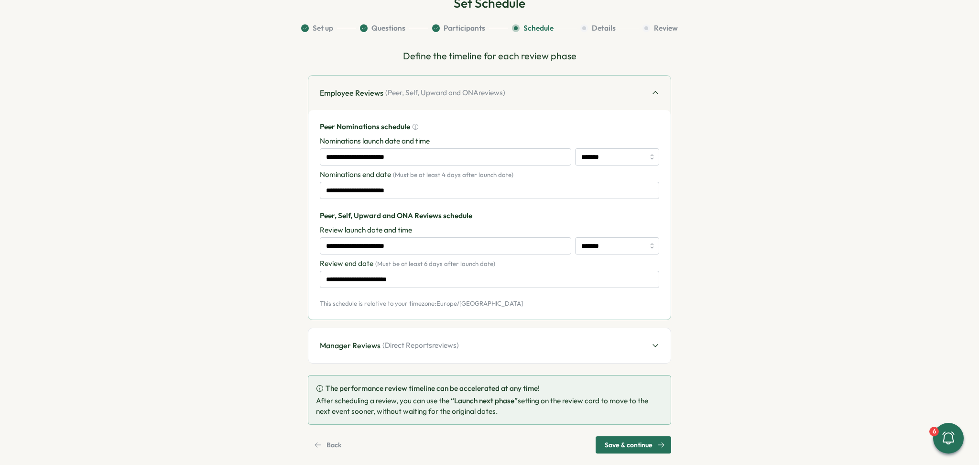
click at [429, 353] on div "Manager Reviews ( Direct Reports reviews)" at bounding box center [489, 345] width 362 height 35
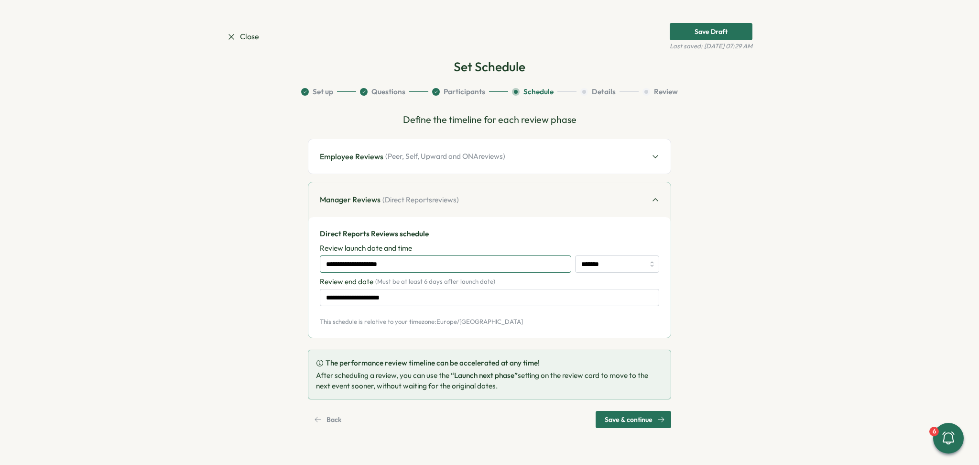
click at [426, 260] on input "**********" at bounding box center [445, 263] width 251 height 17
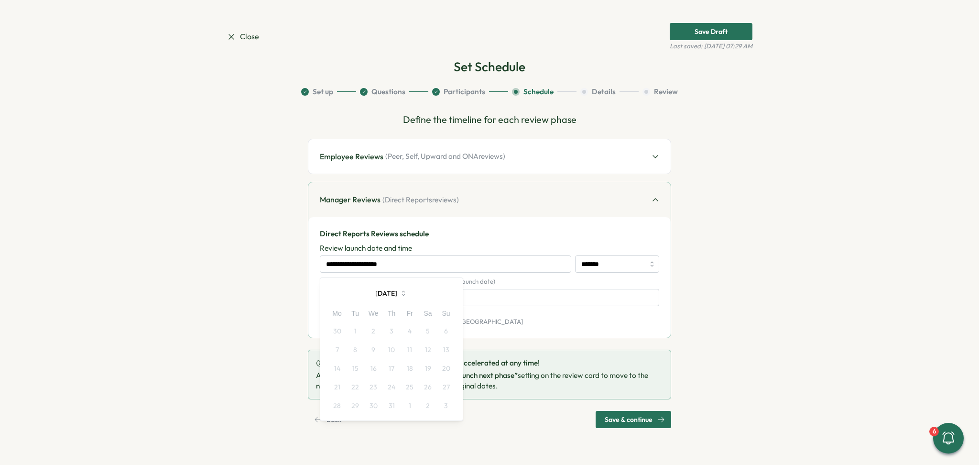
click at [408, 291] on icon "button" at bounding box center [403, 293] width 9 height 9
click at [339, 381] on button "Oct" at bounding box center [349, 375] width 43 height 19
click at [446, 298] on button "button" at bounding box center [445, 292] width 19 height 19
click at [337, 349] on button "3" at bounding box center [337, 349] width 18 height 18
type input "**********"
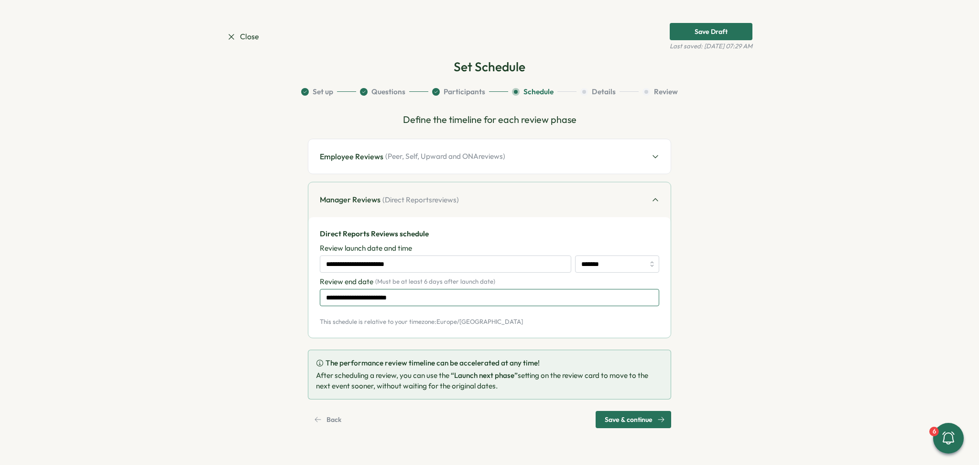
click at [390, 293] on input "**********" at bounding box center [489, 297] width 339 height 17
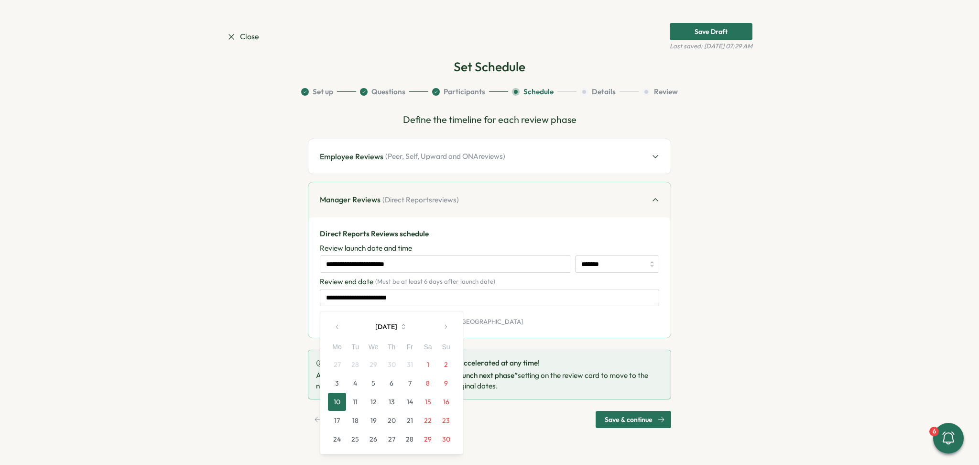
click at [414, 419] on button "21" at bounding box center [410, 420] width 18 height 18
type input "**********"
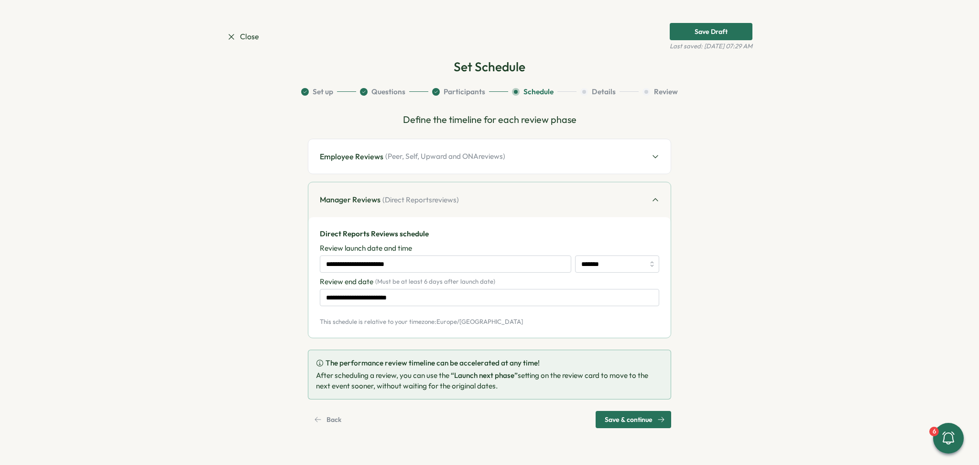
click at [400, 159] on span "( Peer, Self, Upward and ONA reviews)" at bounding box center [445, 156] width 120 height 11
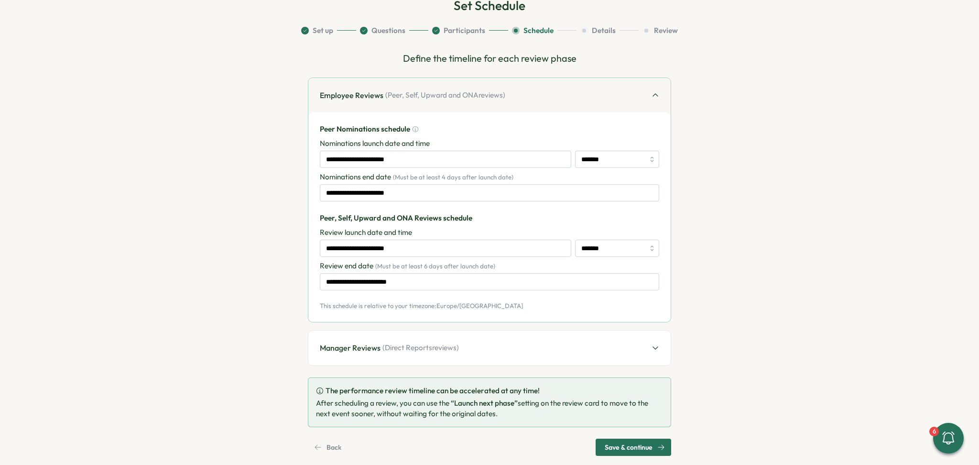
scroll to position [75, 0]
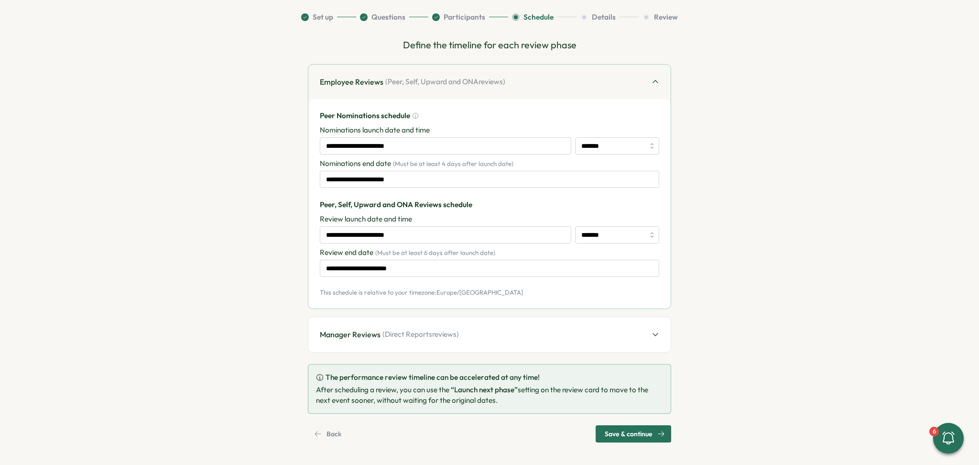
click at [627, 437] on span "Save & continue" at bounding box center [629, 433] width 48 height 16
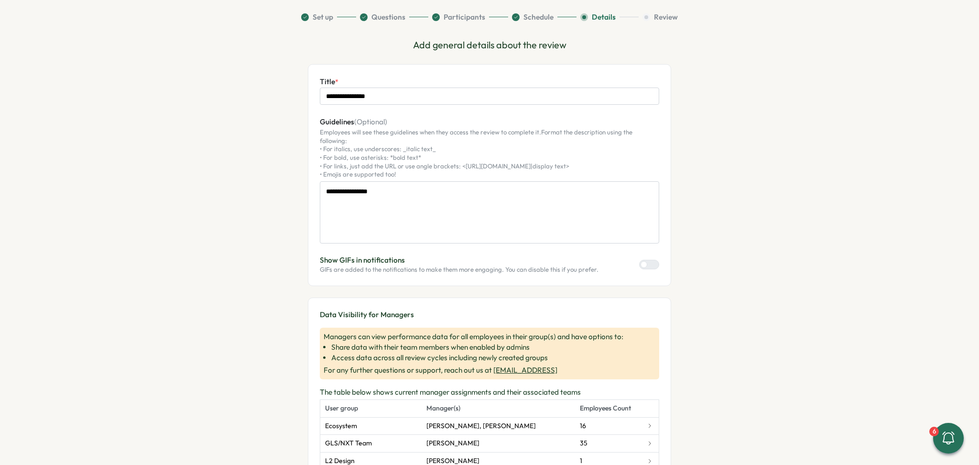
scroll to position [0, 0]
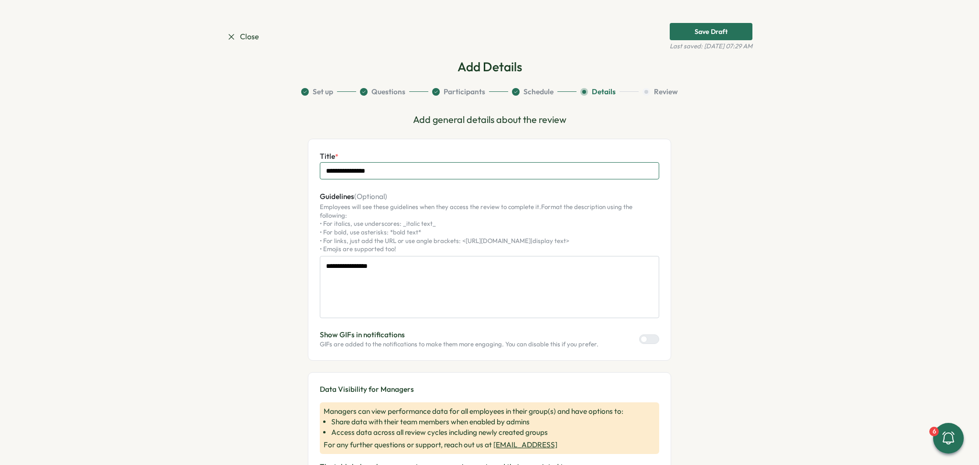
drag, startPoint x: 393, startPoint y: 170, endPoint x: 241, endPoint y: 183, distance: 153.1
click at [325, 172] on input "**********" at bounding box center [489, 170] width 339 height 17
click at [364, 170] on input "**********" at bounding box center [489, 170] width 339 height 17
type input "**********"
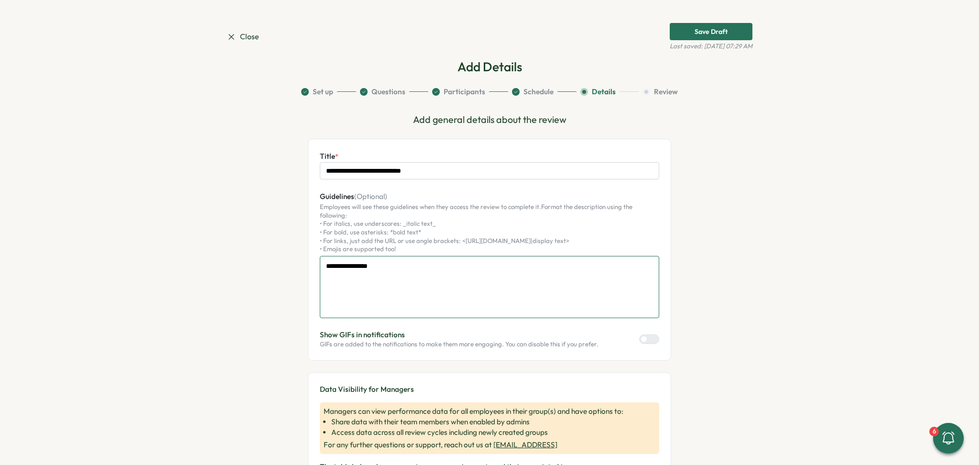
click at [365, 272] on textarea "**********" at bounding box center [489, 287] width 339 height 63
drag, startPoint x: 392, startPoint y: 264, endPoint x: 310, endPoint y: 262, distance: 82.2
click at [310, 262] on div "**********" at bounding box center [489, 250] width 363 height 222
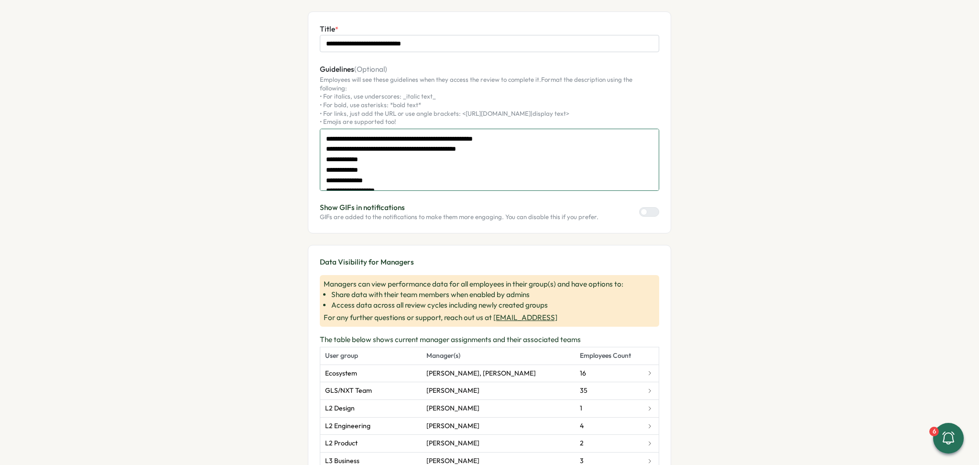
scroll to position [11, 0]
click at [444, 171] on textarea "**********" at bounding box center [489, 160] width 339 height 63
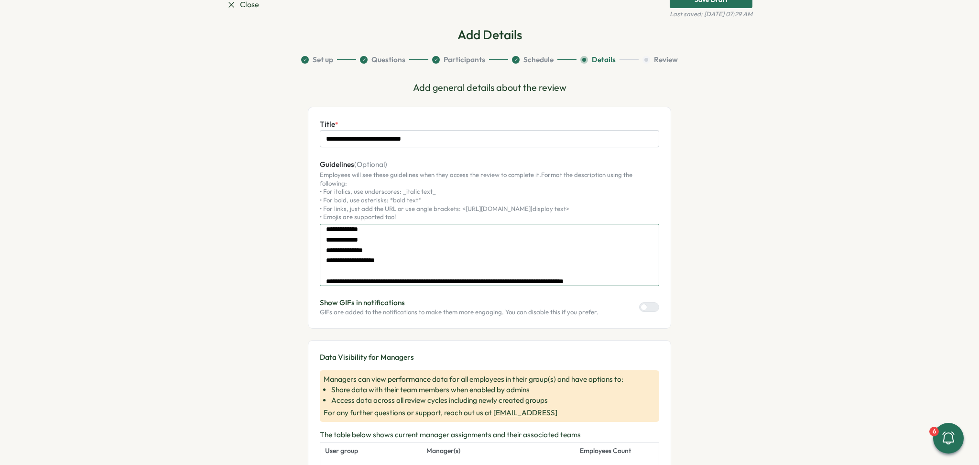
scroll to position [0, 0]
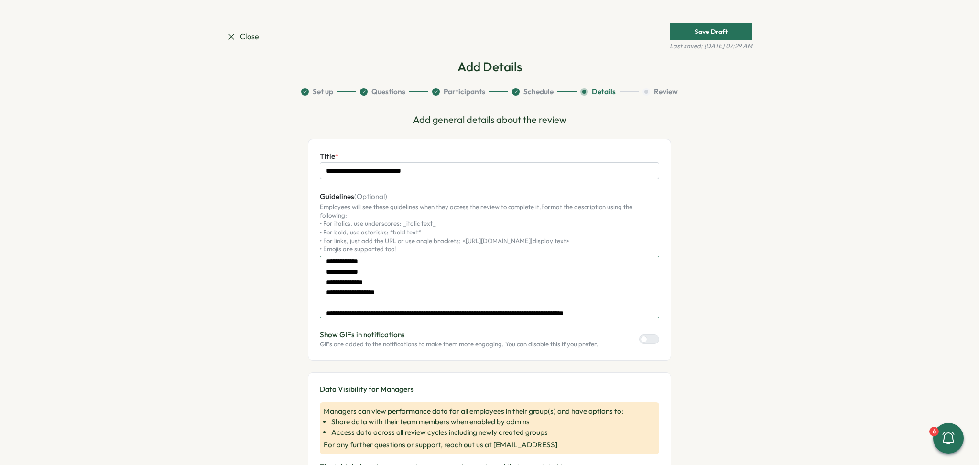
type textarea "**********"
click at [647, 336] on div at bounding box center [644, 339] width 7 height 7
click at [651, 335] on div at bounding box center [652, 339] width 11 height 9
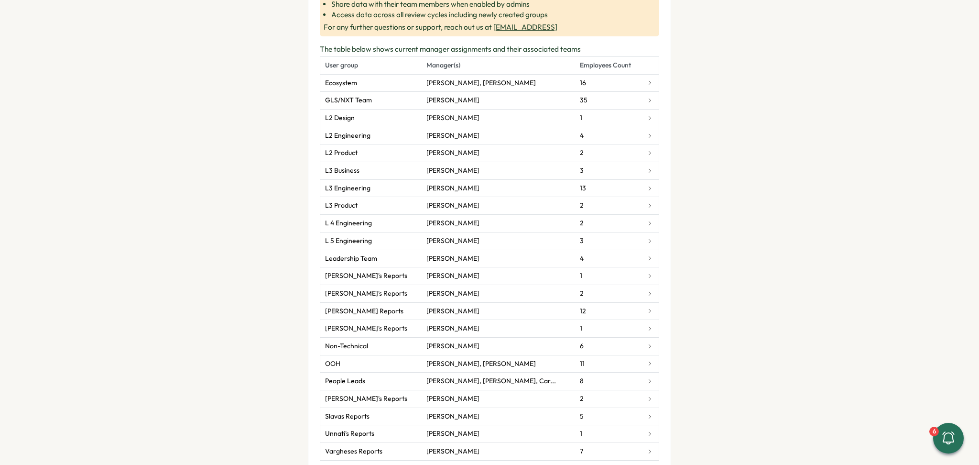
scroll to position [446, 0]
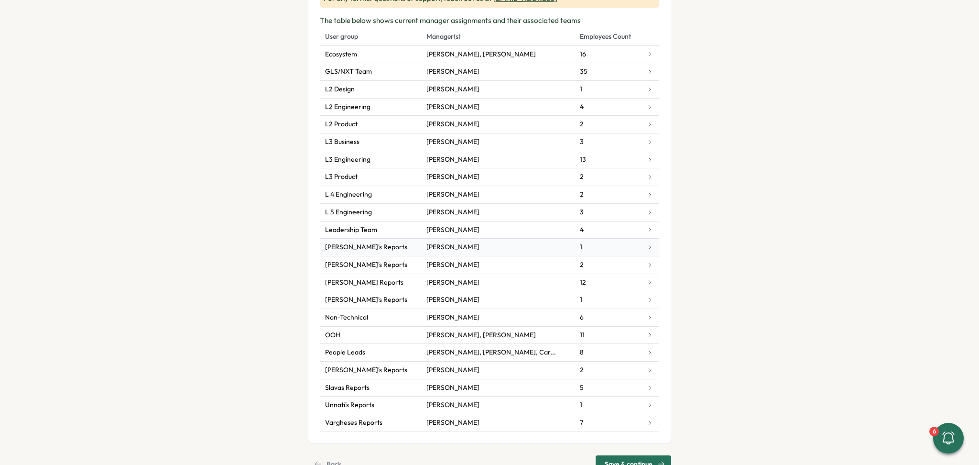
click at [647, 244] on icon at bounding box center [650, 247] width 6 height 6
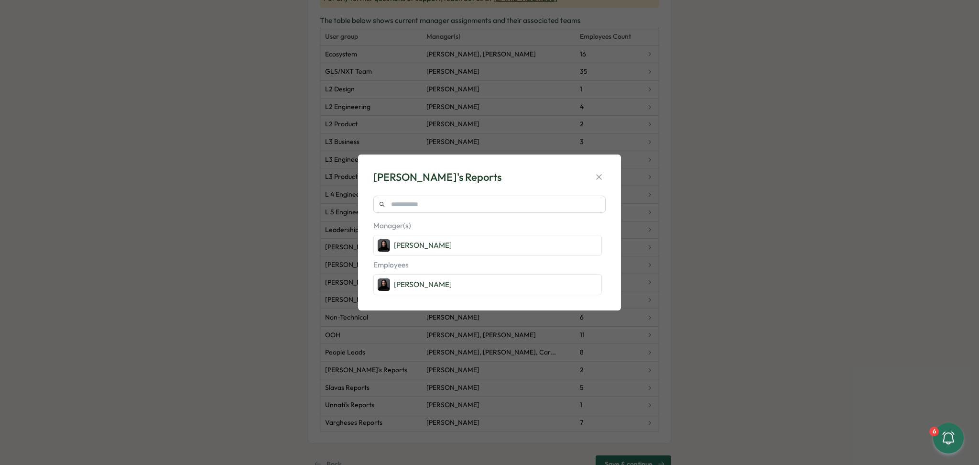
click at [689, 239] on div "[PERSON_NAME]'s Reports Manager(s) [PERSON_NAME] Employees [PERSON_NAME]" at bounding box center [489, 232] width 979 height 465
click at [673, 216] on div "[PERSON_NAME]'s Reports Manager(s) [PERSON_NAME] Employees [PERSON_NAME]" at bounding box center [489, 232] width 979 height 465
click at [594, 176] on icon "button" at bounding box center [599, 177] width 10 height 10
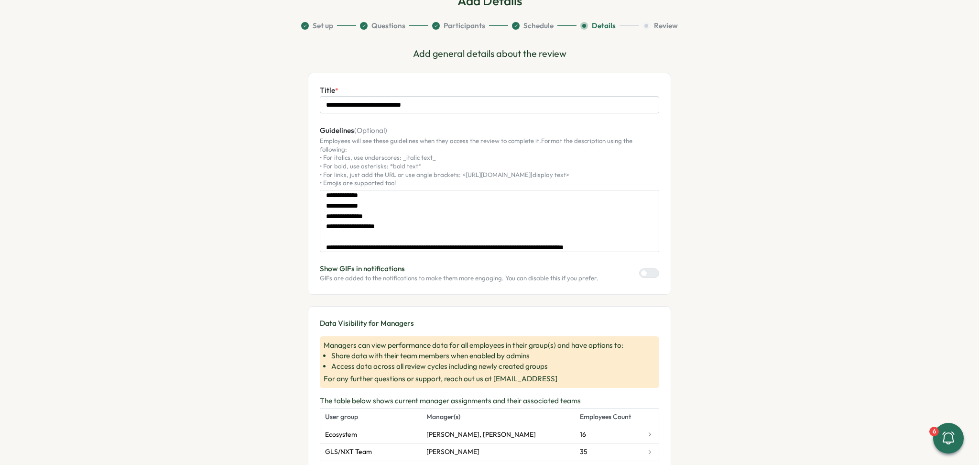
scroll to position [0, 0]
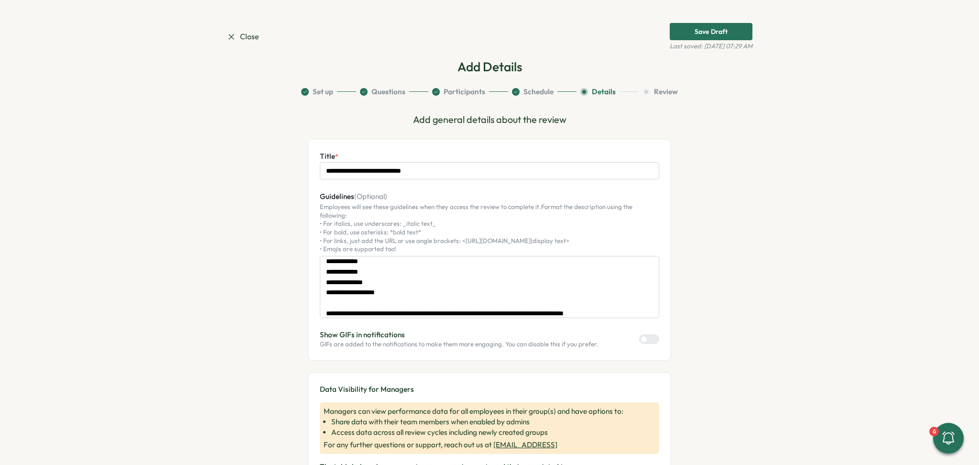
click at [708, 32] on div "Save Draft" at bounding box center [711, 31] width 33 height 7
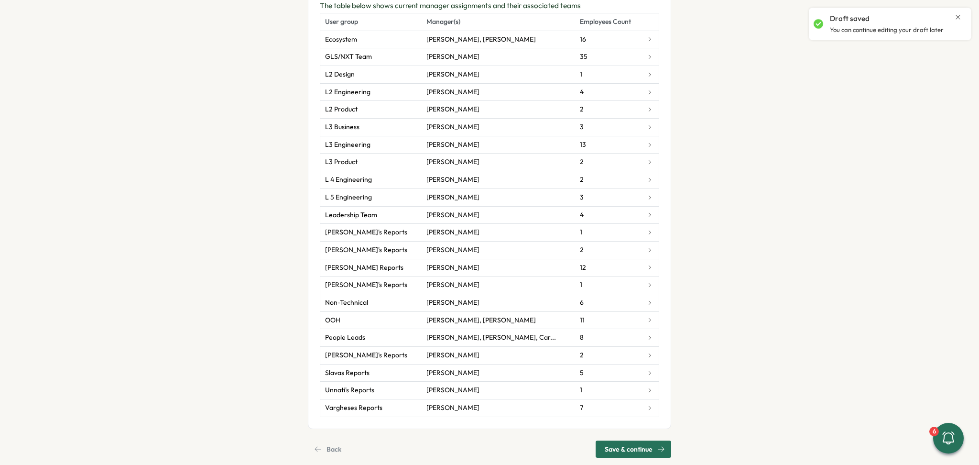
scroll to position [468, 0]
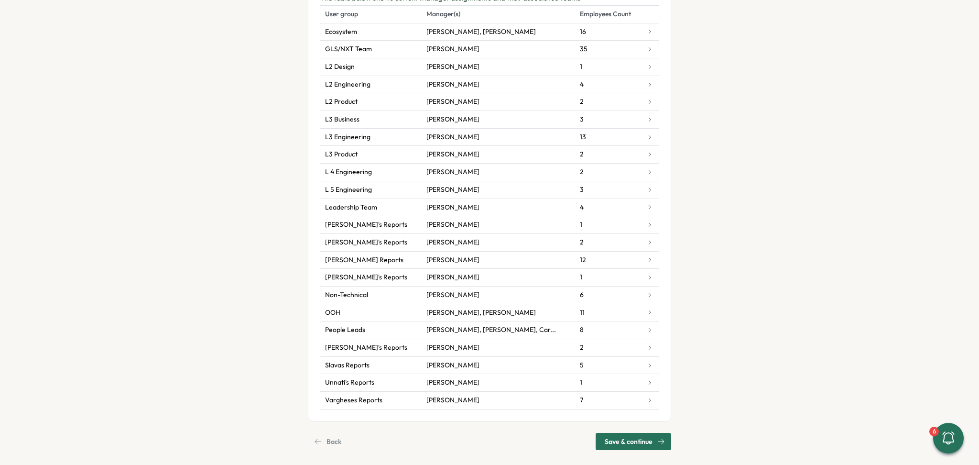
click at [623, 438] on span "Save & continue" at bounding box center [629, 441] width 48 height 16
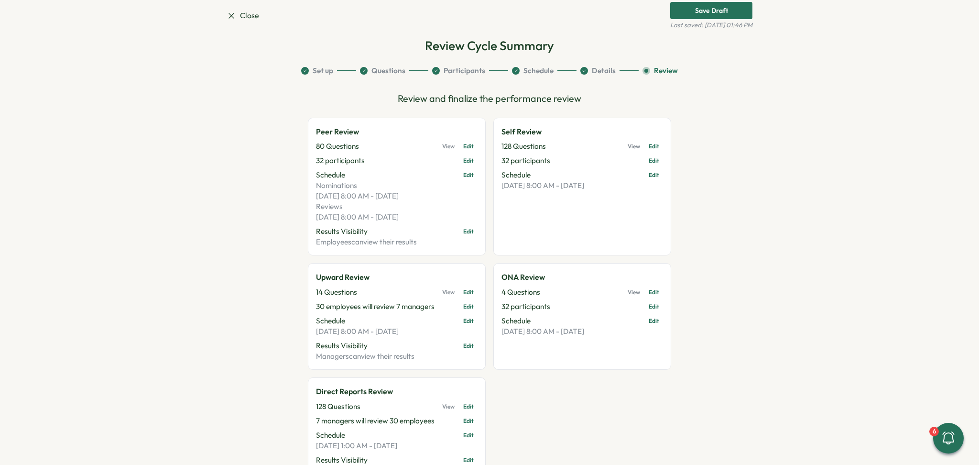
scroll to position [0, 0]
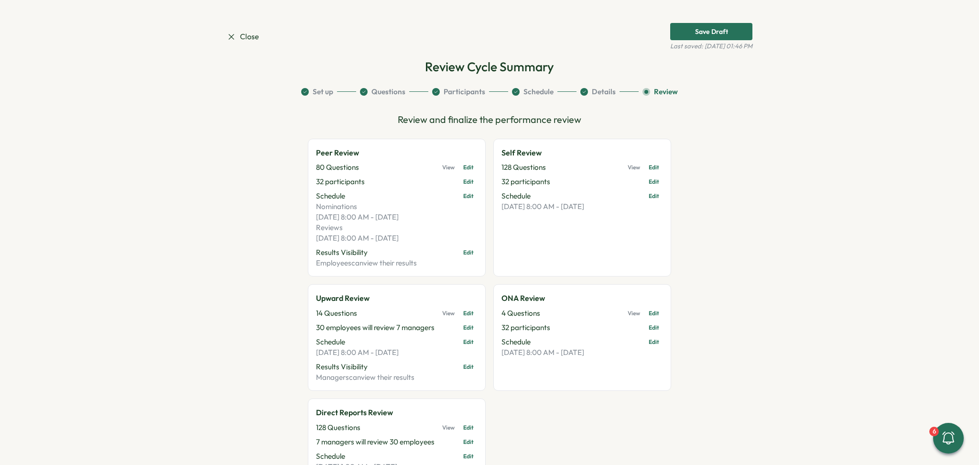
click at [655, 326] on span "Edit" at bounding box center [654, 328] width 11 height 10
